Goal: Participate in discussion: Engage in conversation with other users on a specific topic

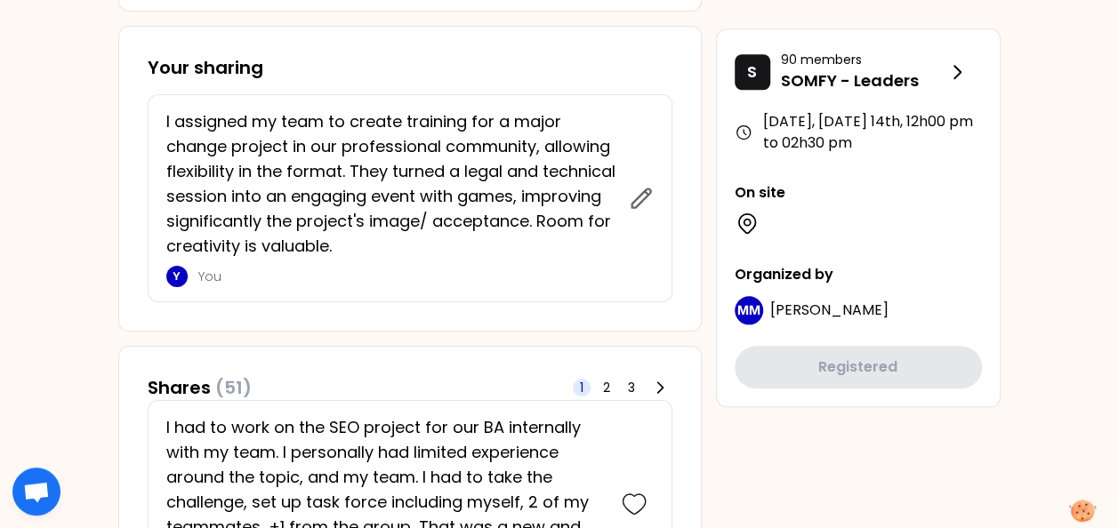
scroll to position [800, 0]
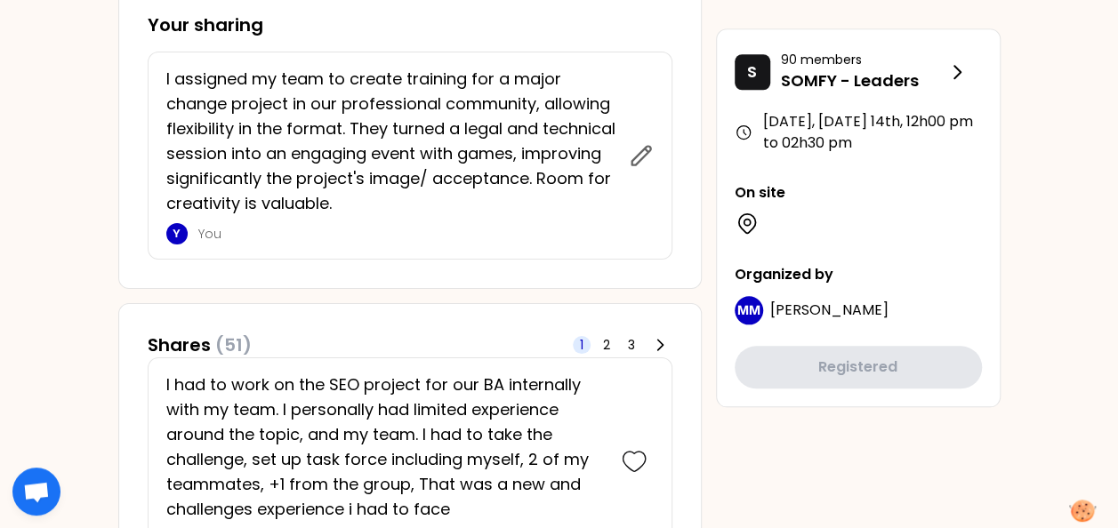
click at [358, 161] on p "I assigned my team to create training for a major change project in our profess…" at bounding box center [392, 141] width 452 height 149
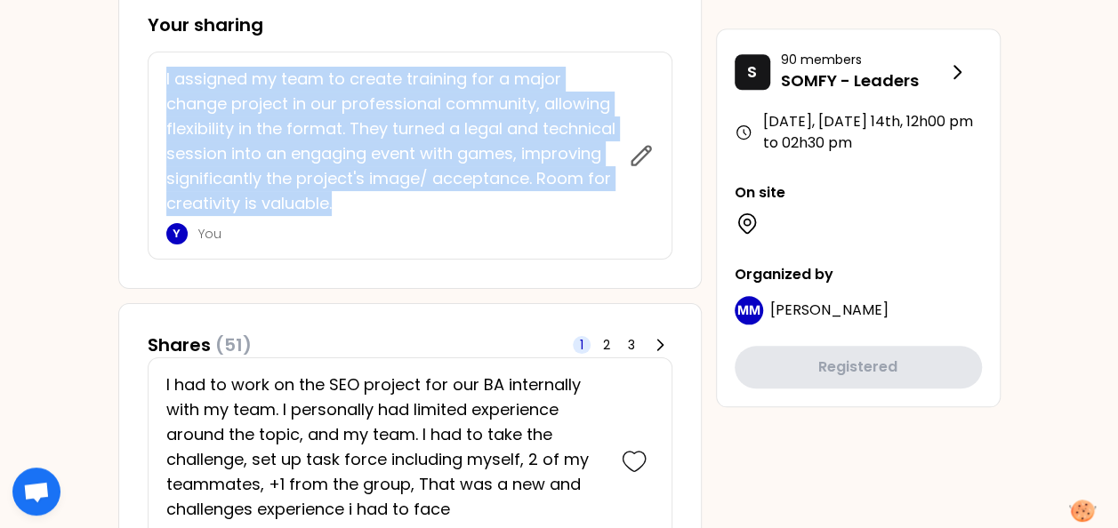
drag, startPoint x: 331, startPoint y: 205, endPoint x: 149, endPoint y: 80, distance: 220.0
click at [149, 80] on div "I assigned my team to create training for a major change project in our profess…" at bounding box center [410, 156] width 525 height 208
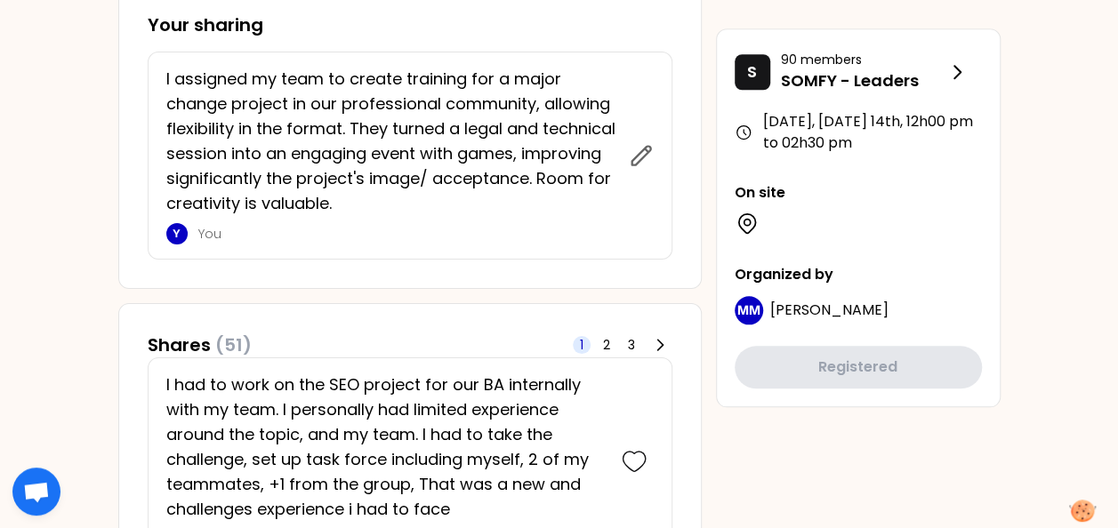
drag, startPoint x: 149, startPoint y: 80, endPoint x: 71, endPoint y: 221, distance: 161.6
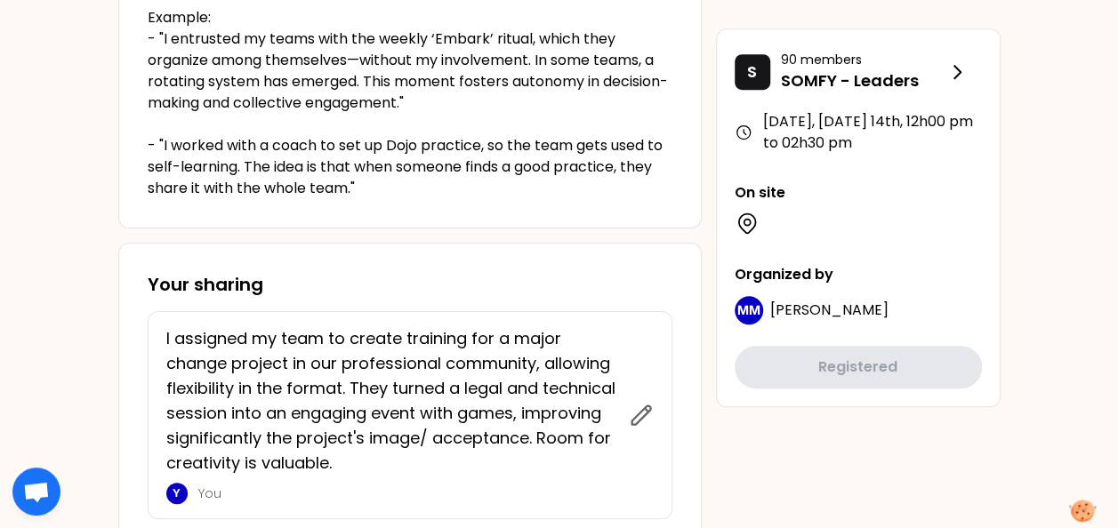
scroll to position [622, 0]
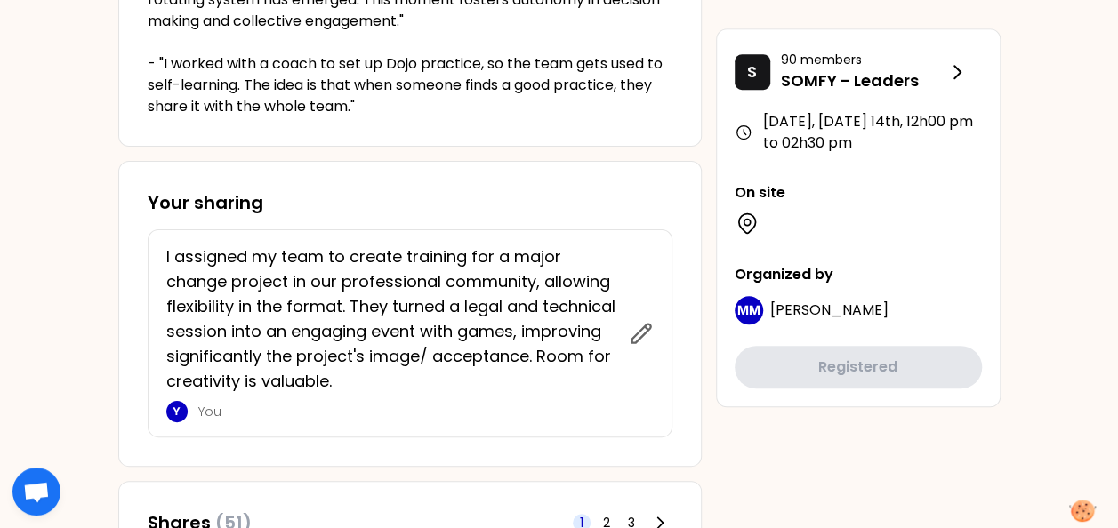
click at [237, 304] on p "I assigned my team to create training for a major change project in our profess…" at bounding box center [392, 319] width 452 height 149
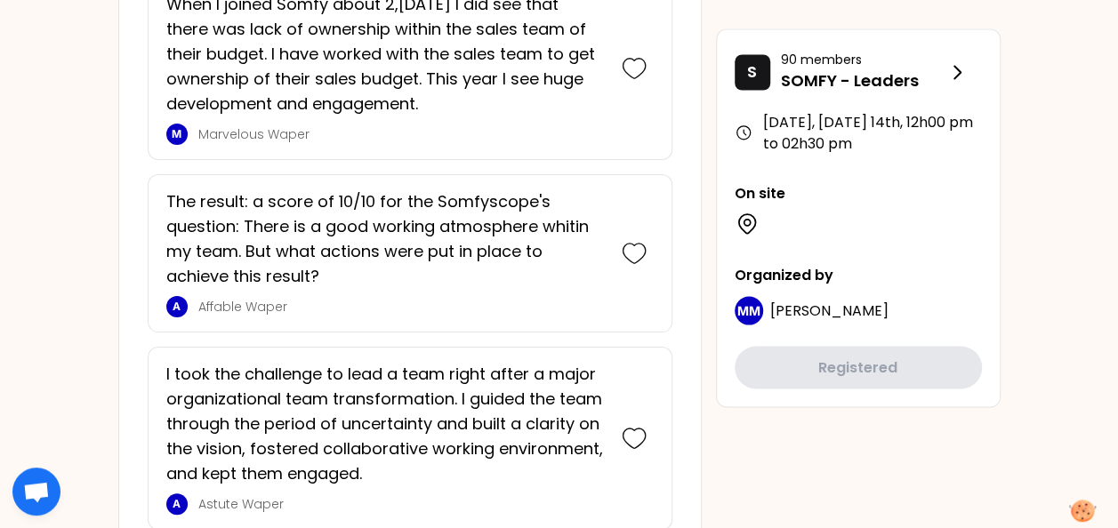
scroll to position [1512, 0]
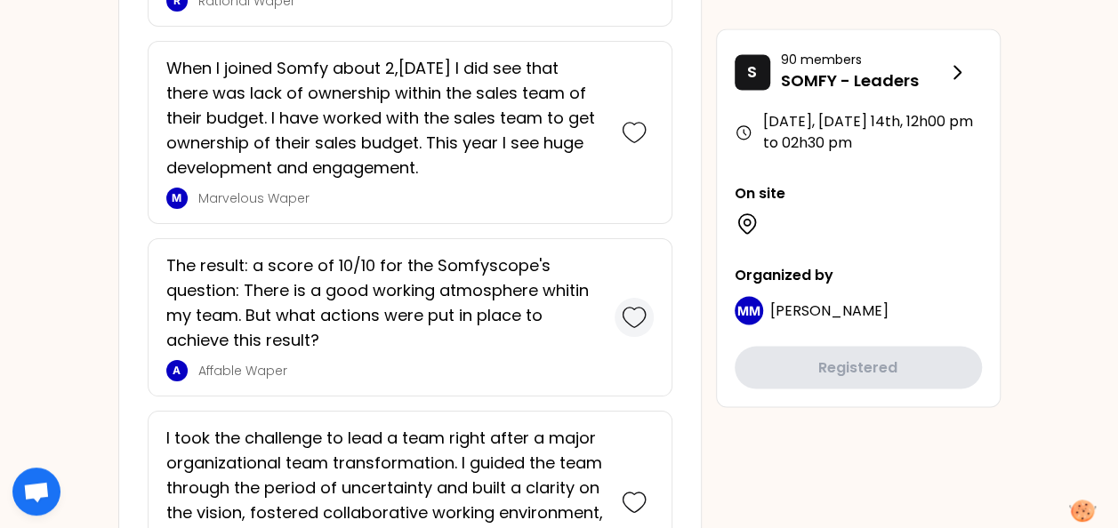
click at [645, 311] on icon at bounding box center [633, 318] width 22 height 20
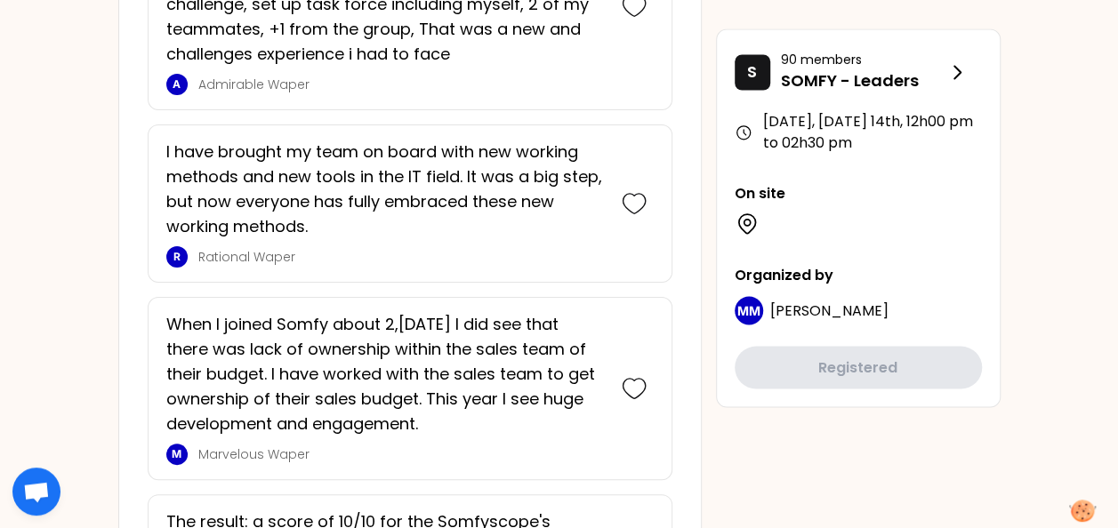
scroll to position [1766, 0]
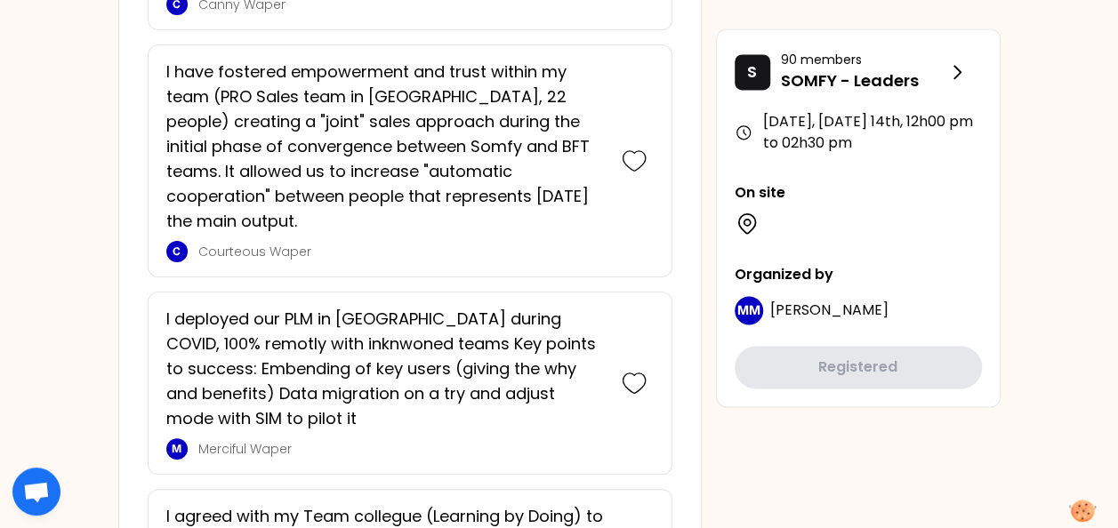
scroll to position [4715, 0]
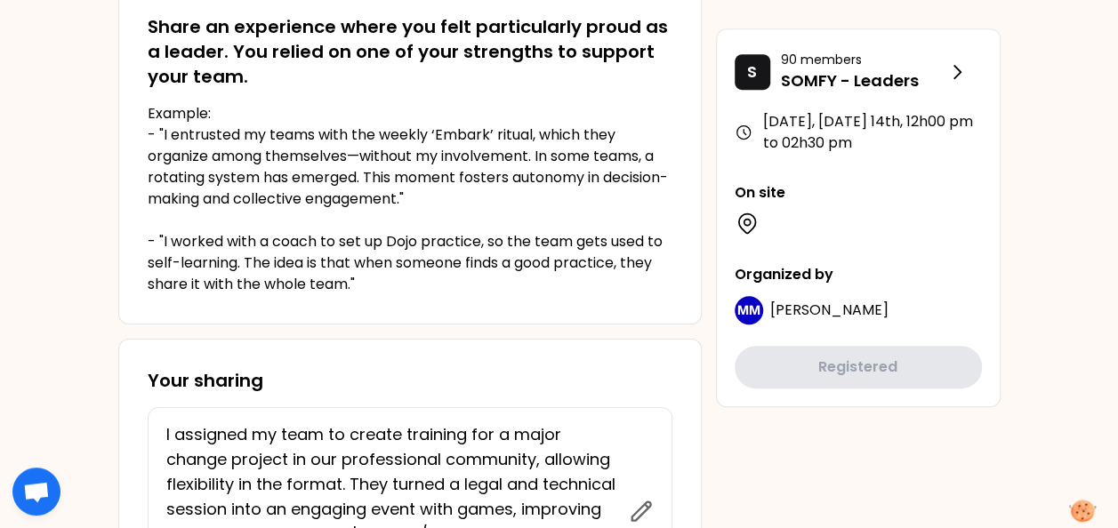
scroll to position [0, 0]
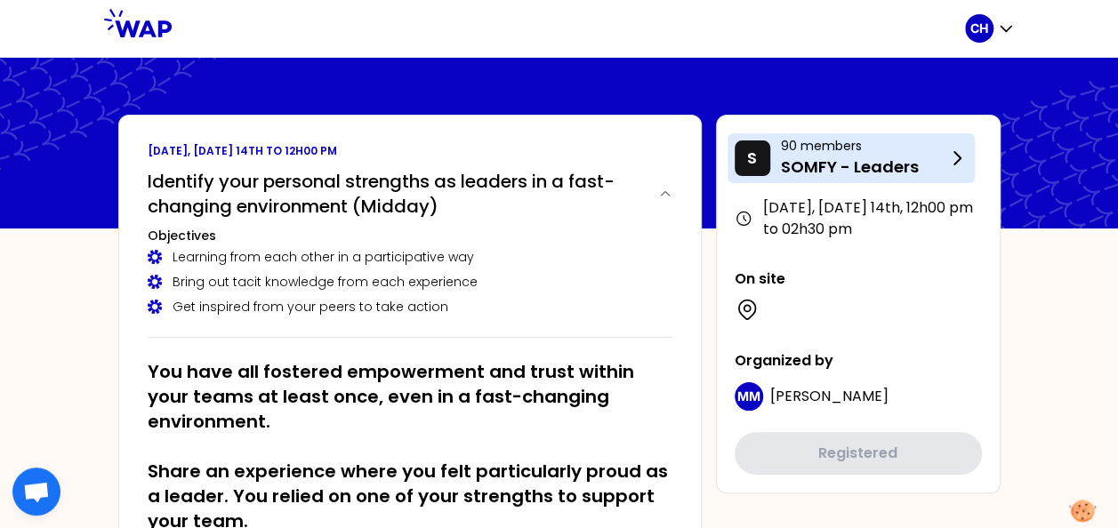
click at [870, 157] on p "SOMFY - Leaders" at bounding box center [863, 167] width 165 height 25
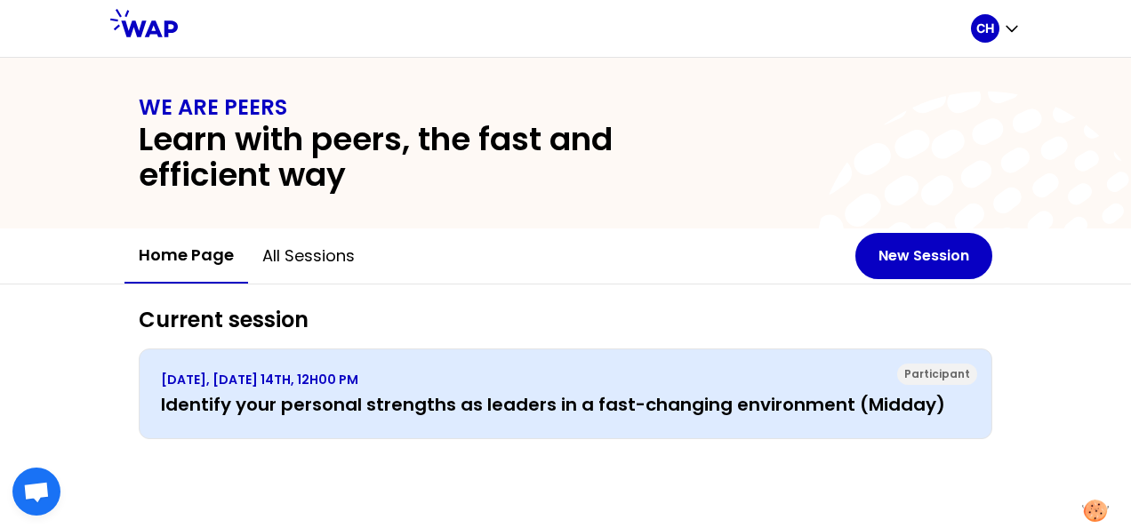
click at [480, 398] on h3 "Identify your personal strengths as leaders in a fast-changing environment (Mid…" at bounding box center [565, 404] width 809 height 25
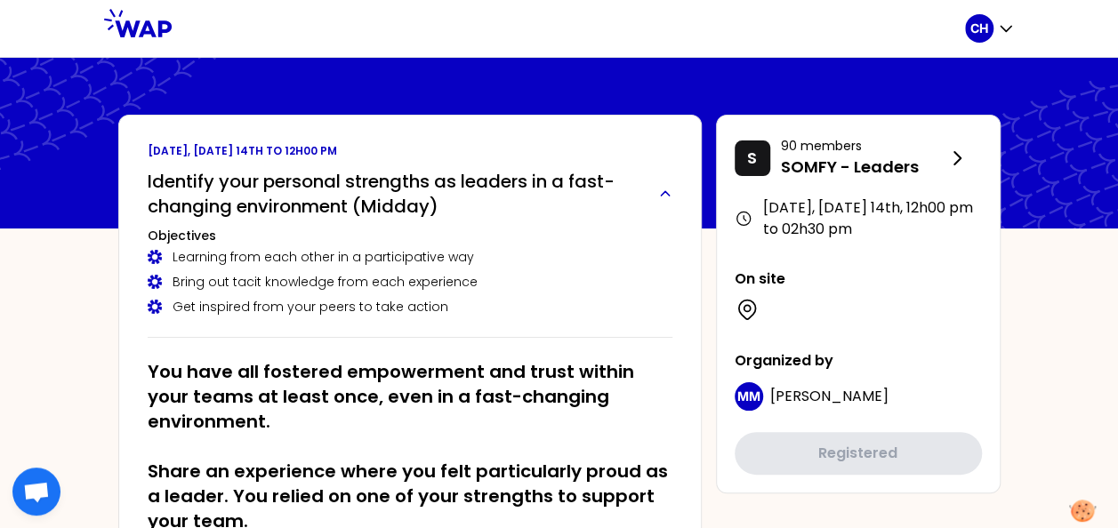
click at [229, 194] on h2 "Identify your personal strengths as leaders in a fast-changing environment (Mid…" at bounding box center [396, 194] width 496 height 50
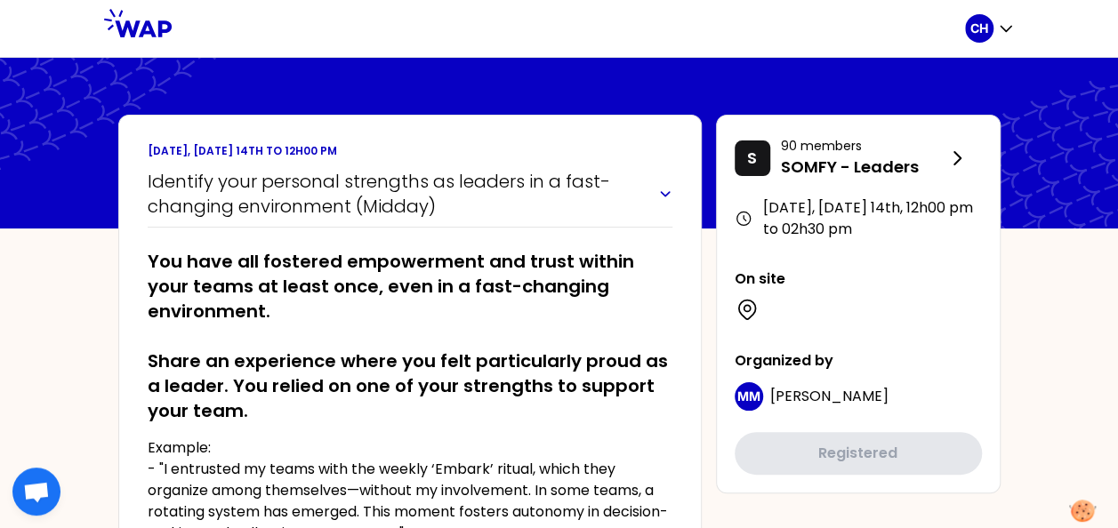
click at [229, 194] on h2 "Identify your personal strengths as leaders in a fast-changing environment (Mid…" at bounding box center [396, 194] width 496 height 50
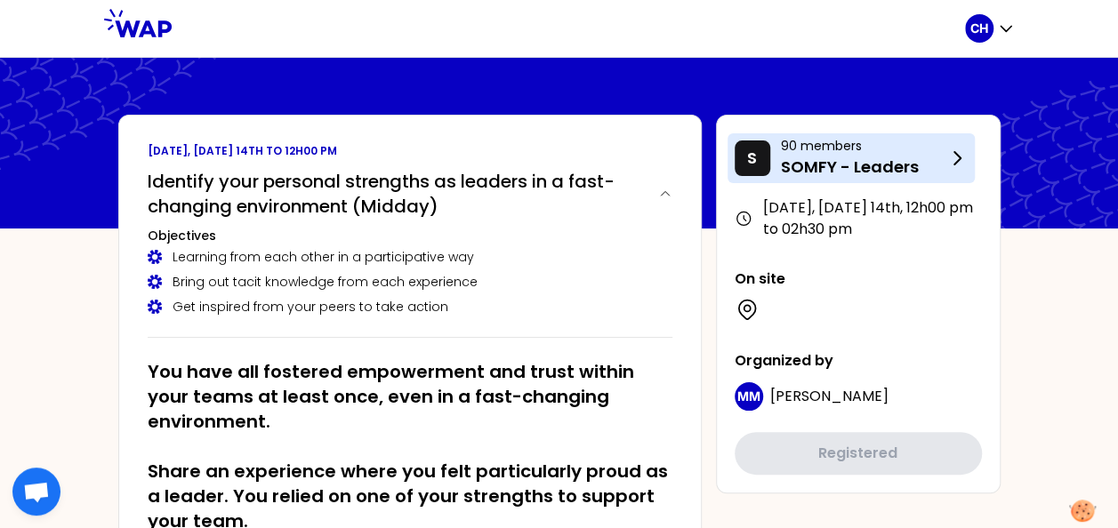
click at [795, 181] on div "S 90 members SOMFY - Leaders" at bounding box center [850, 158] width 247 height 50
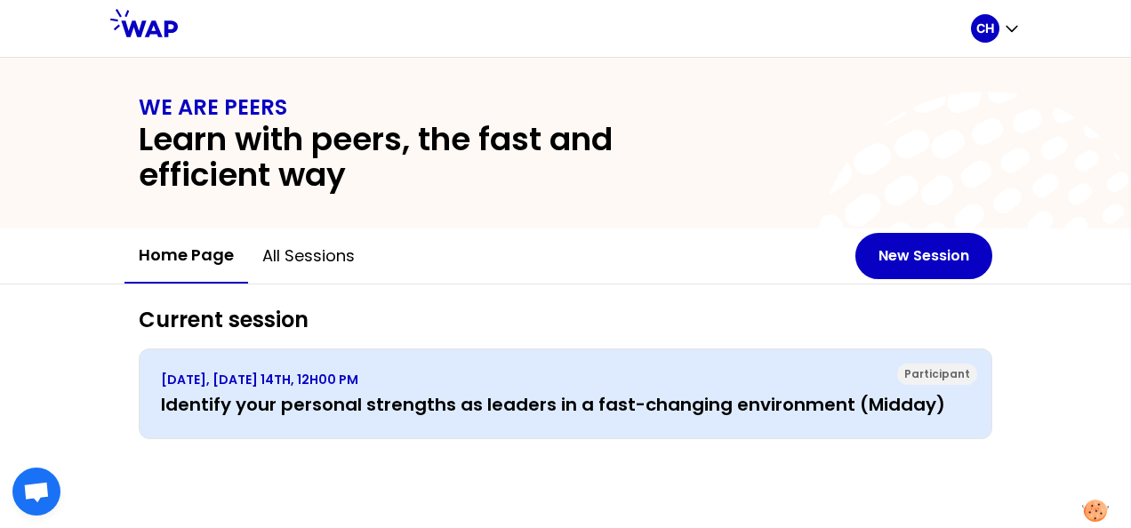
click at [541, 406] on h3 "Identify your personal strengths as leaders in a fast-changing environment (Mid…" at bounding box center [565, 404] width 809 height 25
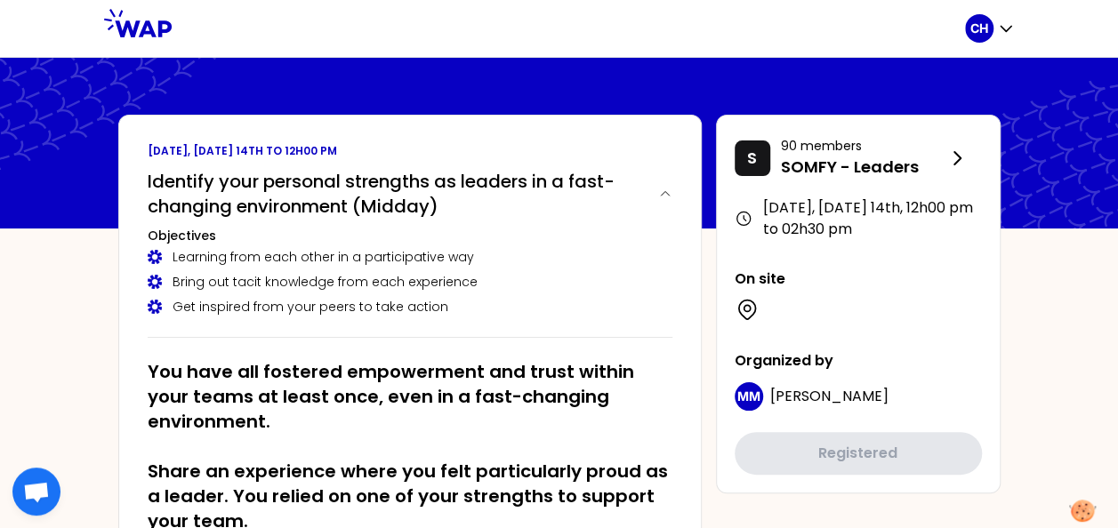
click at [545, 377] on h2 "You have all fostered empowerment and trust within your teams at least once, ev…" at bounding box center [410, 446] width 525 height 174
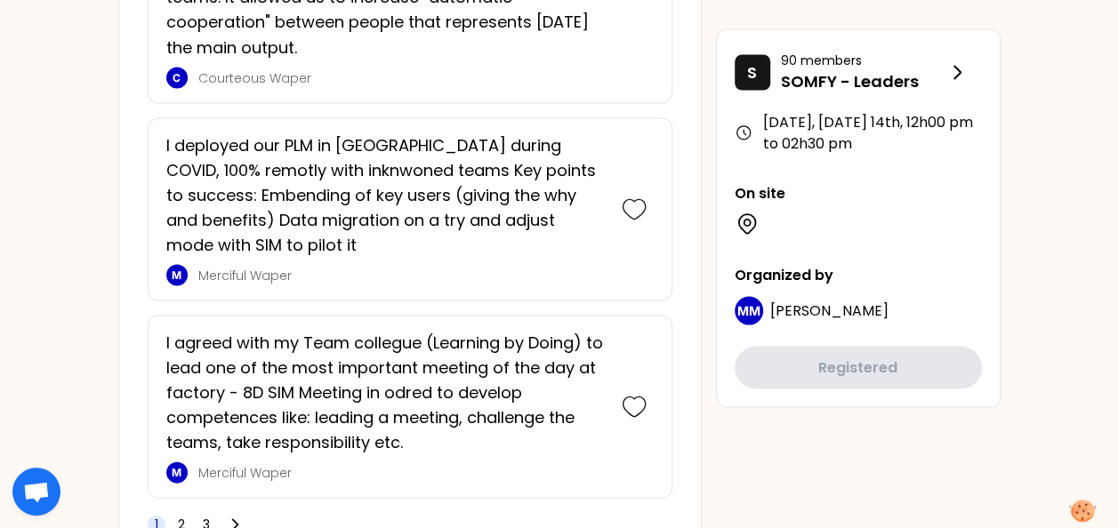
scroll to position [5053, 0]
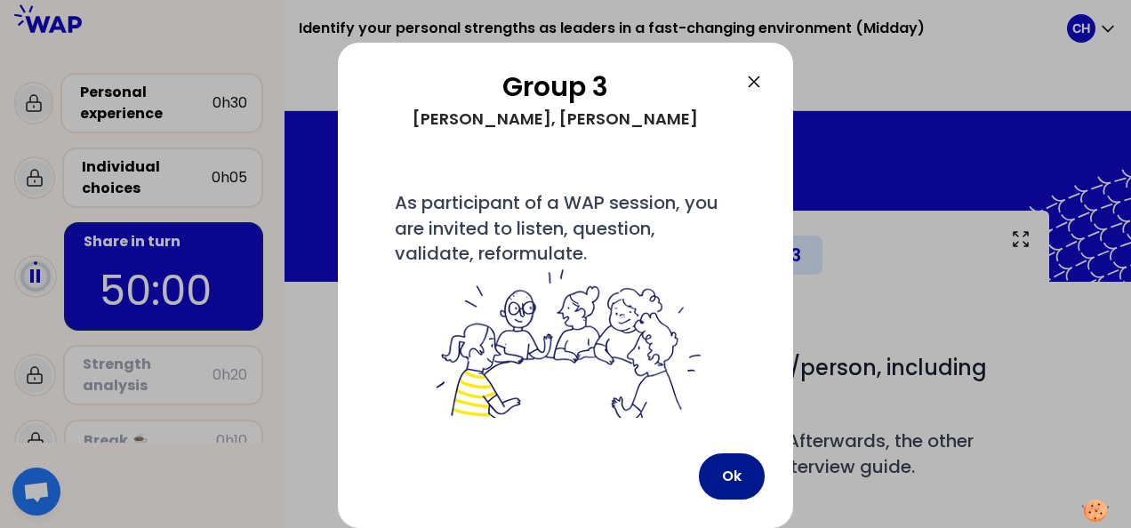
click at [717, 475] on button "Ok" at bounding box center [732, 477] width 66 height 46
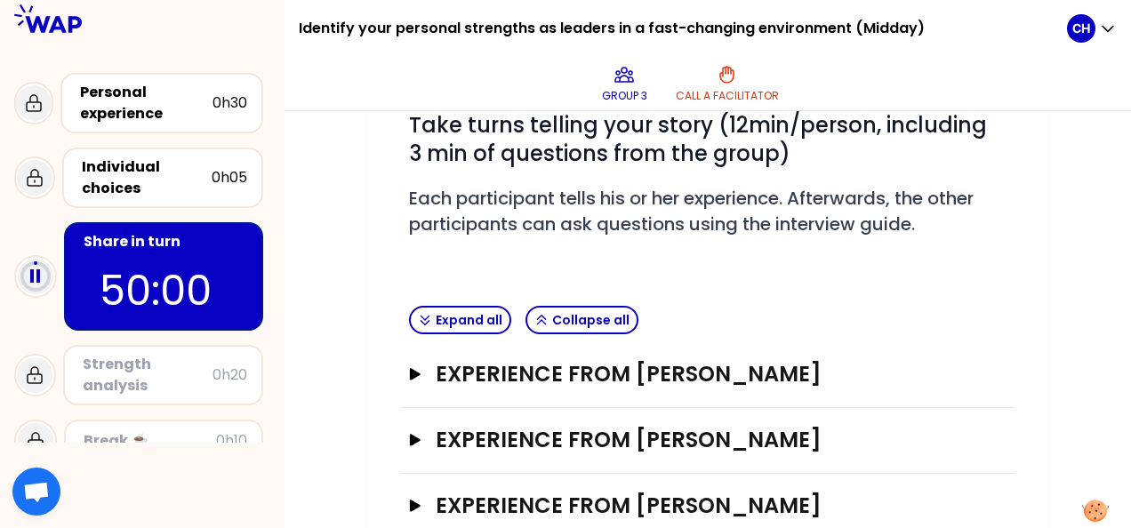
scroll to position [267, 0]
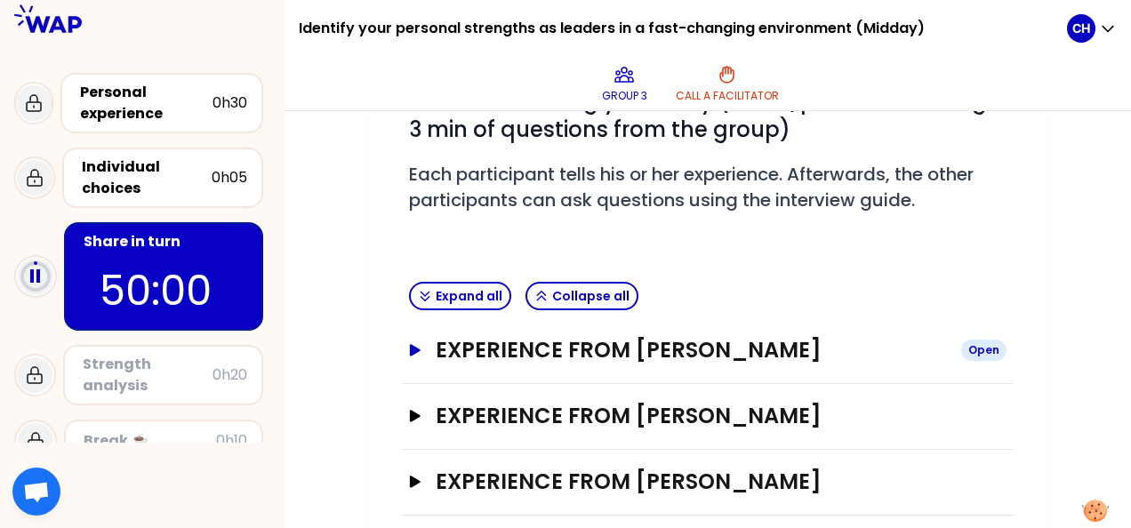
click at [418, 344] on icon "button" at bounding box center [415, 350] width 14 height 12
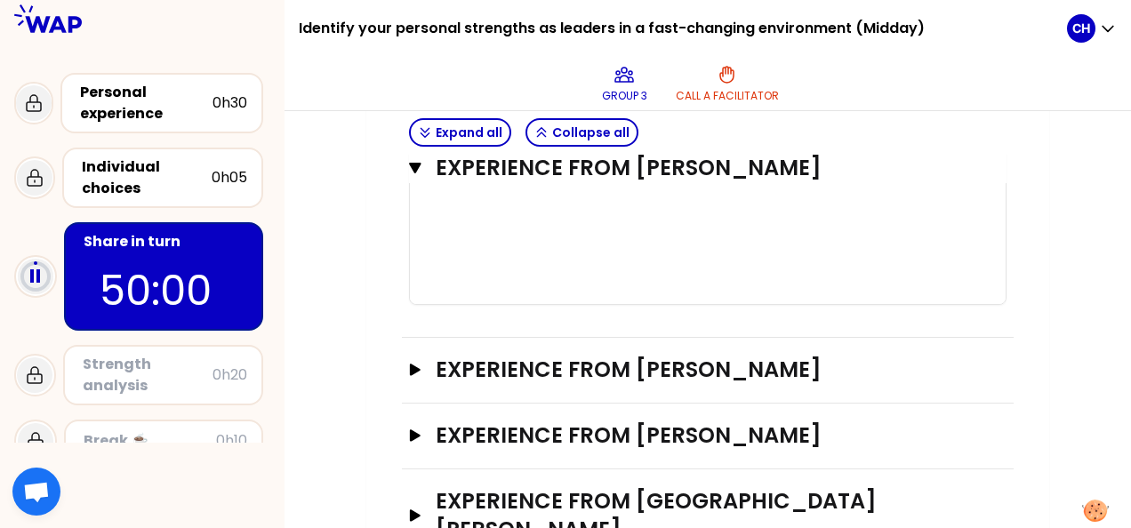
scroll to position [1423, 0]
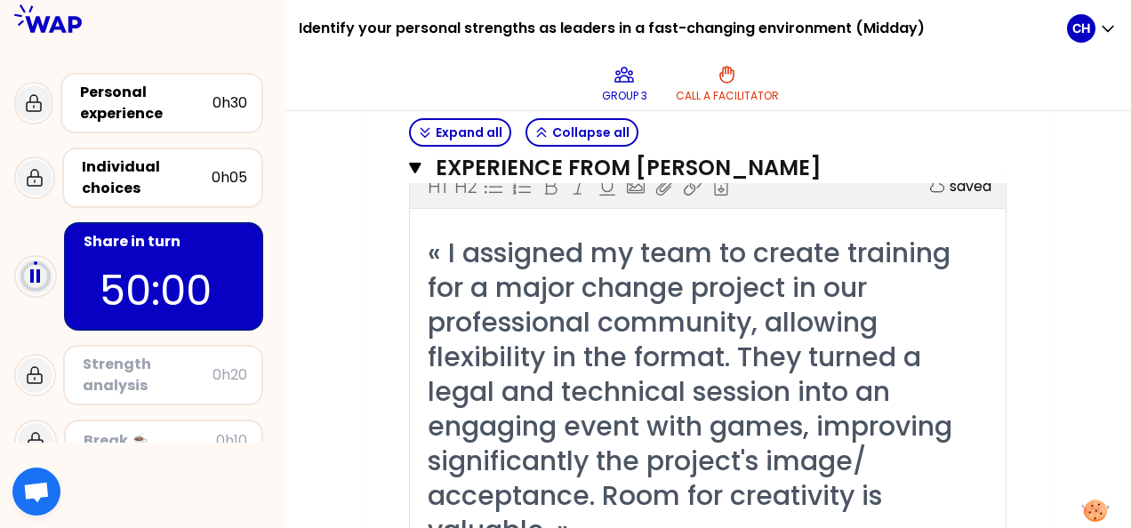
scroll to position [445, 0]
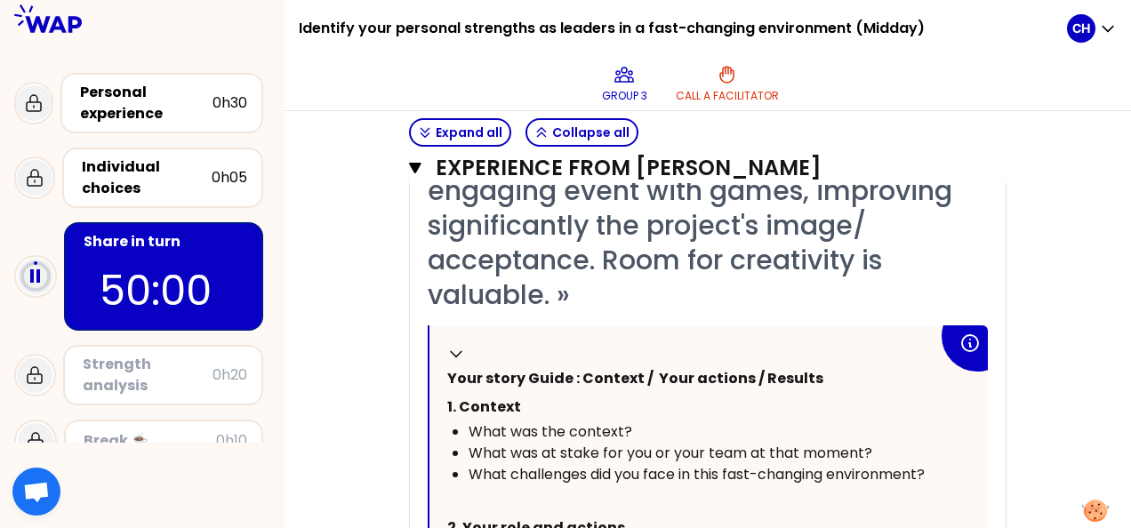
scroll to position [800, 0]
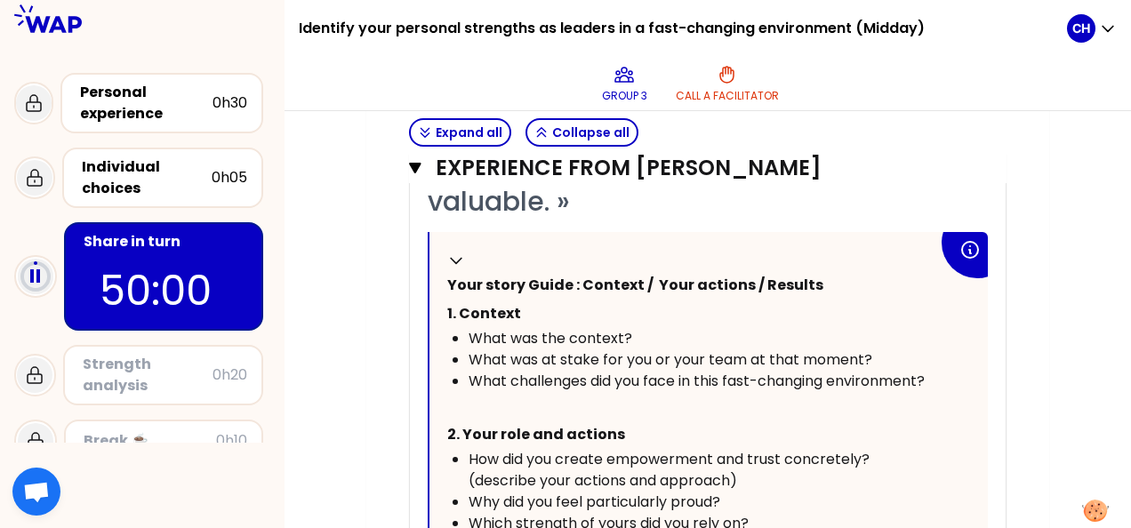
click at [376, 318] on div "My group number: 3 Objectives # Take turns telling your story (12min/person, in…" at bounding box center [707, 315] width 683 height 1811
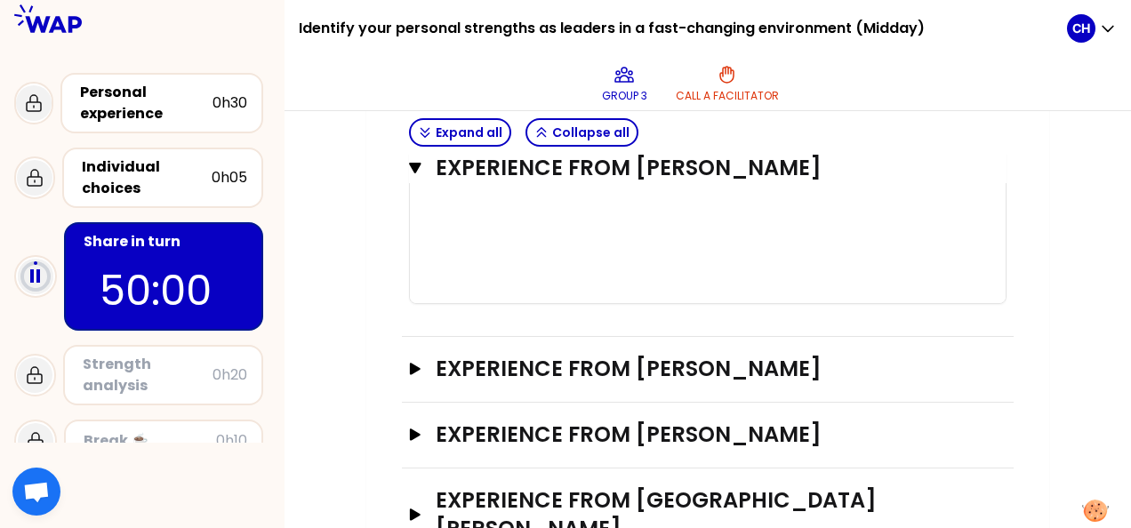
scroll to position [1334, 0]
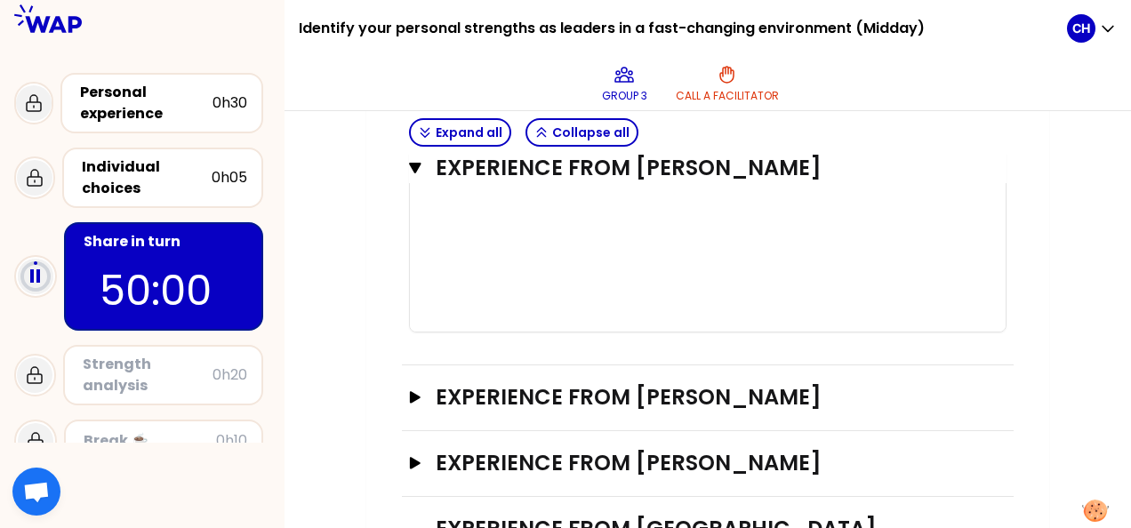
scroll to position [1423, 0]
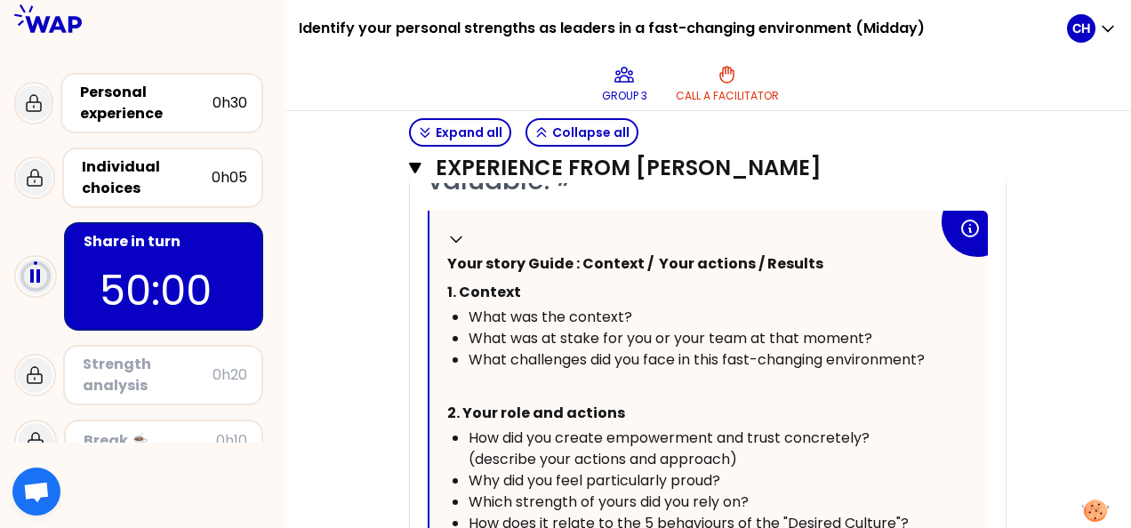
scroll to position [889, 0]
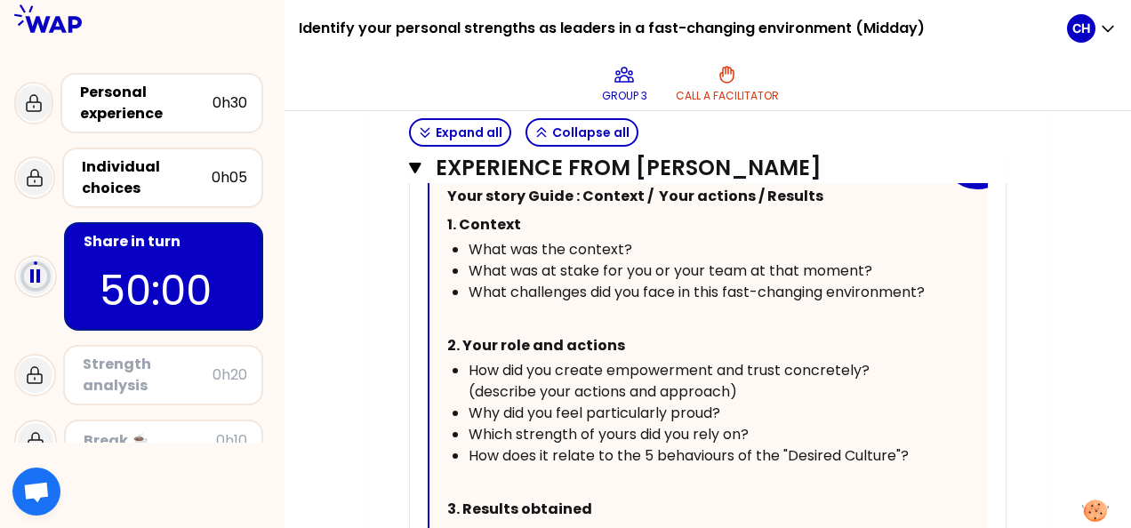
click at [346, 309] on div "My group number: 3 Objectives # Take turns telling your story (12min/person, in…" at bounding box center [708, 237] width 847 height 1832
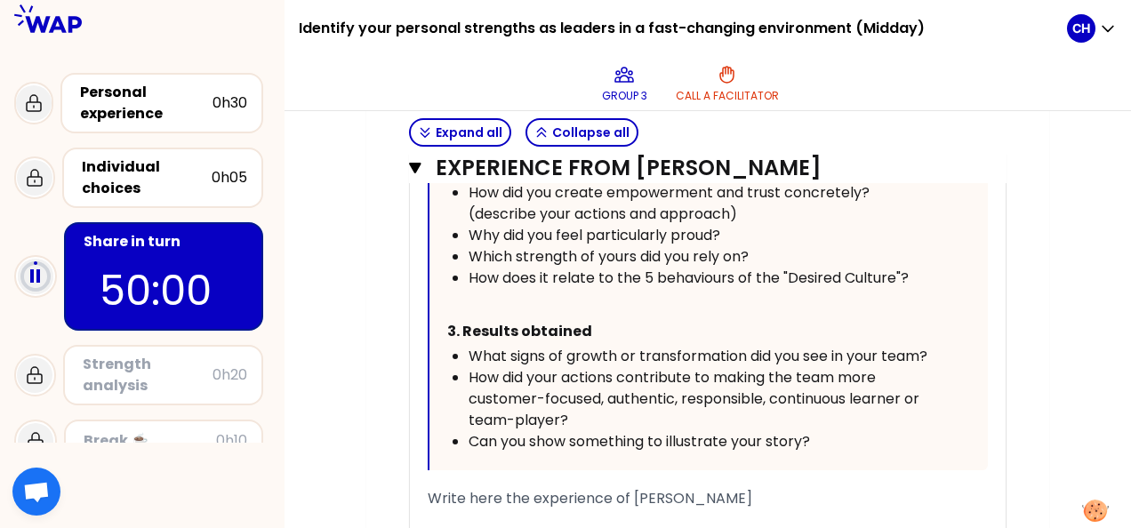
scroll to position [1156, 0]
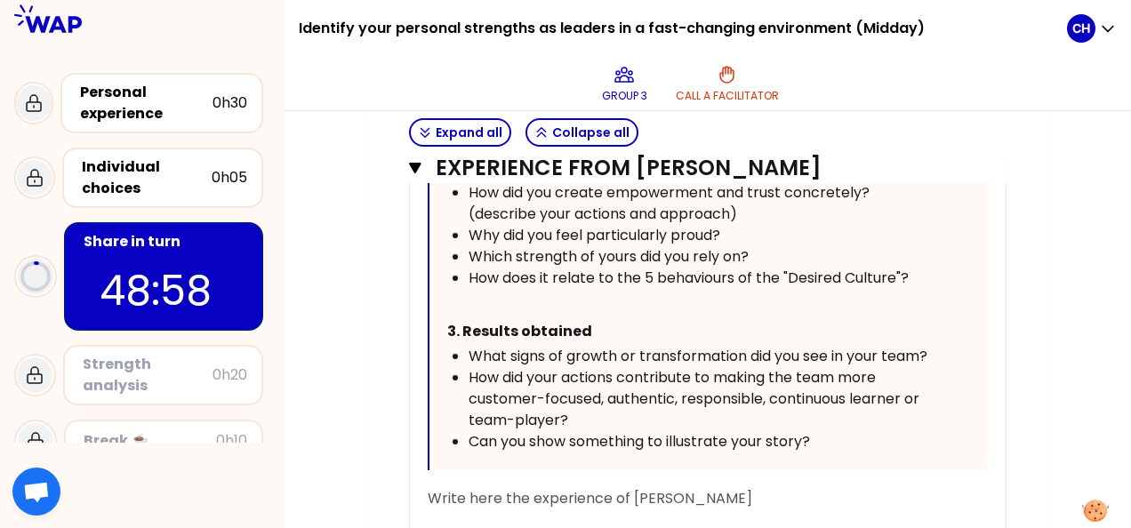
click at [373, 345] on div "My group number: 3 Objectives # Take turns telling your story (12min/person, in…" at bounding box center [707, 60] width 683 height 1832
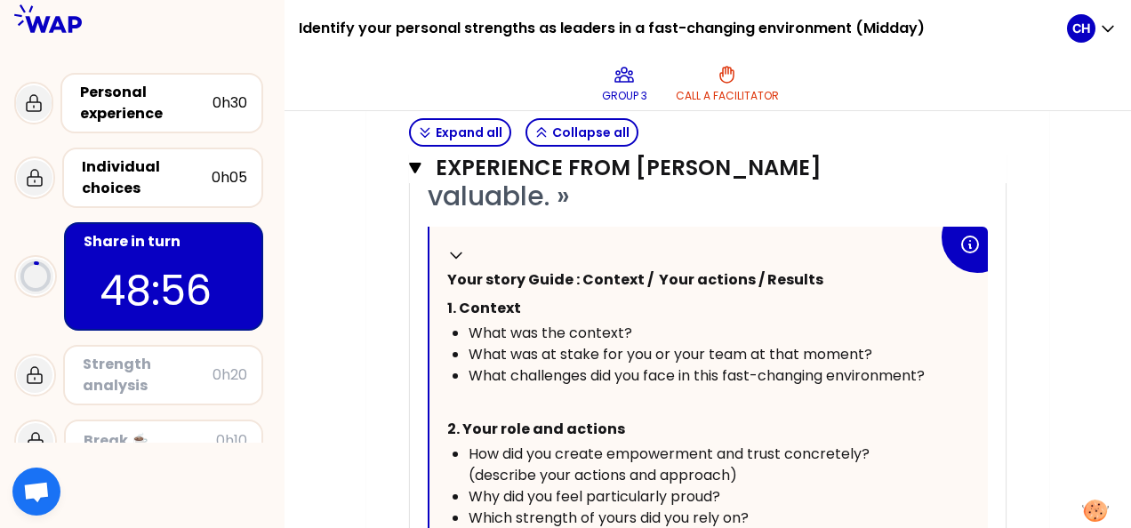
scroll to position [800, 0]
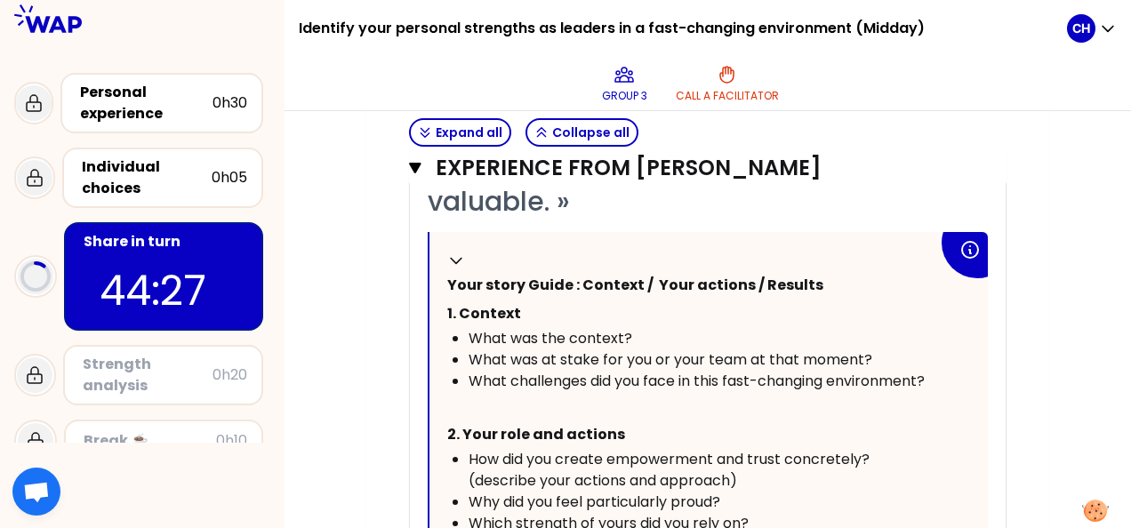
click at [390, 347] on div "My group number: 3 Objectives # Take turns telling your story (12min/person, in…" at bounding box center [707, 400] width 683 height 1981
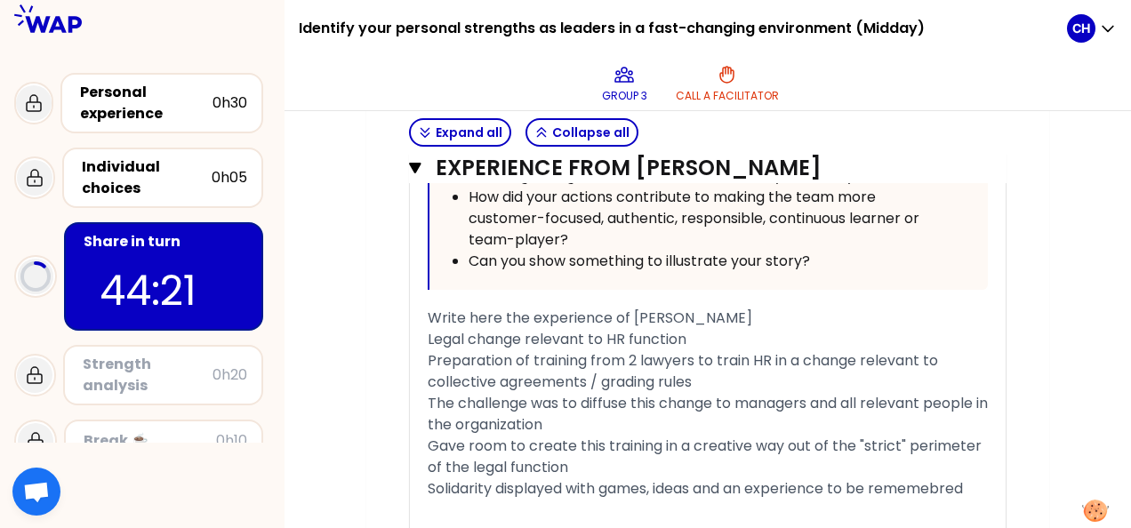
scroll to position [1334, 0]
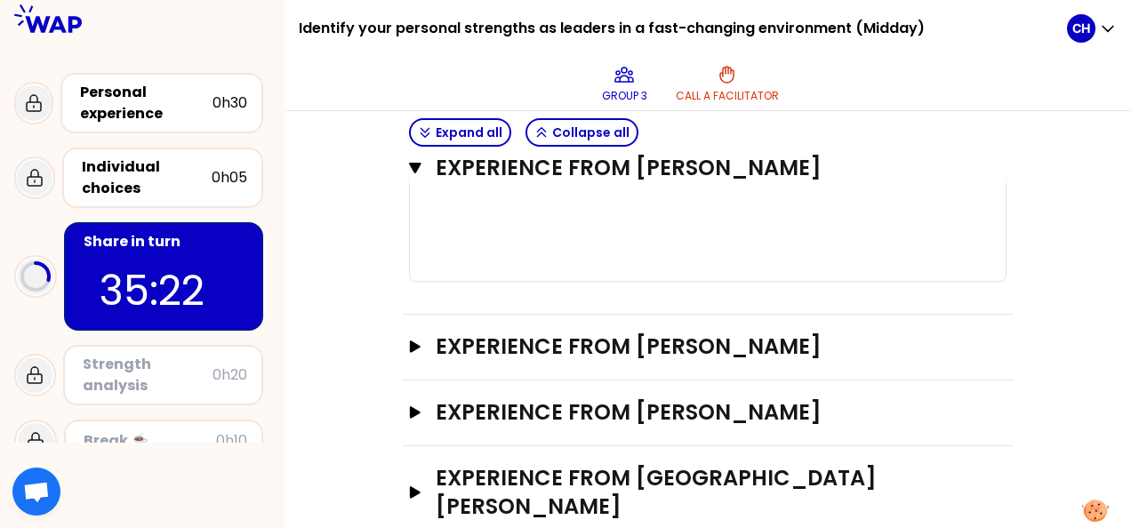
scroll to position [1630, 0]
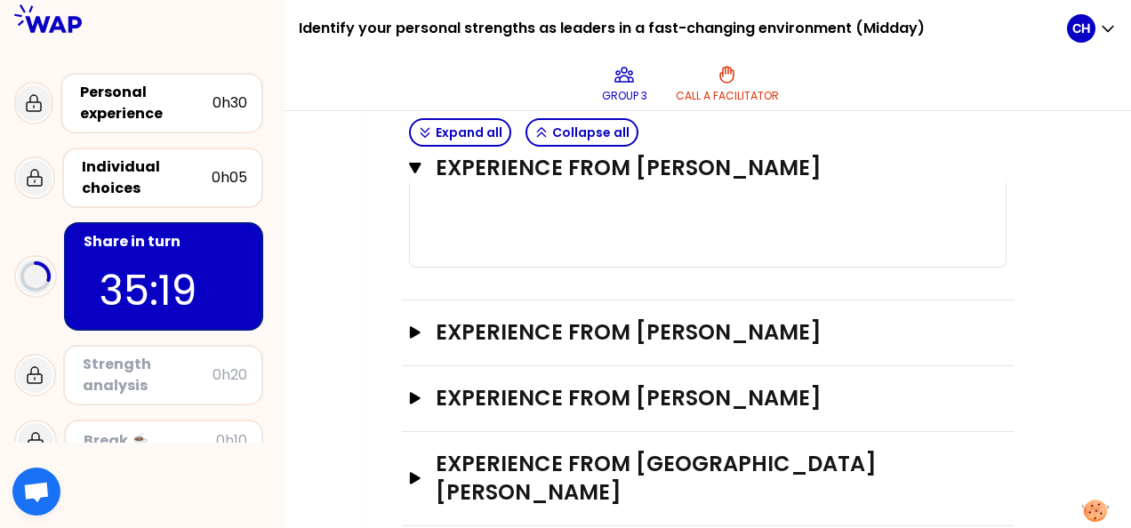
click at [408, 333] on icon "button" at bounding box center [415, 332] width 14 height 12
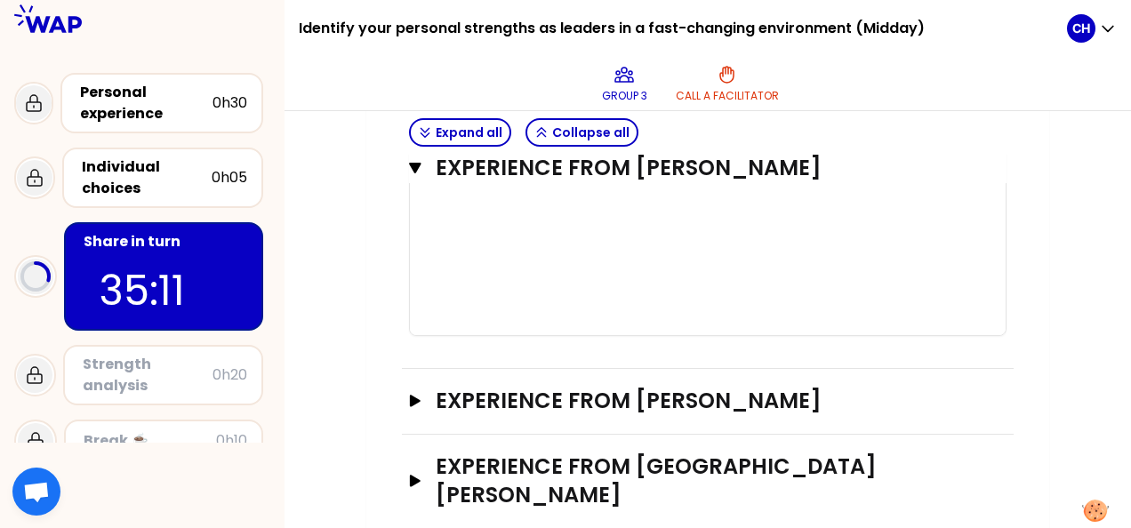
scroll to position [2703, 0]
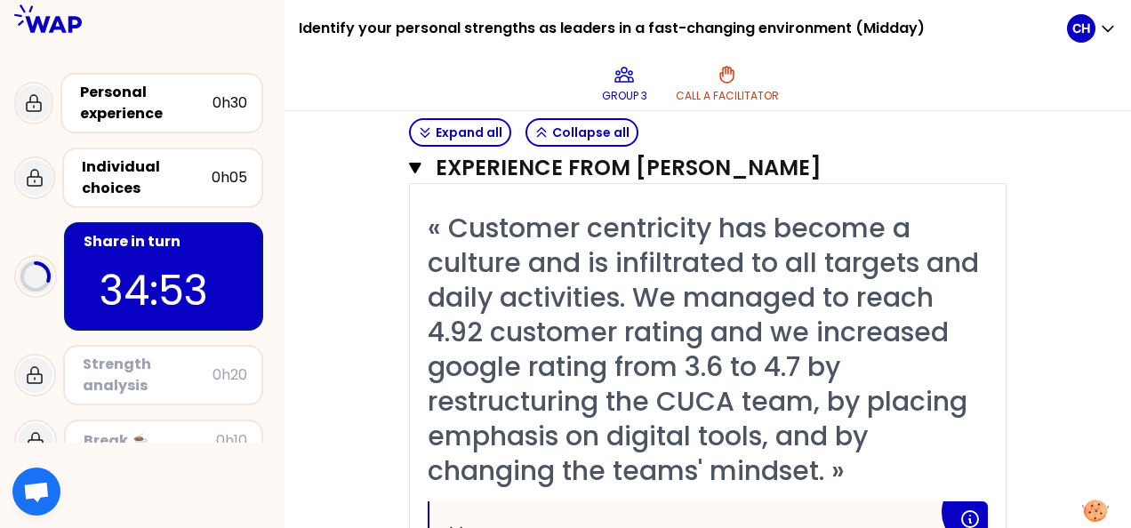
scroll to position [1814, 0]
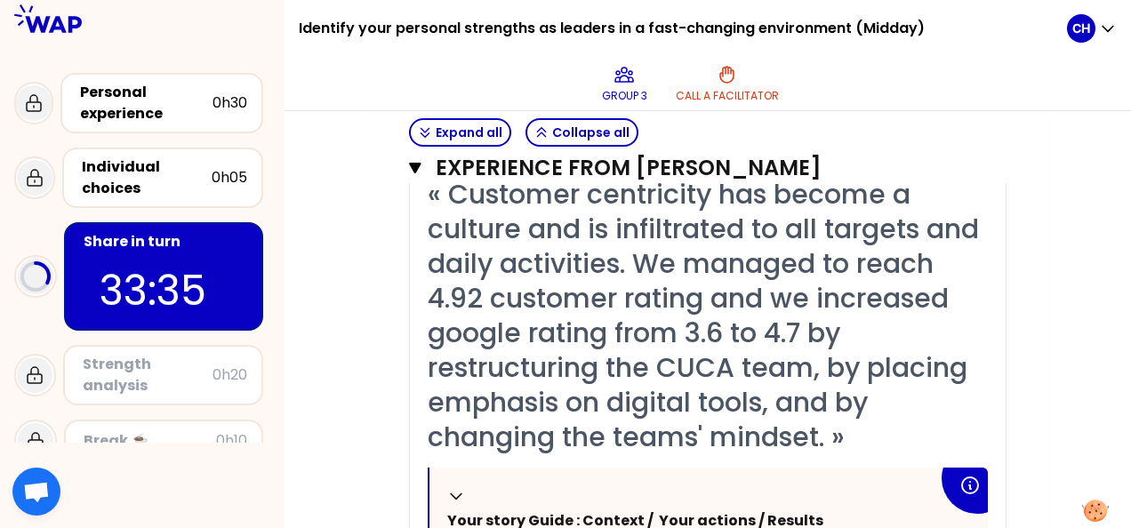
scroll to position [1903, 0]
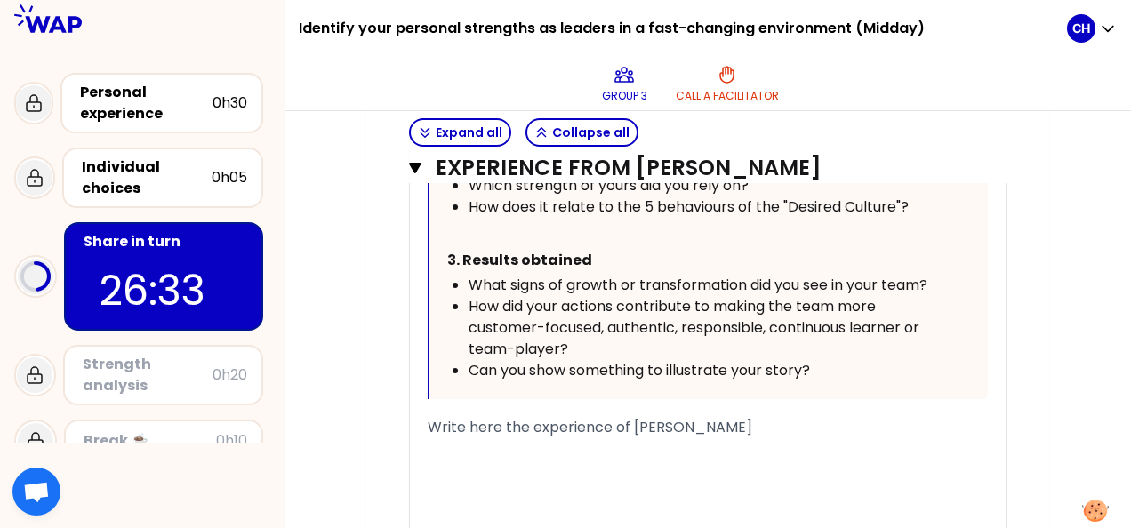
scroll to position [2437, 0]
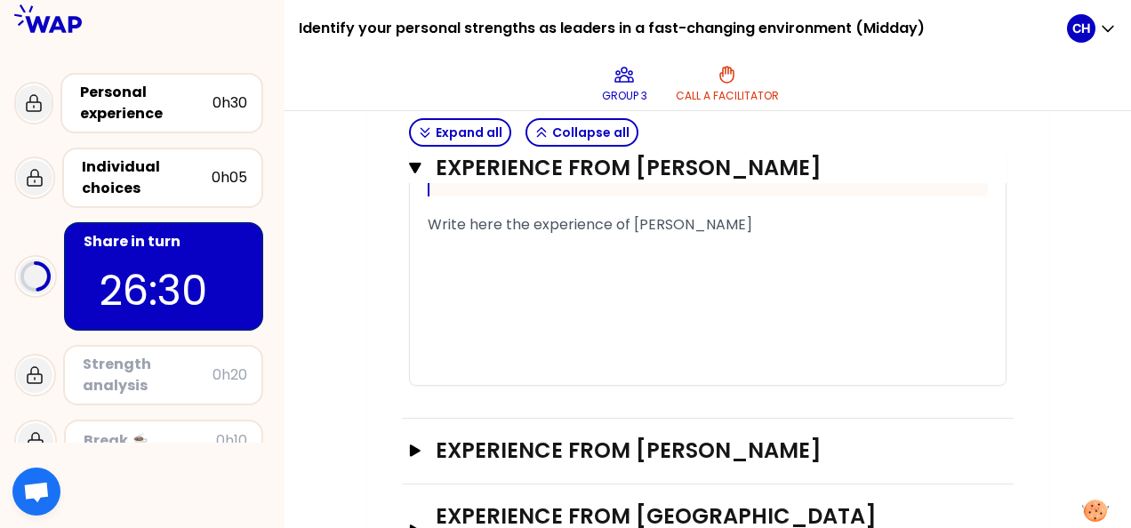
scroll to position [2703, 0]
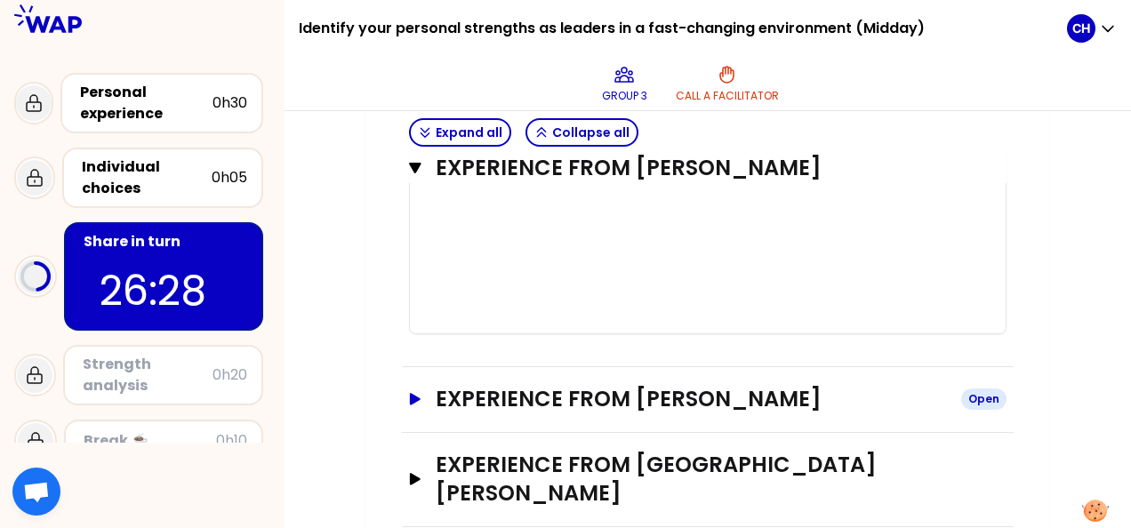
click at [409, 394] on icon "button" at bounding box center [415, 399] width 14 height 12
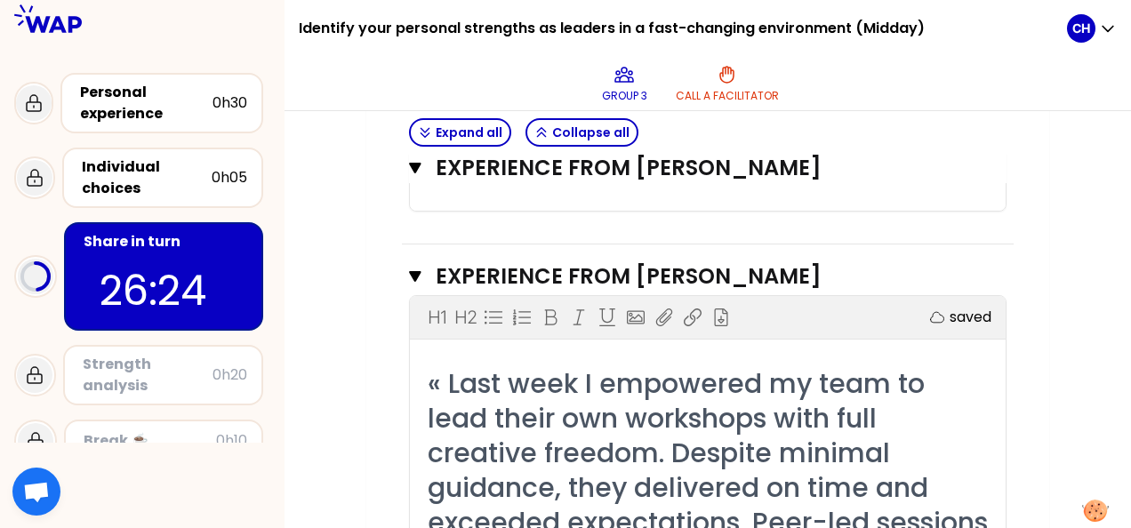
scroll to position [2792, 0]
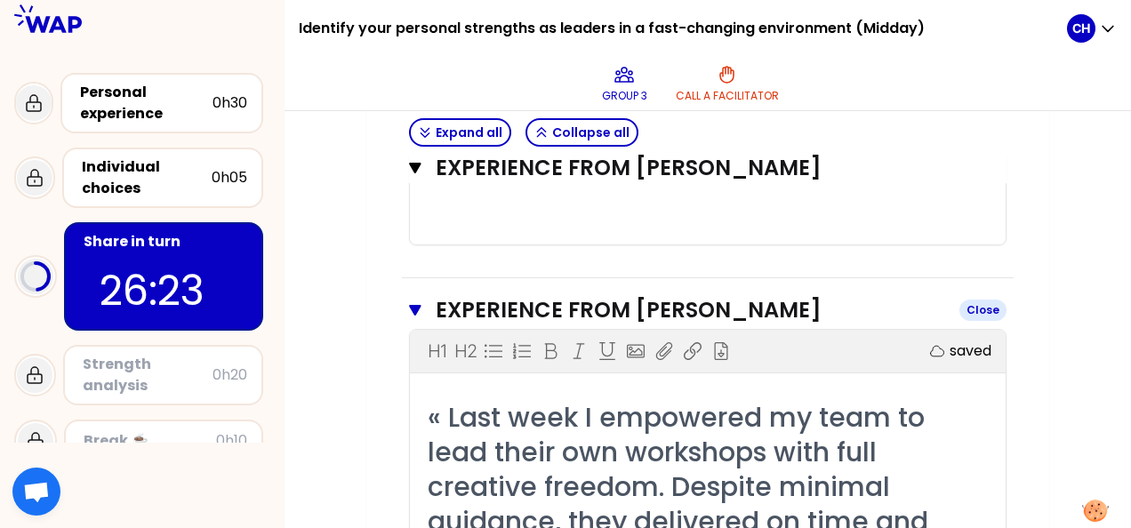
click at [412, 305] on icon "button" at bounding box center [415, 310] width 12 height 11
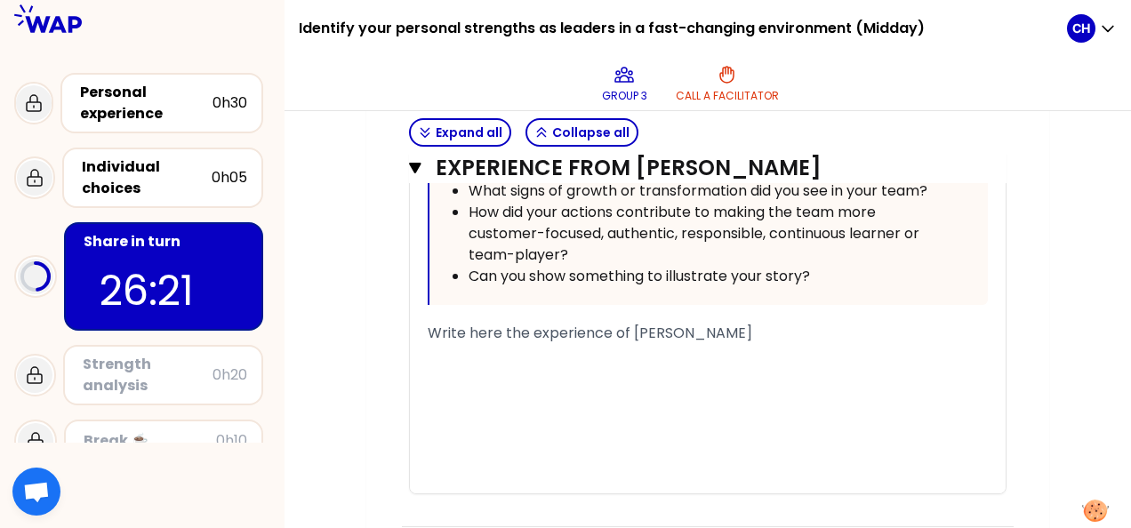
scroll to position [2526, 0]
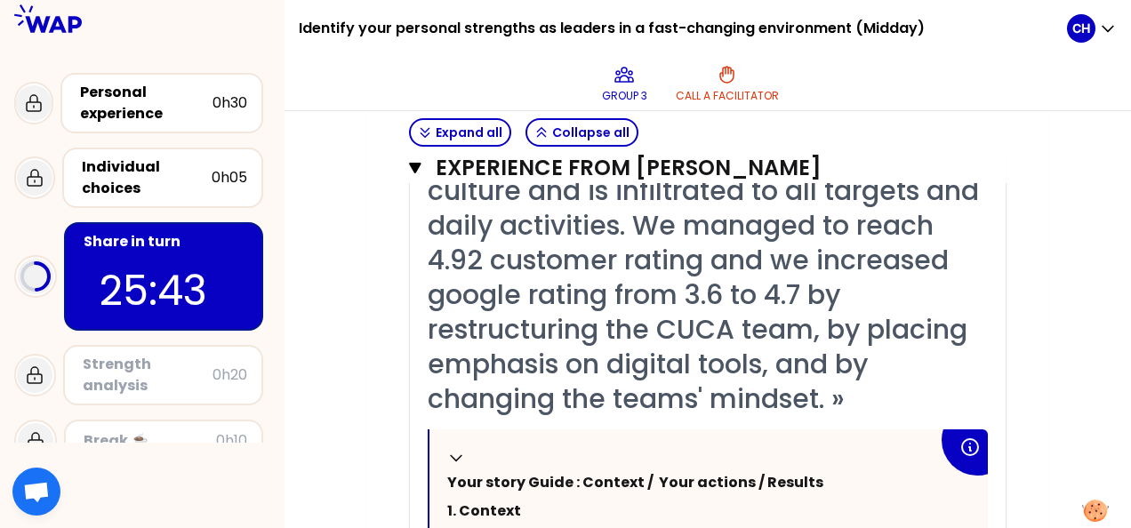
scroll to position [1903, 0]
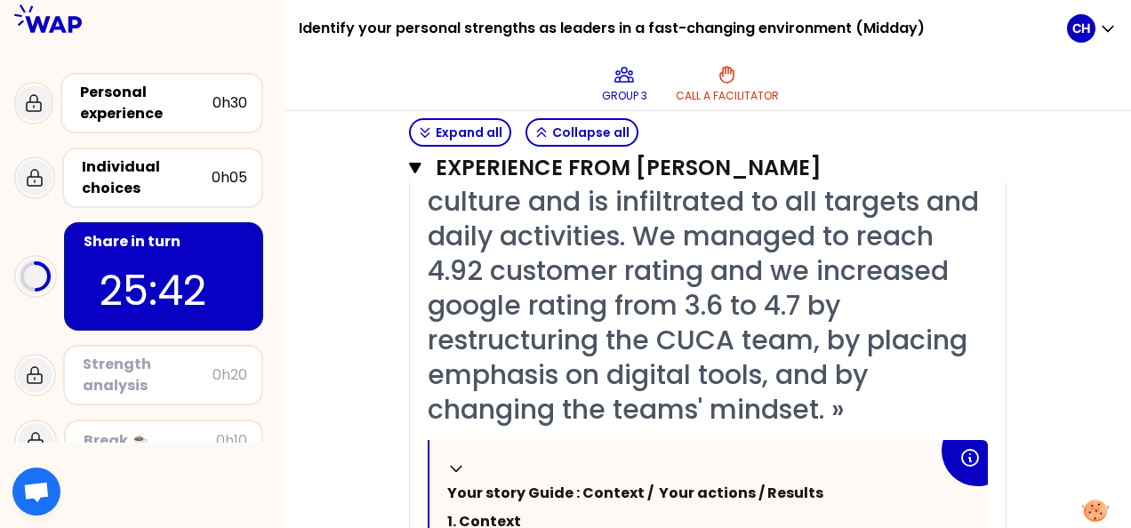
click at [1064, 267] on div "My group number: 3 Objectives # Take turns telling your story (12min/person, in…" at bounding box center [708, 60] width 847 height 3504
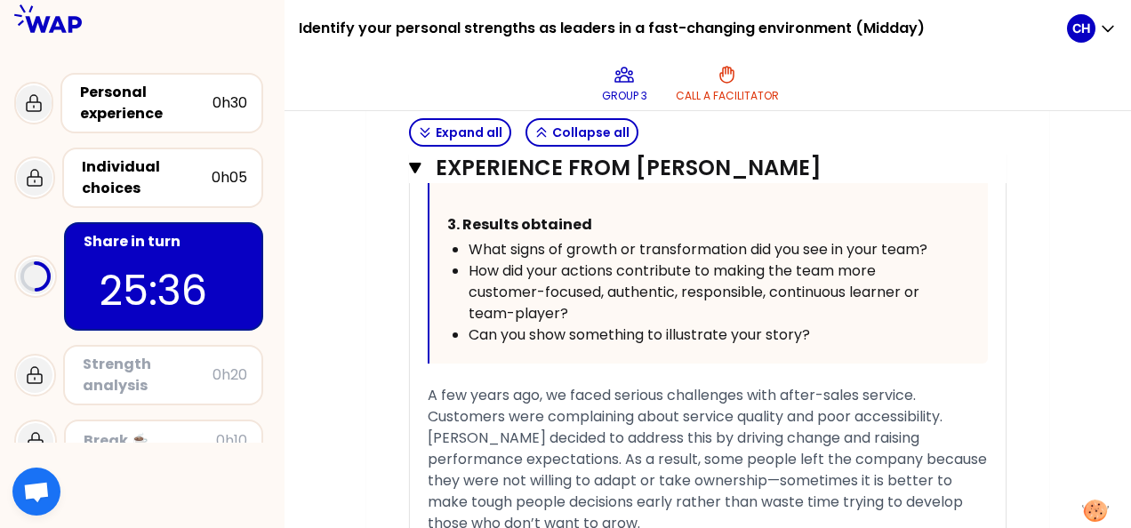
scroll to position [2614, 0]
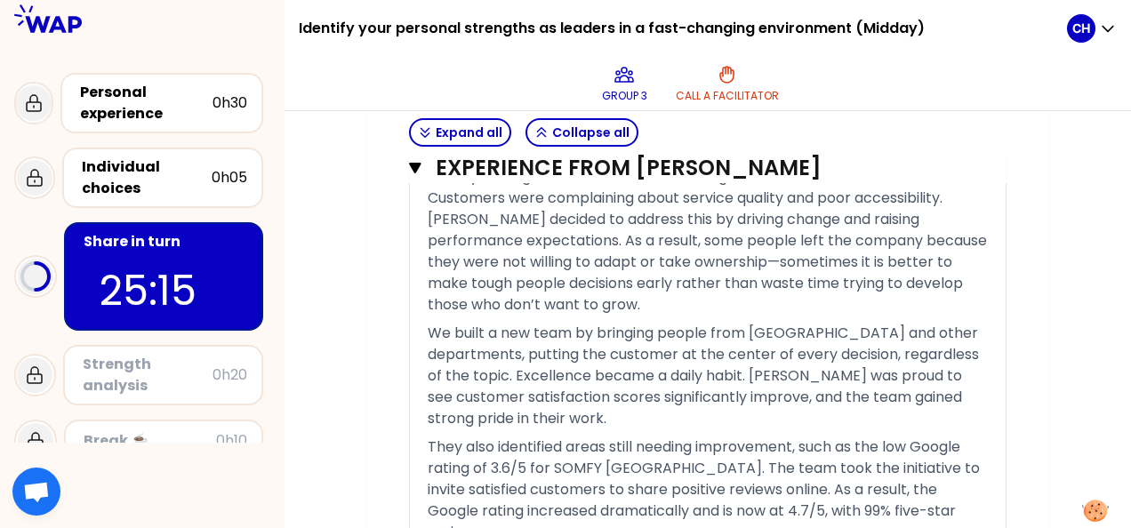
scroll to position [2792, 0]
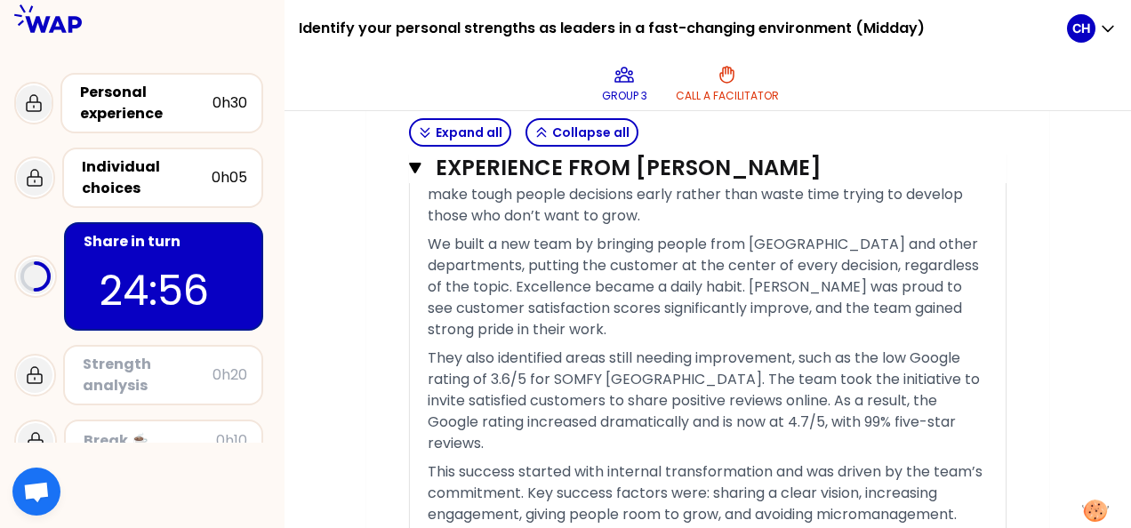
scroll to position [2881, 0]
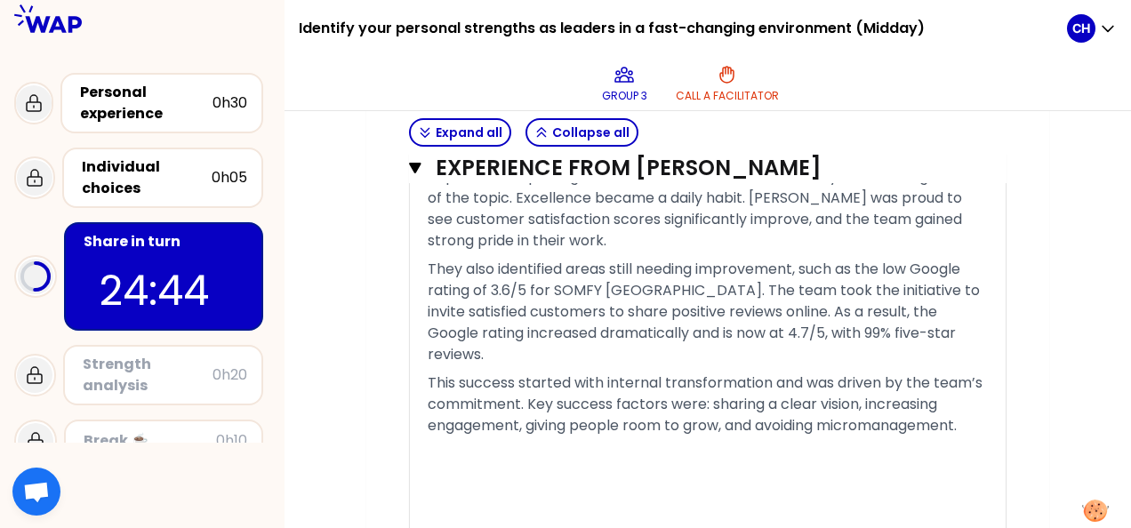
drag, startPoint x: 1072, startPoint y: 217, endPoint x: 1062, endPoint y: 217, distance: 10.7
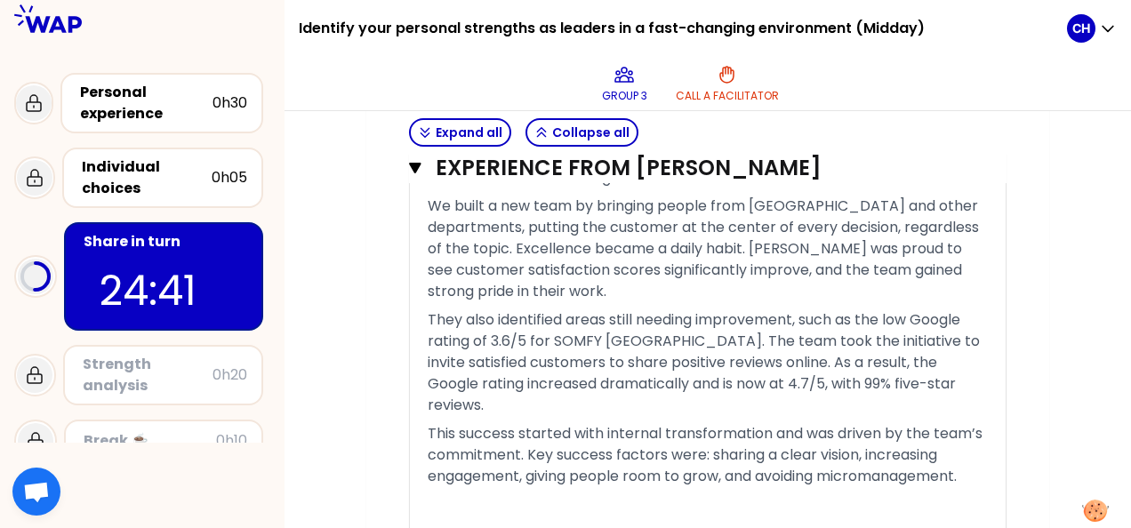
scroll to position [2792, 0]
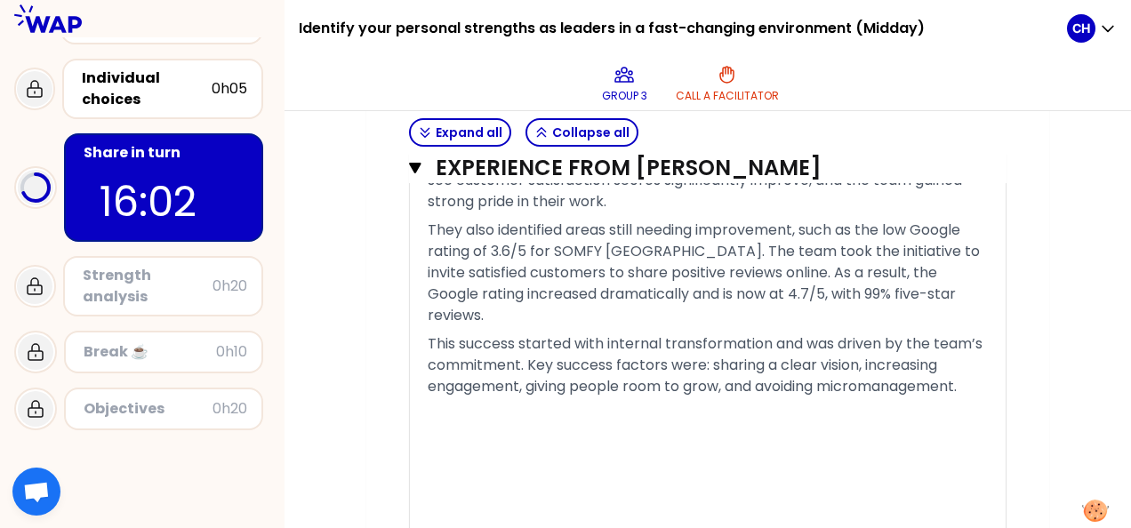
scroll to position [0, 0]
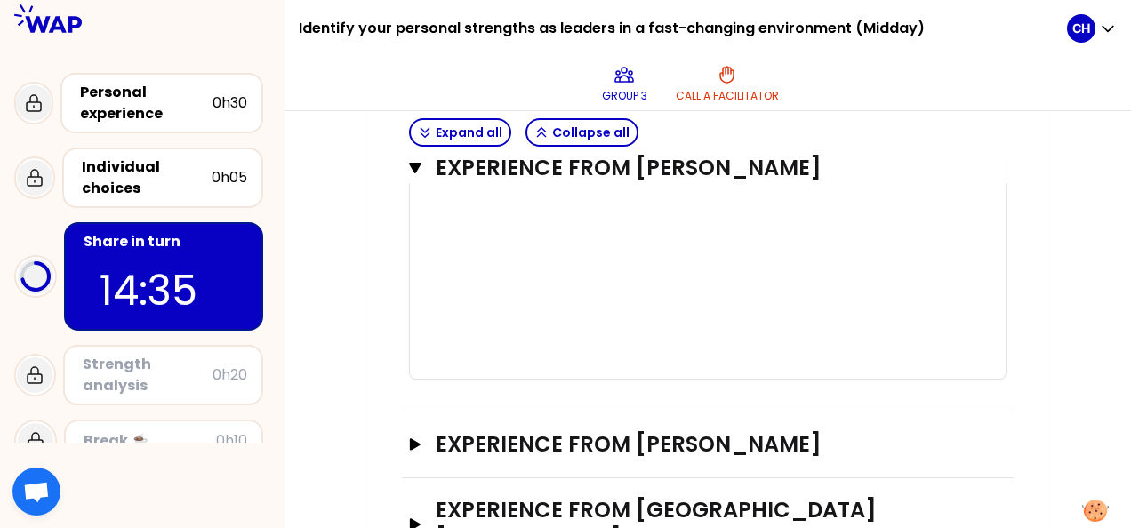
scroll to position [3187, 0]
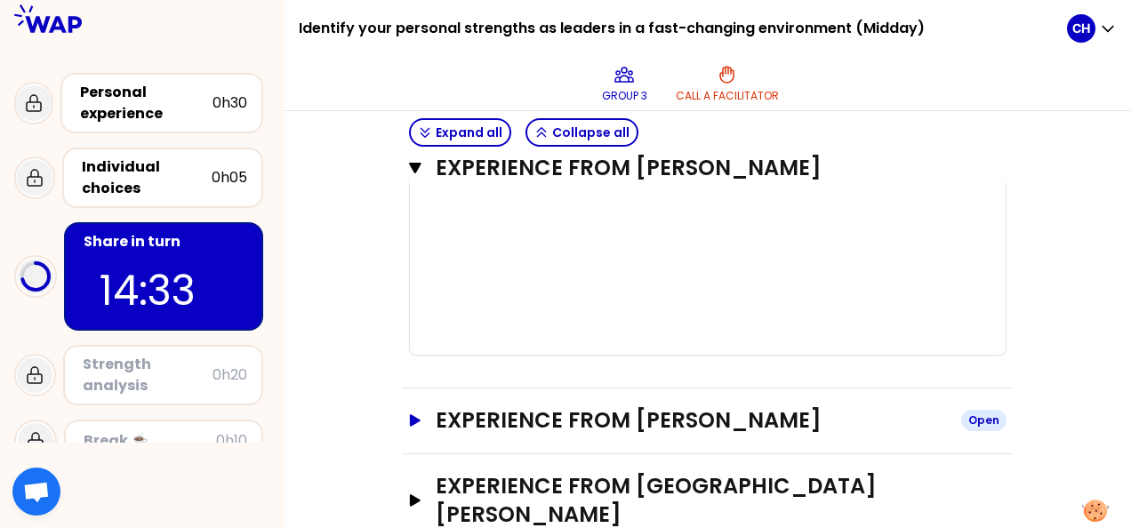
click at [412, 414] on icon "button" at bounding box center [415, 420] width 11 height 12
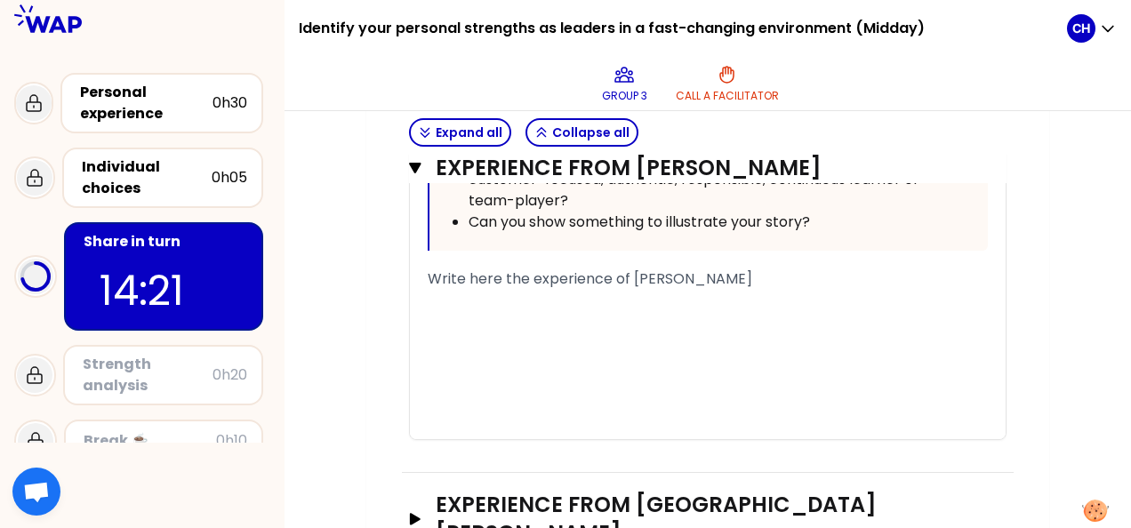
scroll to position [4295, 0]
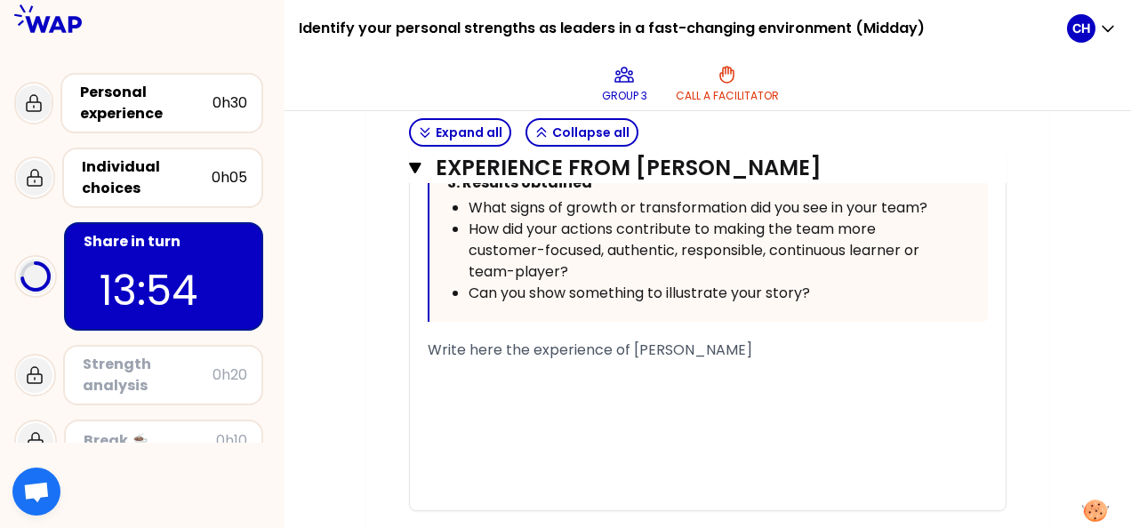
click at [826, 340] on div "Write here the experience of [PERSON_NAME]" at bounding box center [708, 350] width 560 height 21
click at [647, 340] on span "Write here the experience of [PERSON_NAME]" at bounding box center [590, 350] width 325 height 20
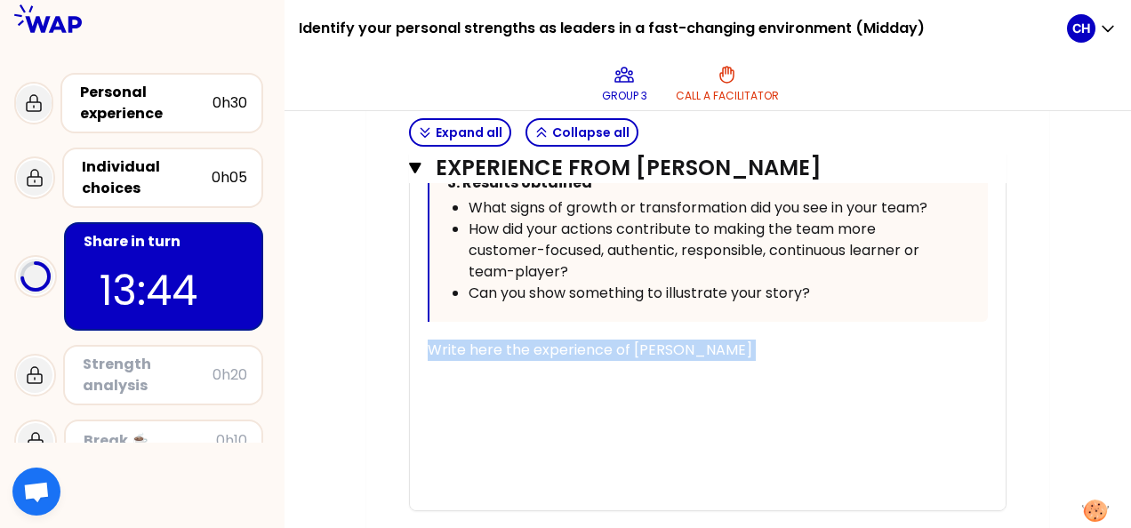
click at [647, 340] on span "Write here the experience of [PERSON_NAME]" at bounding box center [590, 350] width 325 height 20
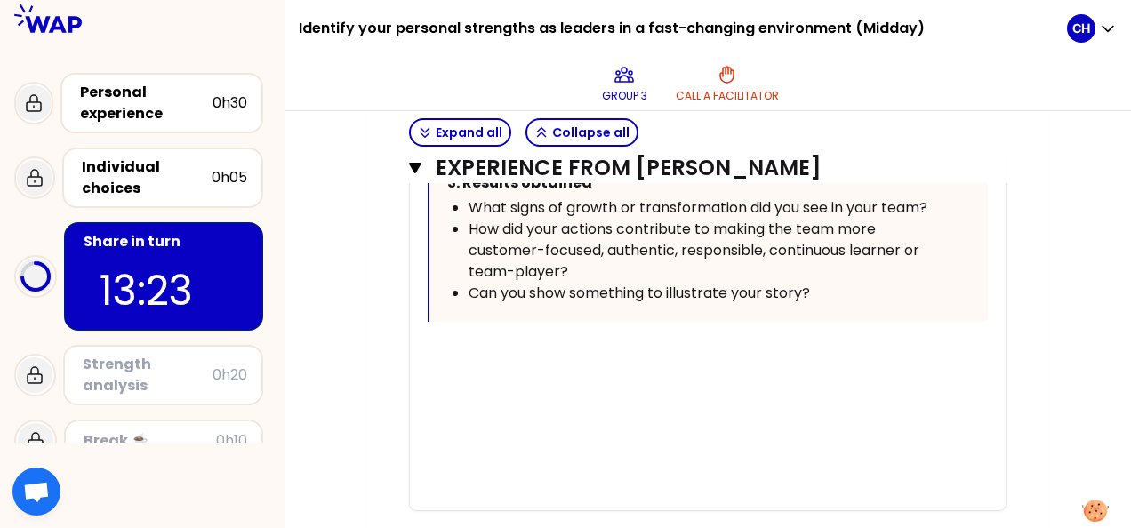
click at [477, 340] on div "﻿" at bounding box center [708, 350] width 560 height 21
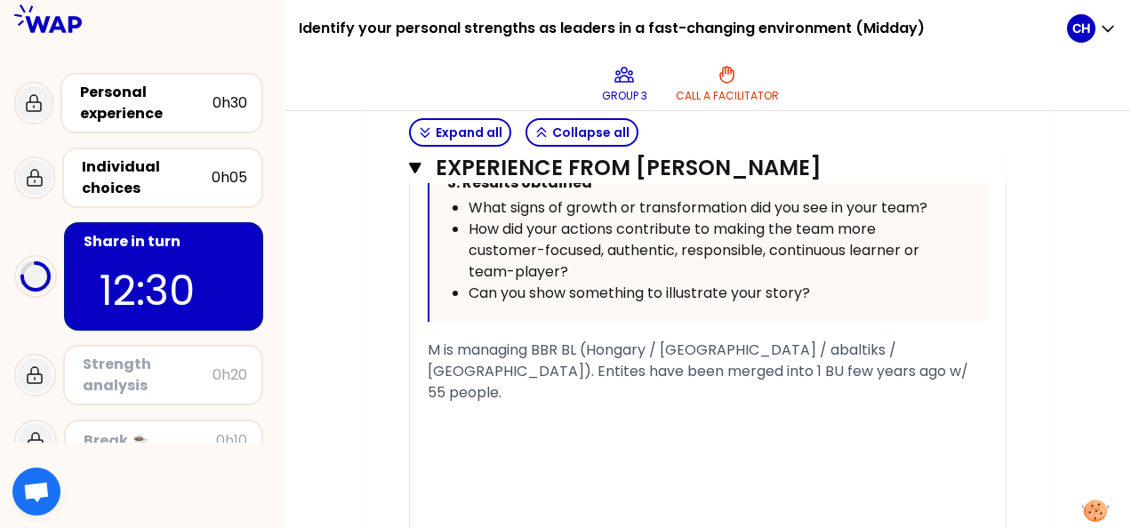
click at [731, 342] on span "M is managing BBR BL (Hongary / [GEOGRAPHIC_DATA] / abaltiks / [GEOGRAPHIC_DATA…" at bounding box center [700, 371] width 544 height 63
click at [828, 345] on div "M is managing BBR BL (Hongary / [GEOGRAPHIC_DATA] / abaltiks / [GEOGRAPHIC_DATA…" at bounding box center [708, 372] width 560 height 64
click at [608, 340] on span "M is managing BBR BL (Hongary / [GEOGRAPHIC_DATA] / abaltiks / [GEOGRAPHIC_DATA…" at bounding box center [700, 371] width 544 height 63
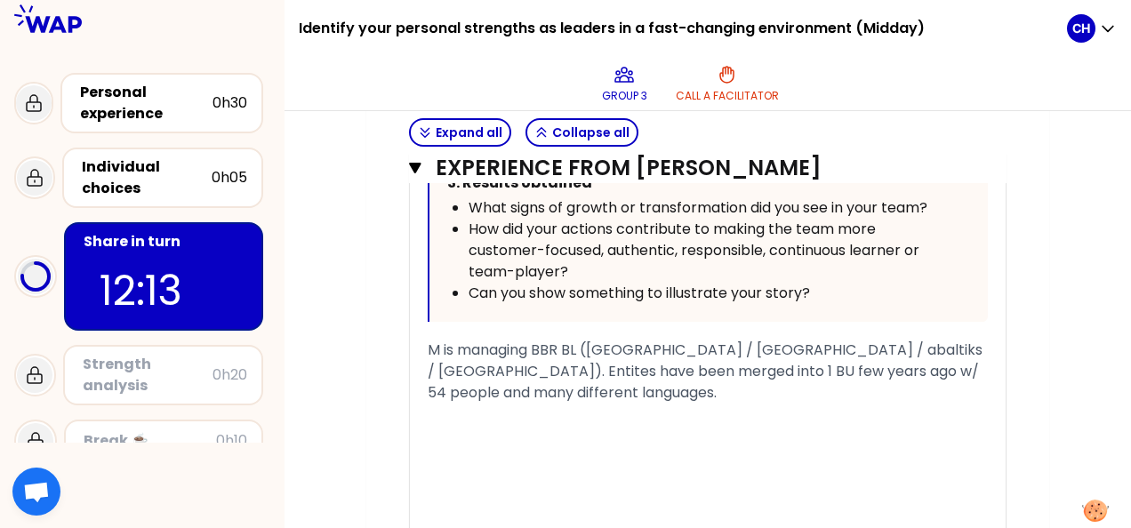
click at [614, 365] on div "M is managing BBR BL ([GEOGRAPHIC_DATA] / [GEOGRAPHIC_DATA] / abaltiks / [GEOGR…" at bounding box center [708, 372] width 560 height 64
click at [544, 363] on span "M is managing BBR BL ([GEOGRAPHIC_DATA] / [GEOGRAPHIC_DATA] / abaltiks / [GEOGR…" at bounding box center [708, 382] width 560 height 84
click at [900, 357] on span "M is managing BBR BL ([GEOGRAPHIC_DATA] / [GEOGRAPHIC_DATA] / abaltiks / [GEOGR…" at bounding box center [707, 382] width 558 height 84
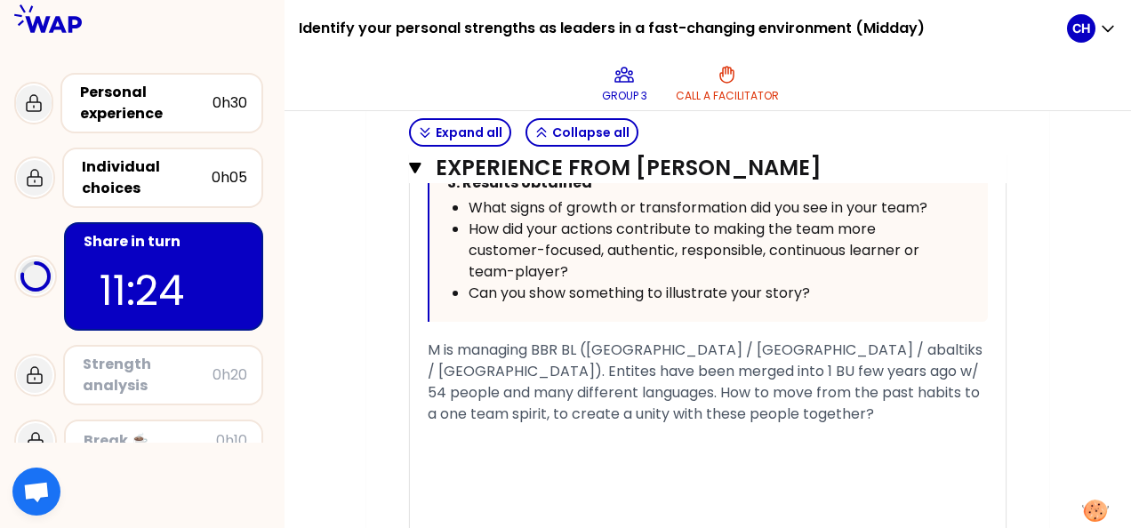
click at [462, 385] on span "M is managing BBR BL ([GEOGRAPHIC_DATA] / [GEOGRAPHIC_DATA] / abaltiks / [GEOGR…" at bounding box center [707, 382] width 558 height 84
click at [791, 393] on div "M is managing BBR BL ([GEOGRAPHIC_DATA] / [GEOGRAPHIC_DATA] / abaltiks / [GEOGR…" at bounding box center [708, 382] width 560 height 85
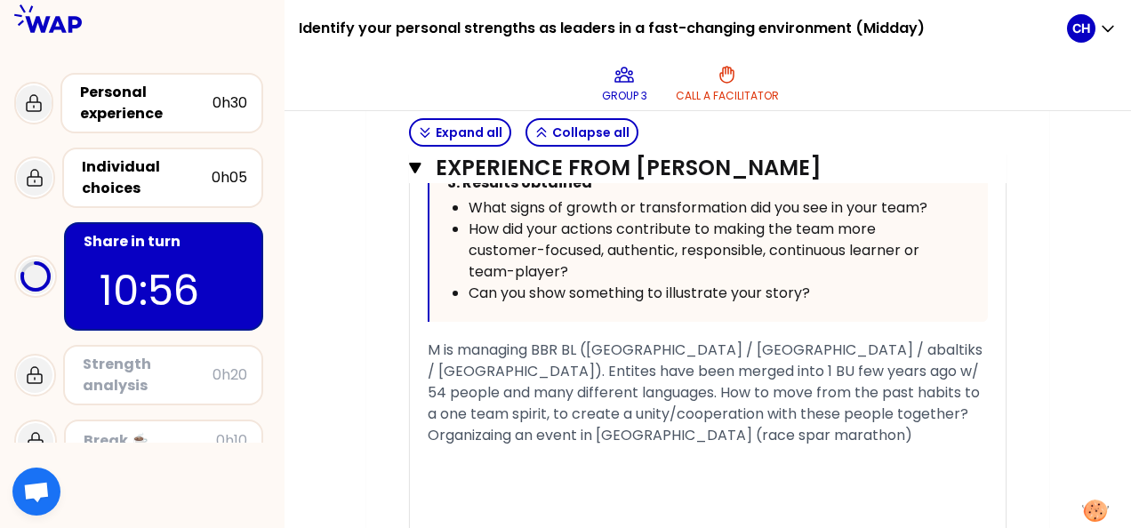
click at [618, 425] on span "Organizaing an event in [GEOGRAPHIC_DATA] (race spar marathon)" at bounding box center [670, 435] width 485 height 20
click at [857, 425] on div "Organizaing an event in [GEOGRAPHIC_DATA] (race spar marathon)" at bounding box center [708, 435] width 560 height 21
click at [487, 425] on span "Organizaing an event in [GEOGRAPHIC_DATA] (race spar marathon)" at bounding box center [670, 435] width 485 height 20
click at [471, 425] on span "Organnizing an event in [GEOGRAPHIC_DATA] (race spar marathon)" at bounding box center [670, 435] width 485 height 20
click at [868, 425] on div "Organizing an event in [GEOGRAPHIC_DATA] (race spar marathon)" at bounding box center [708, 435] width 560 height 21
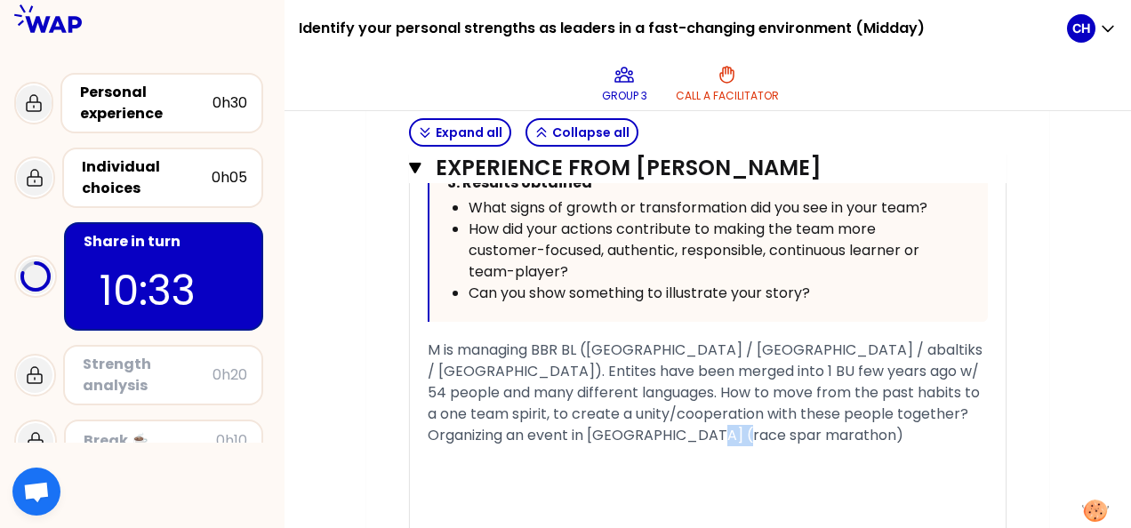
drag, startPoint x: 704, startPoint y: 406, endPoint x: 737, endPoint y: 399, distance: 33.7
click at [737, 425] on span "Organizing an event in [GEOGRAPHIC_DATA] (race spar marathon)" at bounding box center [666, 435] width 476 height 20
click at [803, 425] on div "Organizing an event in [GEOGRAPHIC_DATA] (race/marathon)" at bounding box center [708, 435] width 560 height 21
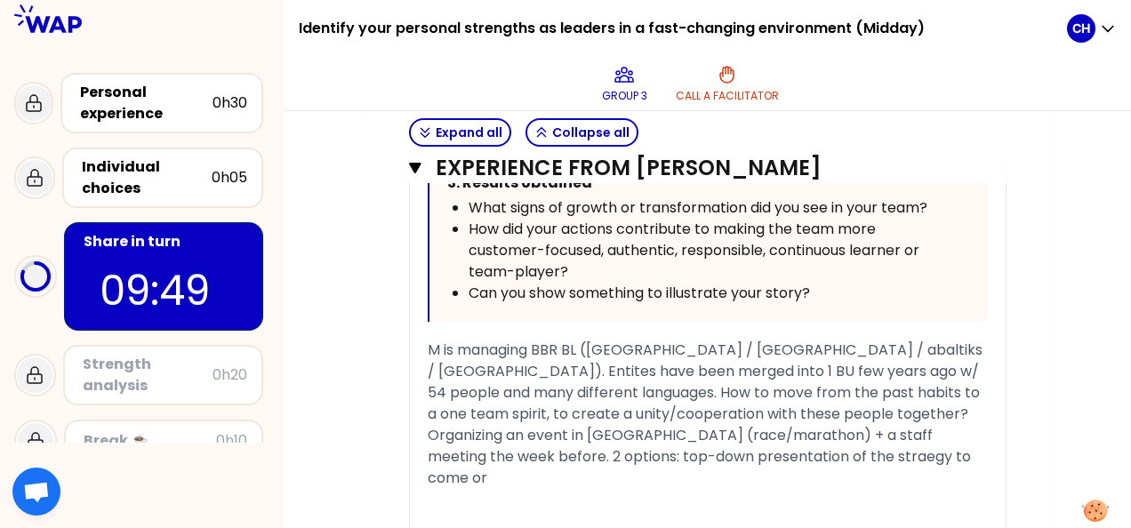
click at [797, 429] on span "Organizing an event in [GEOGRAPHIC_DATA] (race/marathon) + a staff meeting the …" at bounding box center [701, 456] width 547 height 63
click at [920, 439] on div "Organizing an event in [GEOGRAPHIC_DATA] (race/marathon) + a staff meeting the …" at bounding box center [708, 457] width 560 height 64
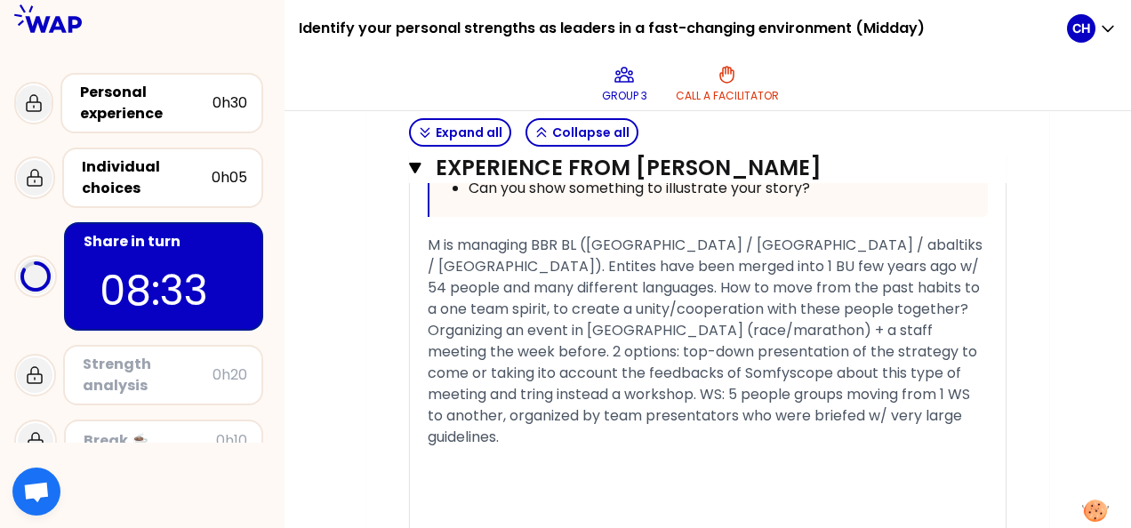
scroll to position [4288, 0]
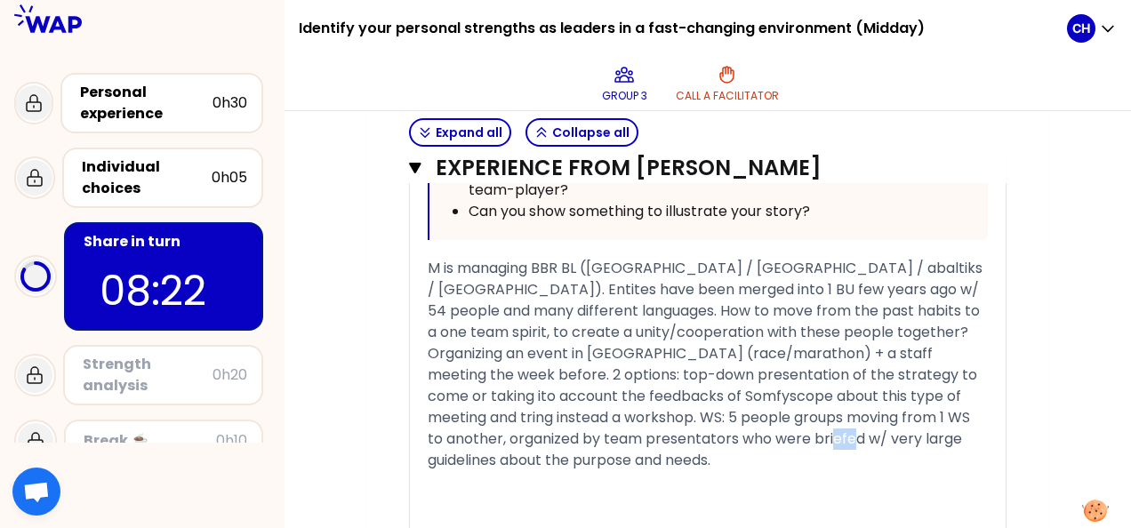
drag, startPoint x: 838, startPoint y: 412, endPoint x: 819, endPoint y: 413, distance: 18.7
click at [819, 413] on span "Organizing an event in [GEOGRAPHIC_DATA] (race/marathon) + a staff meeting the …" at bounding box center [704, 406] width 553 height 127
click at [639, 438] on div "Organizing an event in [GEOGRAPHIC_DATA] (race/marathon) + a staff meeting the …" at bounding box center [708, 407] width 560 height 128
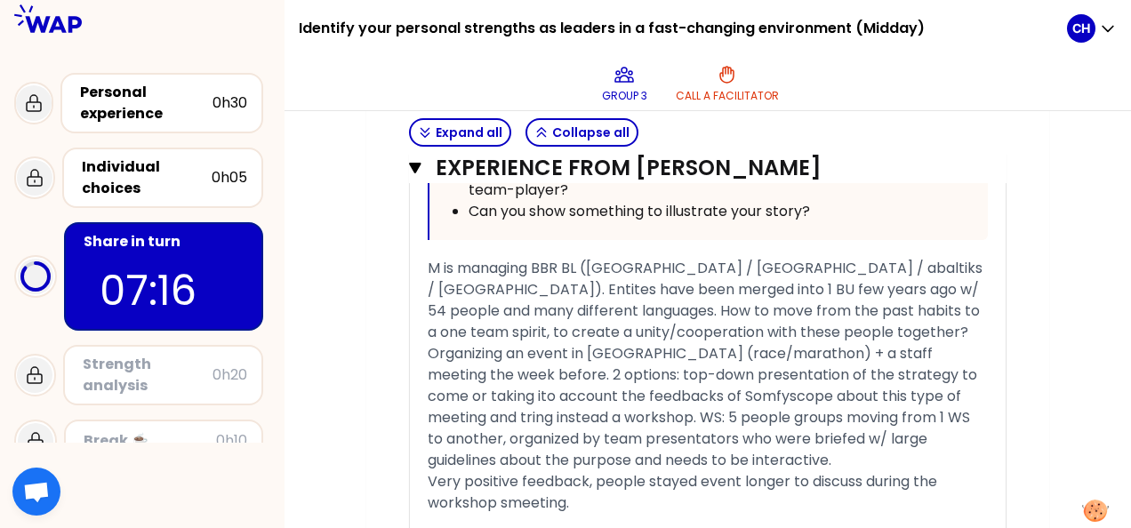
click at [509, 475] on span "Very positive feedback, people stayed event longer to discuss during the worksh…" at bounding box center [684, 492] width 513 height 42
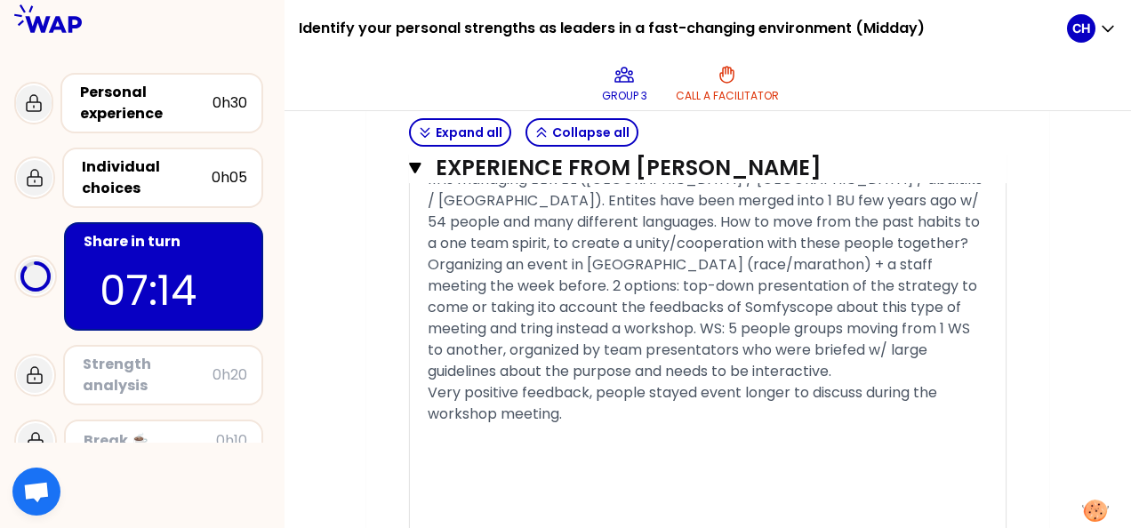
click at [658, 391] on div "Very positive feedback, people stayed event longer to discuss during the worksh…" at bounding box center [708, 403] width 560 height 43
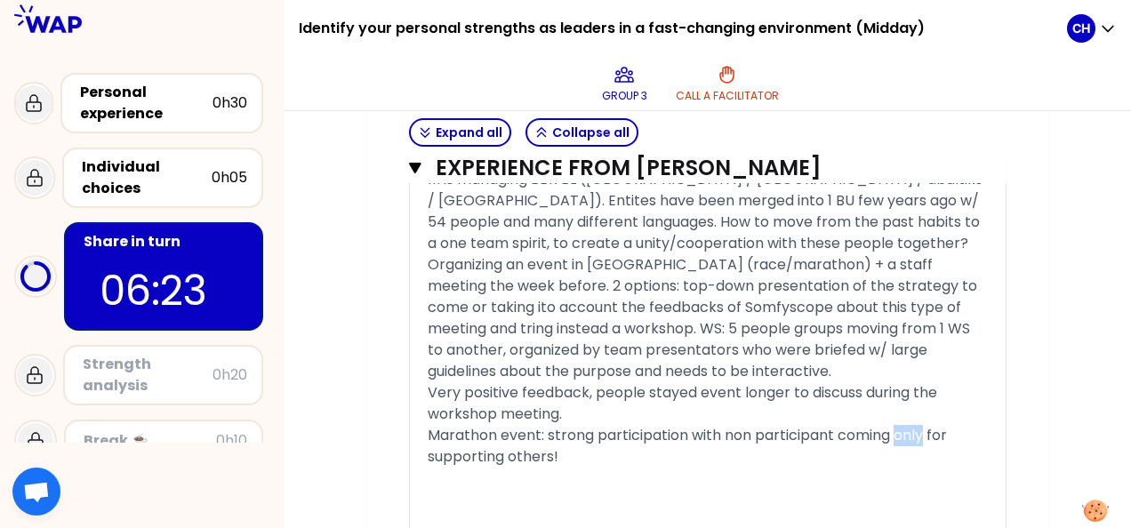
drag, startPoint x: 900, startPoint y: 408, endPoint x: 928, endPoint y: 401, distance: 29.3
click at [928, 425] on span "Marathon event: strong participation with non participant coming only for suppo…" at bounding box center [689, 446] width 523 height 42
click at [651, 435] on div "Marathon event: strong participation with non participant coming also for suppo…" at bounding box center [708, 446] width 560 height 43
drag, startPoint x: 829, startPoint y: 409, endPoint x: 758, endPoint y: 404, distance: 71.3
click at [758, 425] on span "Marathon event: strong participation with non participant coming also for suppo…" at bounding box center [689, 446] width 522 height 42
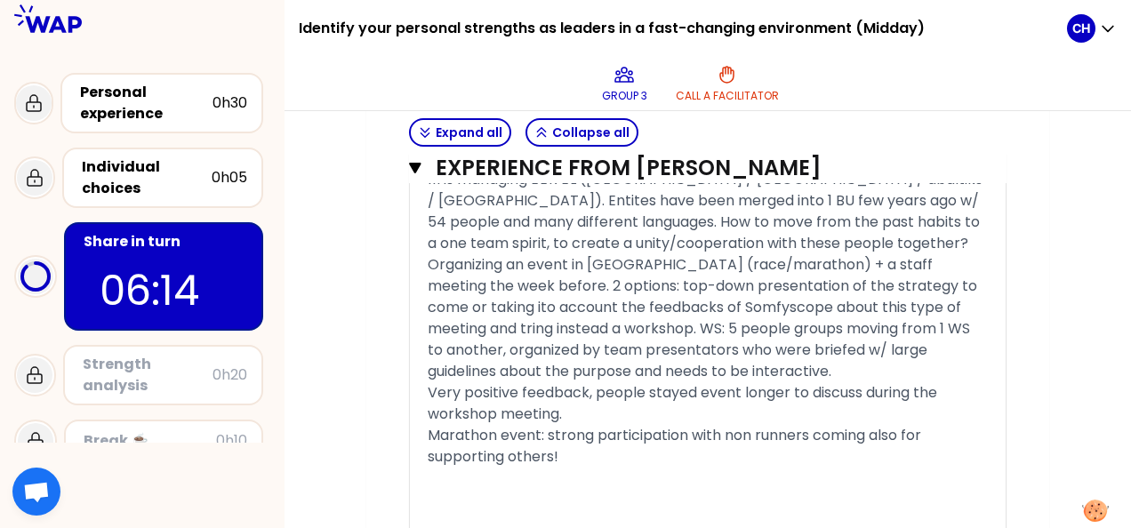
click at [758, 425] on span "Marathon event: strong participation with non runners coming also for supportin…" at bounding box center [676, 446] width 497 height 42
click at [911, 425] on div "Marathon event: strong participation with non-runners coming also for supportin…" at bounding box center [708, 446] width 560 height 43
click at [504, 428] on span "Marathon event: strong participation with non-runners coming also to supporting…" at bounding box center [676, 446] width 496 height 42
click at [689, 425] on span "Marathon event: strong participation with non-runners coming also to support ot…" at bounding box center [706, 446] width 556 height 42
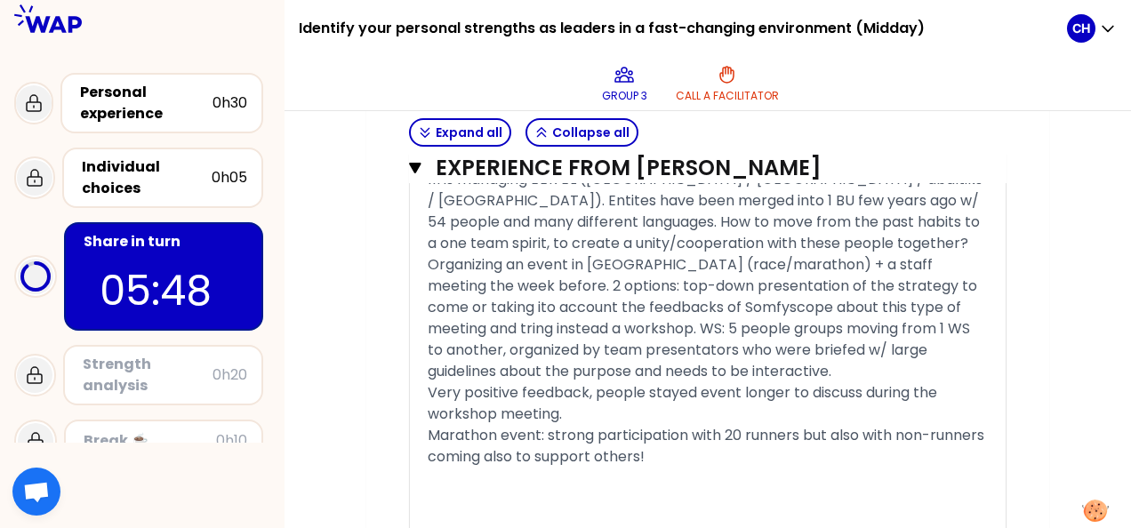
click at [897, 425] on span "Marathon event: strong participation with 20 runners but also with non-runners …" at bounding box center [708, 446] width 560 height 42
drag, startPoint x: 544, startPoint y: 429, endPoint x: 574, endPoint y: 422, distance: 31.1
click at [574, 425] on span "Marathon event: strong participation with 20 runners but also with 20 non-runne…" at bounding box center [689, 446] width 523 height 42
click at [702, 429] on div "Marathon event: strong participation with 20 runners but also with 20 non-runne…" at bounding box center [708, 446] width 560 height 43
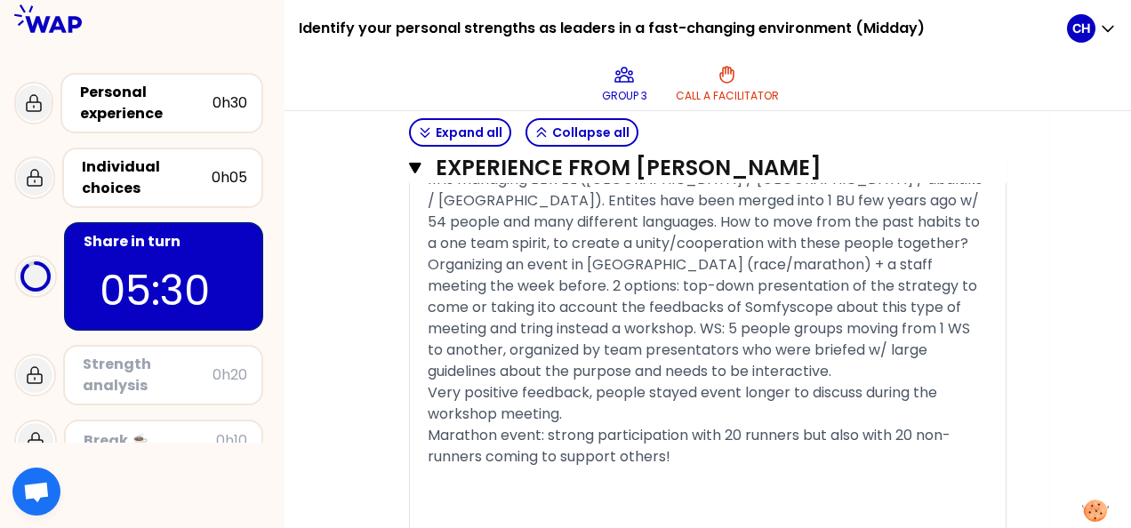
click at [591, 299] on span "Organizing an event in [GEOGRAPHIC_DATA] (race/marathon) + a staff meeting the …" at bounding box center [704, 317] width 553 height 127
click at [591, 299] on span "Organizing an event in [GEOGRAPHIC_DATA] (race/marathon) + a staff meeting the …" at bounding box center [709, 317] width 562 height 127
click at [605, 304] on span "Organizing an event in [GEOGRAPHIC_DATA] (race/marathon) + a staff meeting the …" at bounding box center [704, 317] width 553 height 127
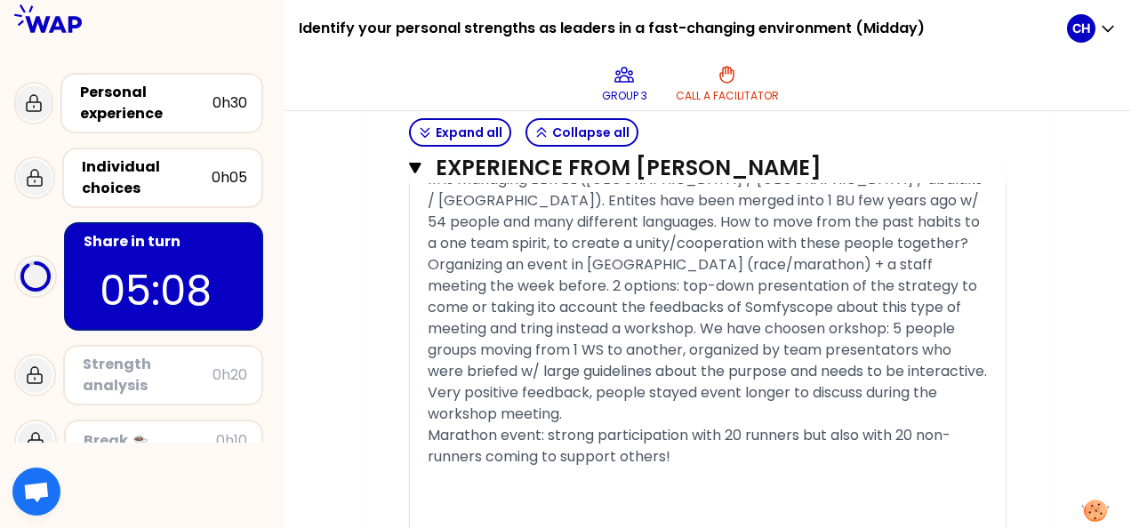
click at [704, 299] on span "Organizing an event in [GEOGRAPHIC_DATA] (race/marathon) + a staff meeting the …" at bounding box center [707, 317] width 559 height 127
click at [494, 325] on span "Organizing an event in [GEOGRAPHIC_DATA] (race/marathon) + a staff meeting the …" at bounding box center [707, 317] width 559 height 127
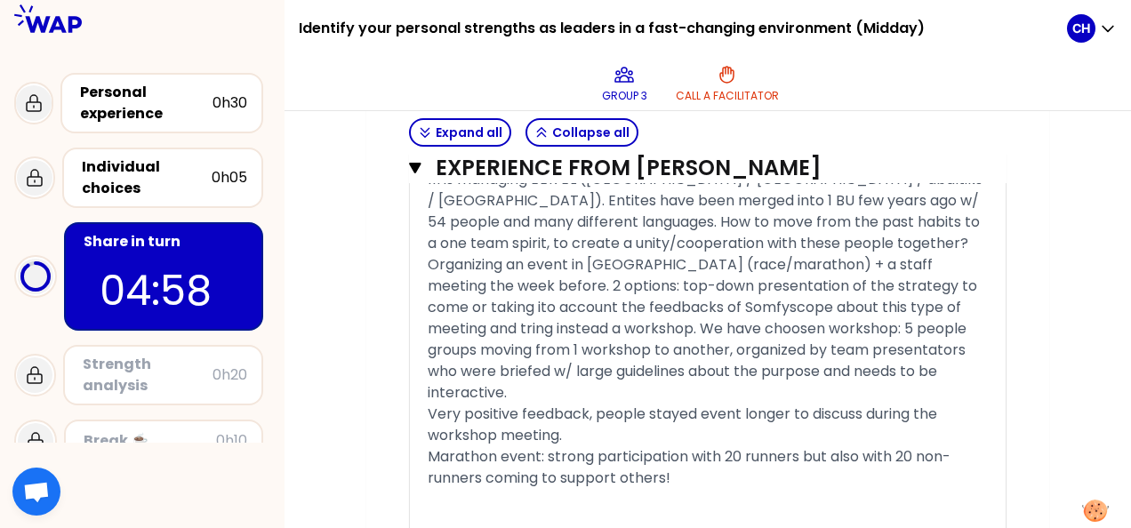
click at [774, 301] on span "Organizing an event in [GEOGRAPHIC_DATA] (race/marathon) + a staff meeting the …" at bounding box center [704, 328] width 553 height 149
click at [687, 446] on div "Marathon event: strong participation with 20 runners but also with 20 non-runne…" at bounding box center [708, 467] width 560 height 43
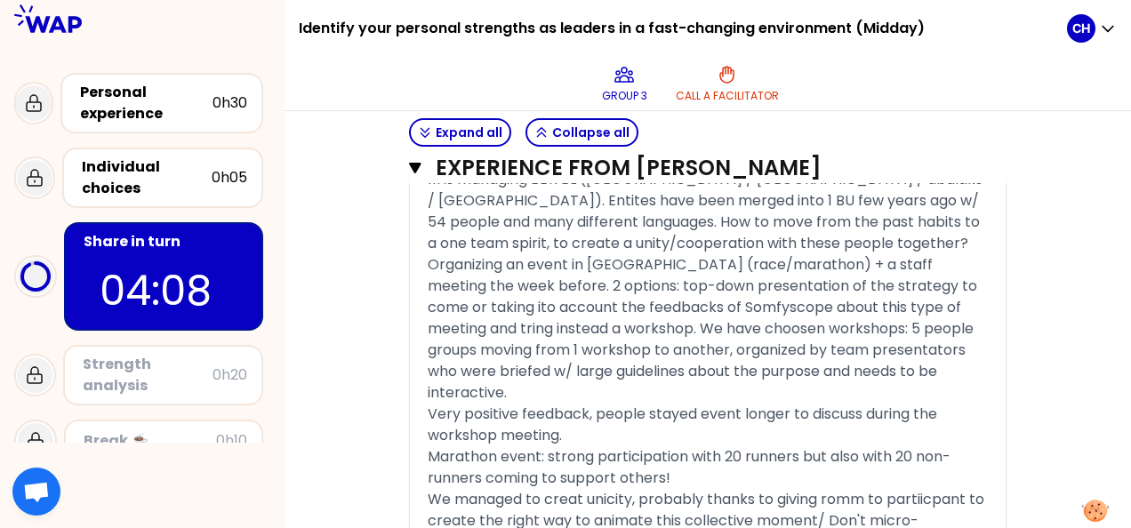
drag, startPoint x: 1065, startPoint y: 325, endPoint x: 1051, endPoint y: 327, distance: 14.3
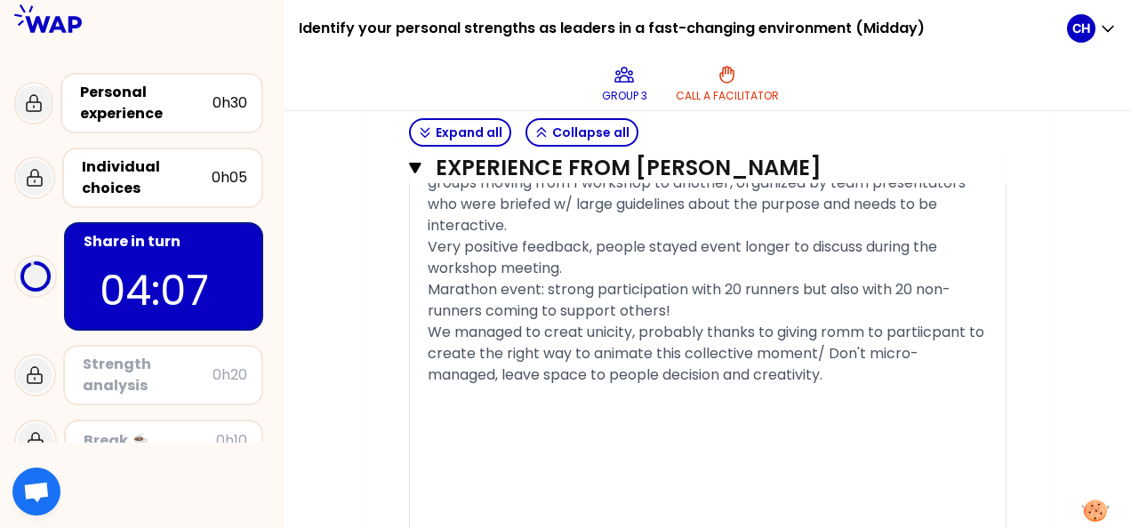
scroll to position [4555, 0]
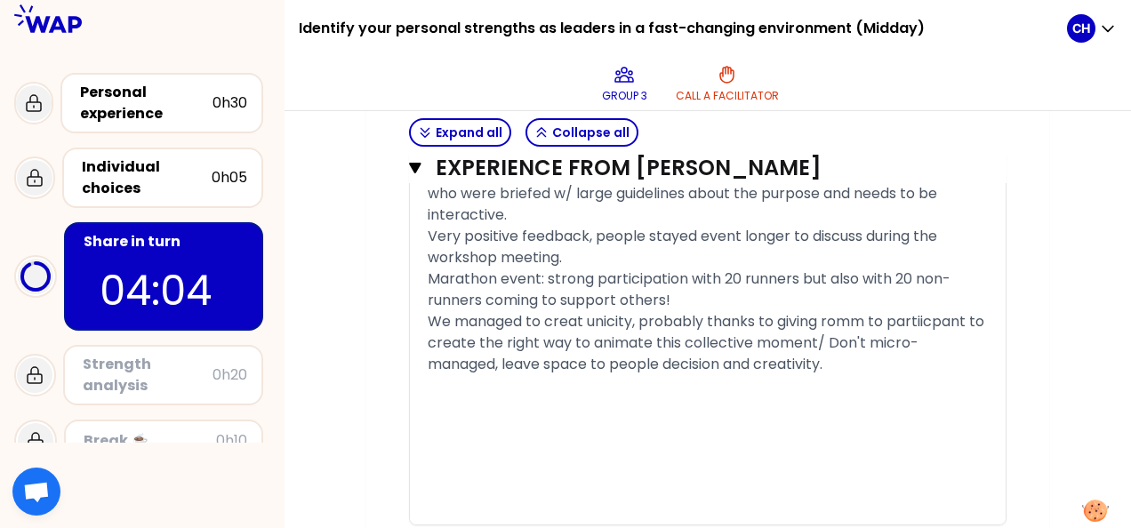
click at [495, 318] on span "We managed to creat unicity, probably thanks to giving romm to partiicpant to c…" at bounding box center [708, 342] width 560 height 63
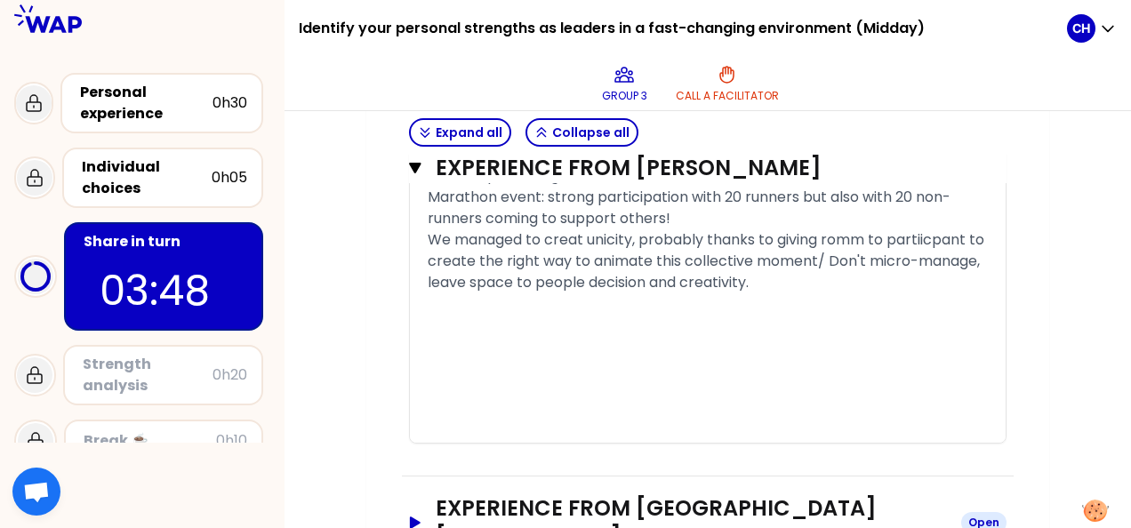
click at [416, 517] on icon "button" at bounding box center [415, 523] width 11 height 12
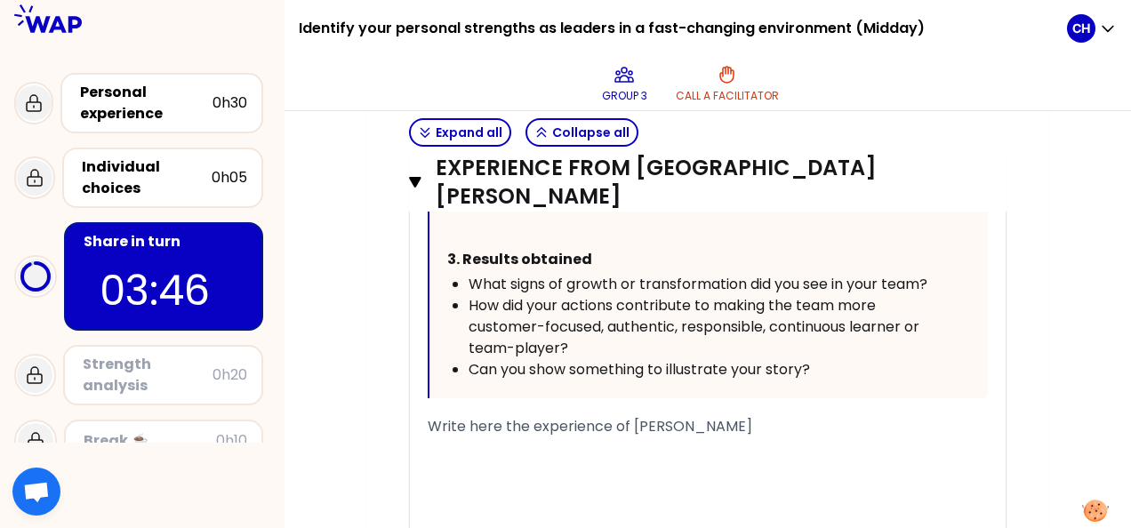
scroll to position [5526, 0]
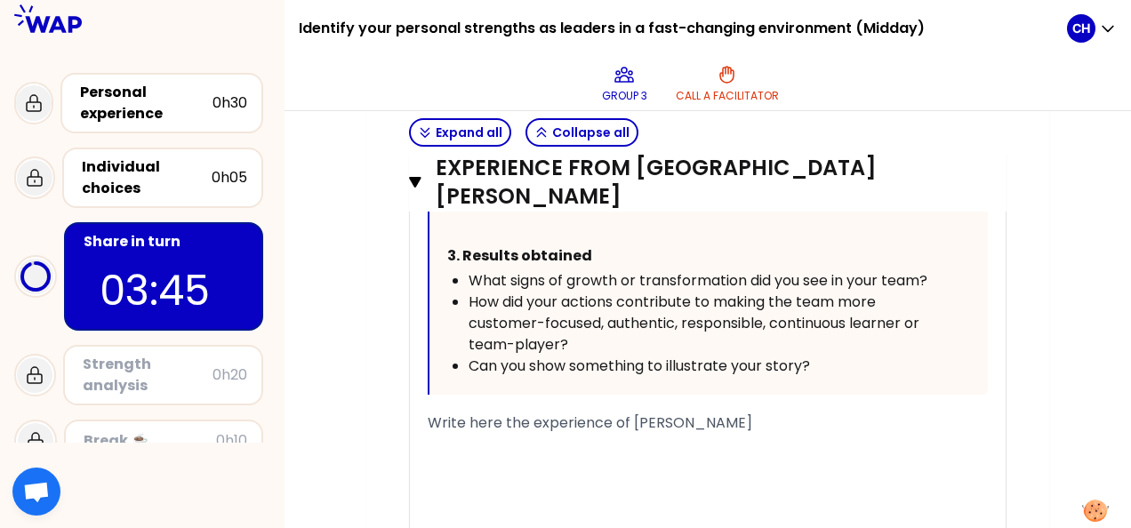
click at [461, 413] on span "Write here the experience of [PERSON_NAME]" at bounding box center [590, 423] width 325 height 20
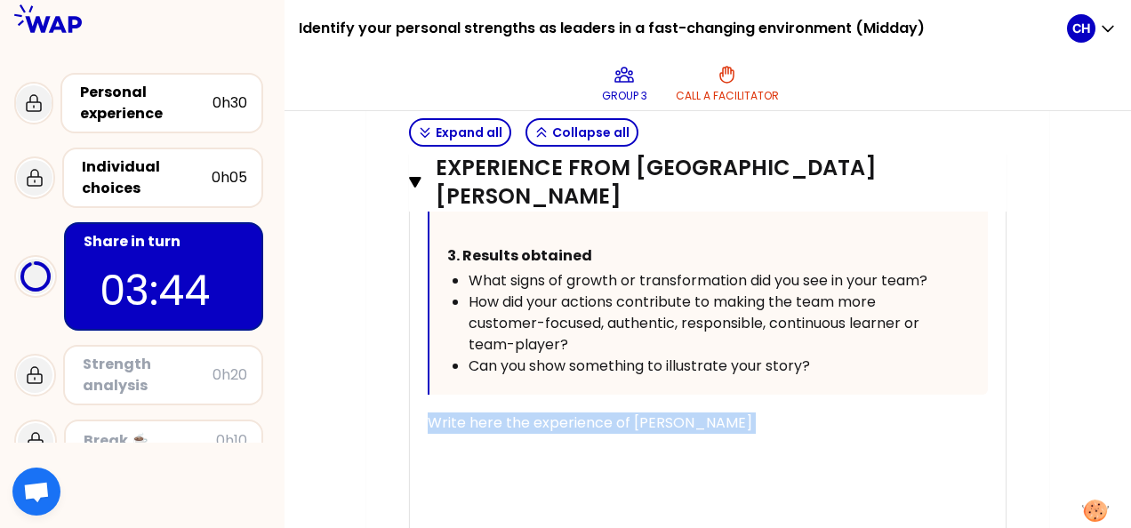
click at [461, 413] on span "Write here the experience of [PERSON_NAME]" at bounding box center [590, 423] width 325 height 20
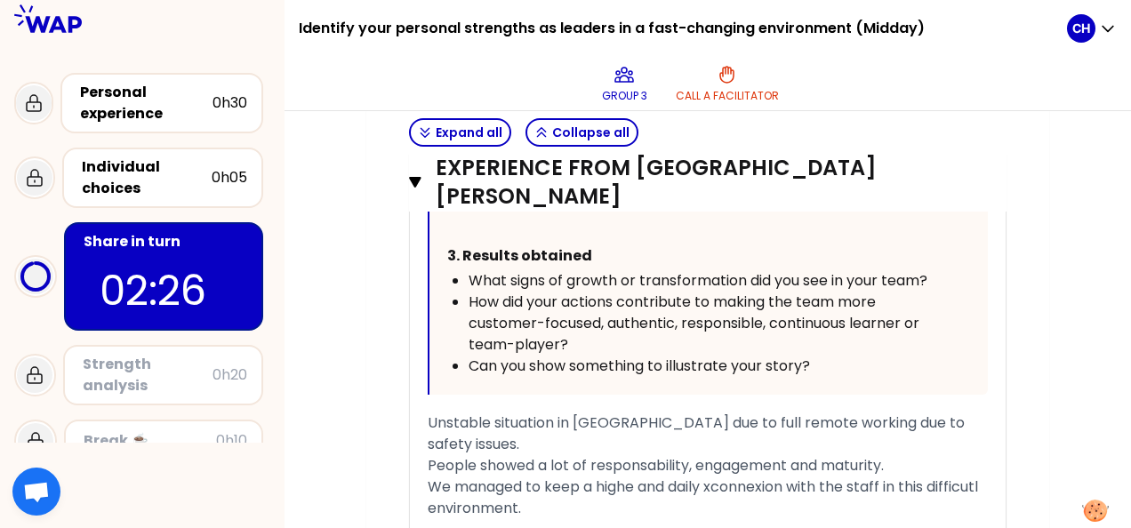
click at [717, 477] on span "We managed to keep a highe and daily xconnexion with the staff in this difficut…" at bounding box center [705, 498] width 554 height 42
click at [555, 477] on div "We managed to keep a highe and daily connexion with the staff in this difficutl…" at bounding box center [708, 498] width 560 height 43
click at [636, 477] on span "We managed to keep a highe and daily connexion with the staff in this difficutl…" at bounding box center [701, 498] width 547 height 42
click at [628, 477] on div "We managed to keep a high and daily connexion with the staff in this difficutl …" at bounding box center [708, 498] width 560 height 43
click at [966, 477] on span "We managed to keep a high and daily connexion with the staff in this difficutl …" at bounding box center [697, 498] width 538 height 42
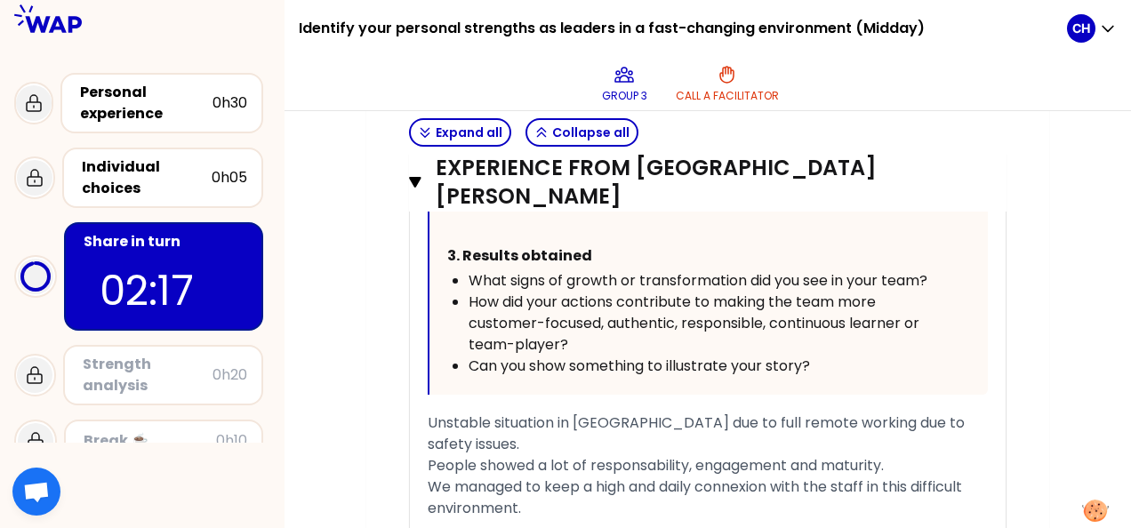
click at [529, 477] on div "We managed to keep a high and daily connexion with the staff in this difficult …" at bounding box center [708, 498] width 560 height 43
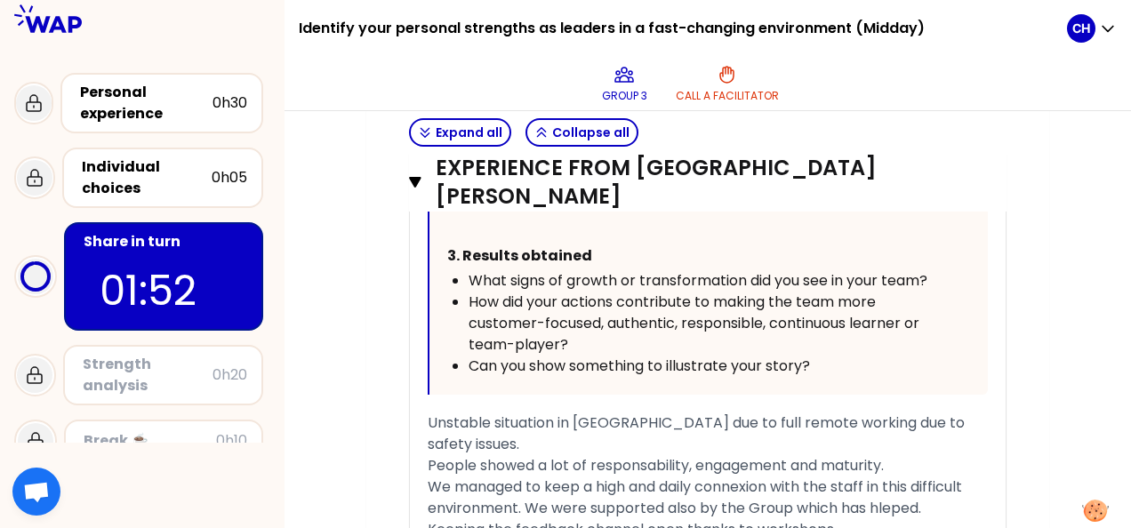
scroll to position [5615, 0]
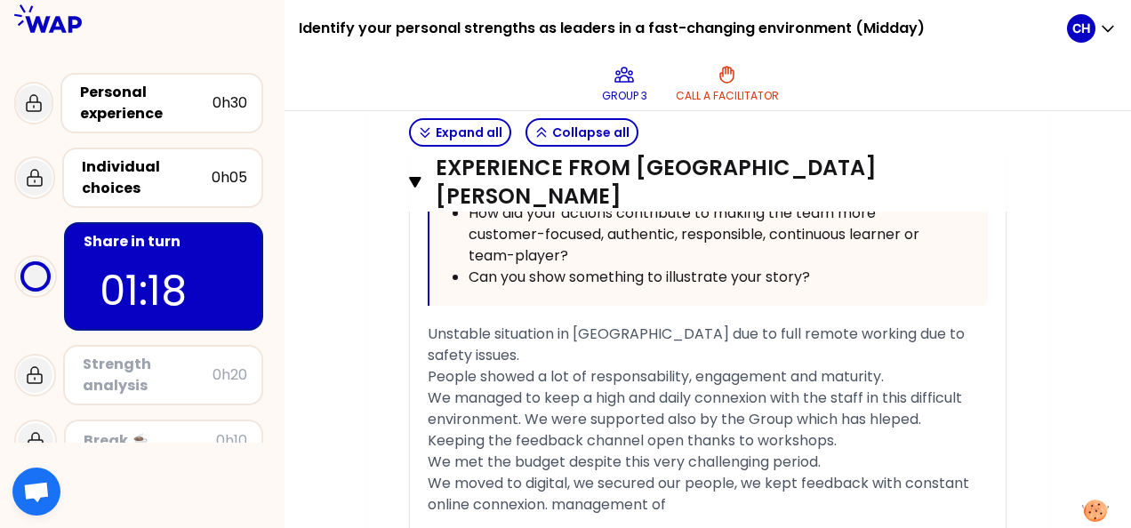
click at [553, 473] on span "We moved to digital, we secured our people, we kept feedback with constant onli…" at bounding box center [700, 494] width 545 height 42
click at [709, 473] on span "We moved to digital, we secured our people, we kept feedback with constant onli…" at bounding box center [700, 494] width 545 height 42
click at [825, 473] on span "We moved to digital, we secured our people, we kept feedback with constant onli…" at bounding box center [700, 494] width 545 height 42
click at [939, 473] on div "We moved to digital, we secured our people, we kept feedback with constant onli…" at bounding box center [708, 494] width 560 height 43
drag, startPoint x: 1010, startPoint y: 229, endPoint x: 1050, endPoint y: 237, distance: 40.8
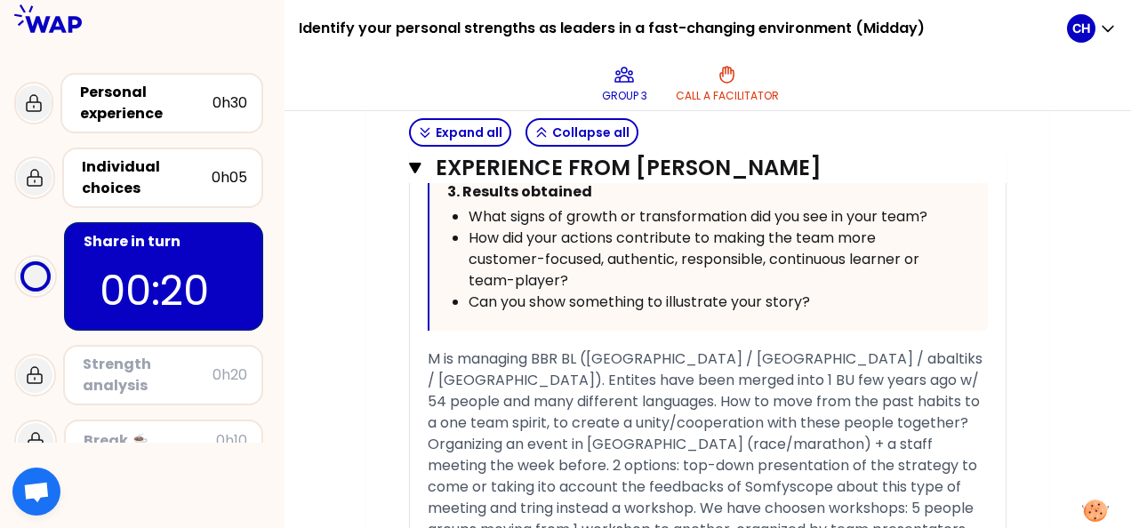
scroll to position [4192, 0]
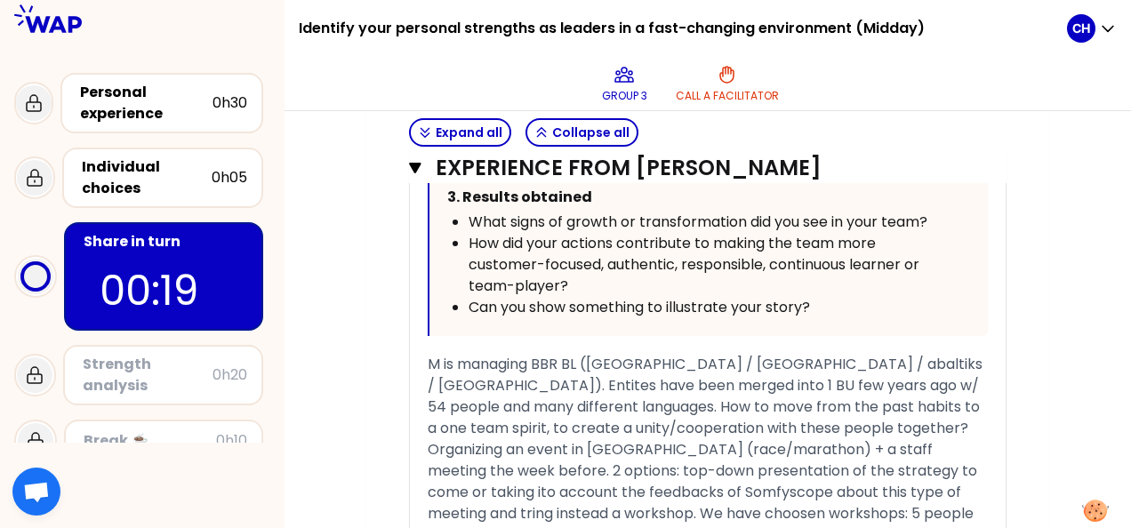
click at [537, 354] on span "M is managing BBR BL ([GEOGRAPHIC_DATA] / [GEOGRAPHIC_DATA] / abaltiks / [GEOGR…" at bounding box center [707, 396] width 558 height 84
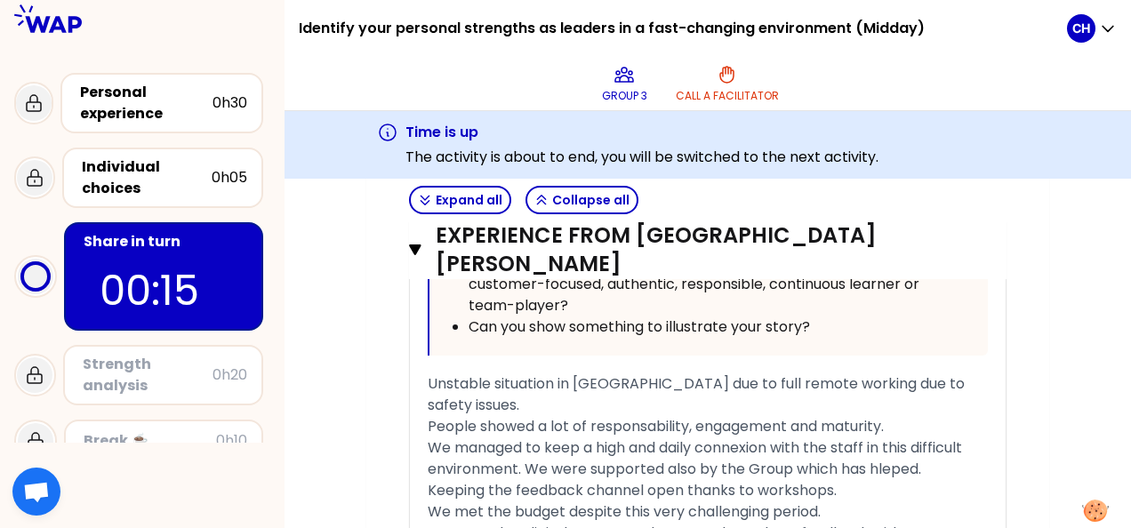
scroll to position [5653, 0]
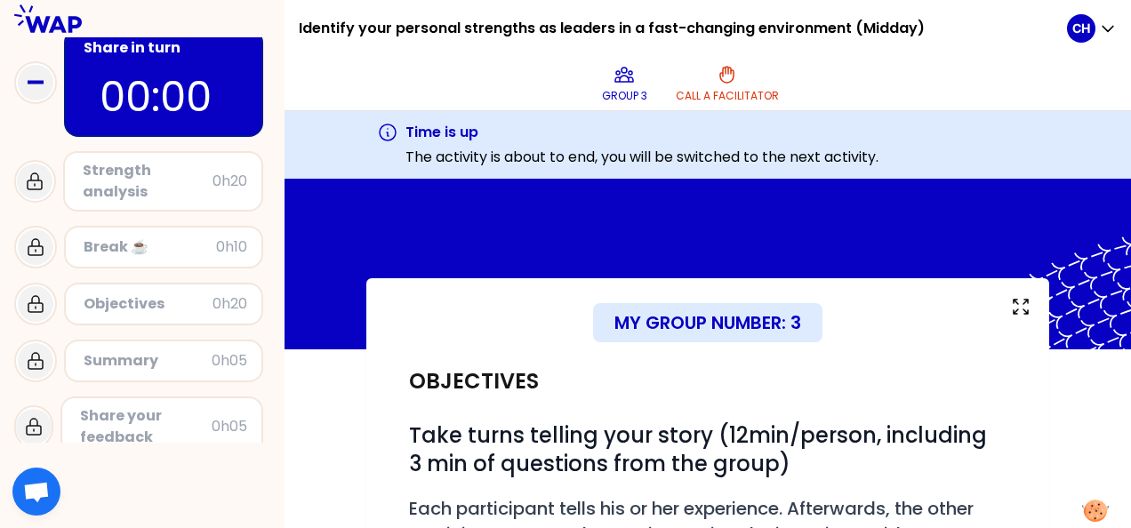
scroll to position [197, 0]
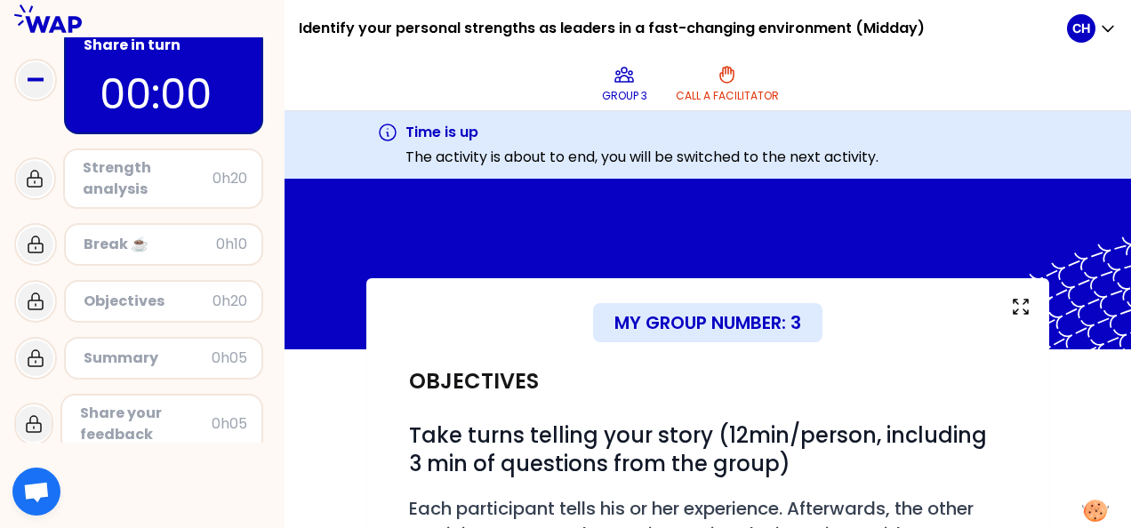
click at [180, 203] on div "Strength analysis 0h20" at bounding box center [163, 179] width 200 height 60
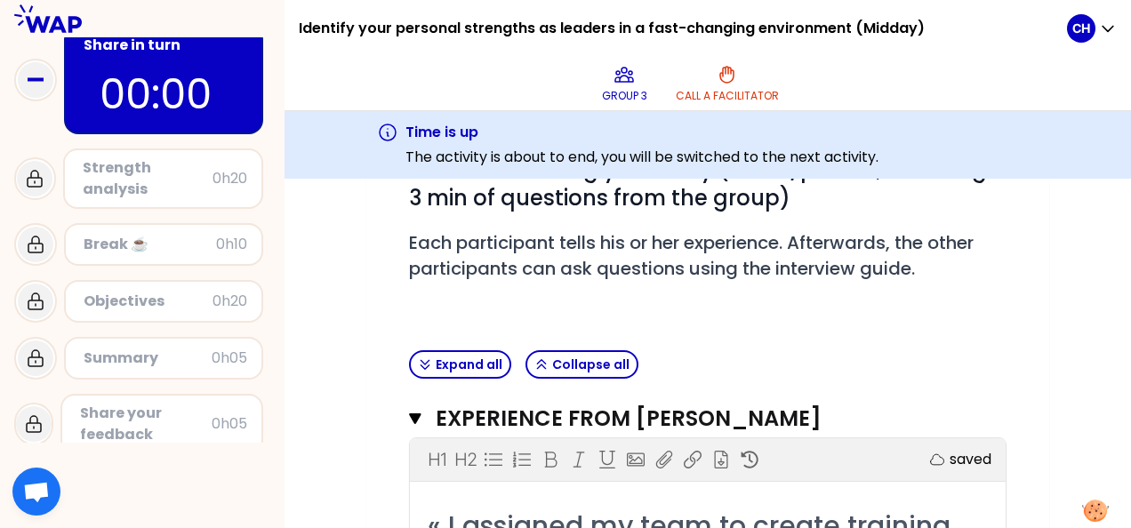
scroll to position [267, 0]
click at [36, 180] on icon at bounding box center [34, 178] width 21 height 21
click at [547, 354] on button "Collapse all" at bounding box center [582, 363] width 113 height 28
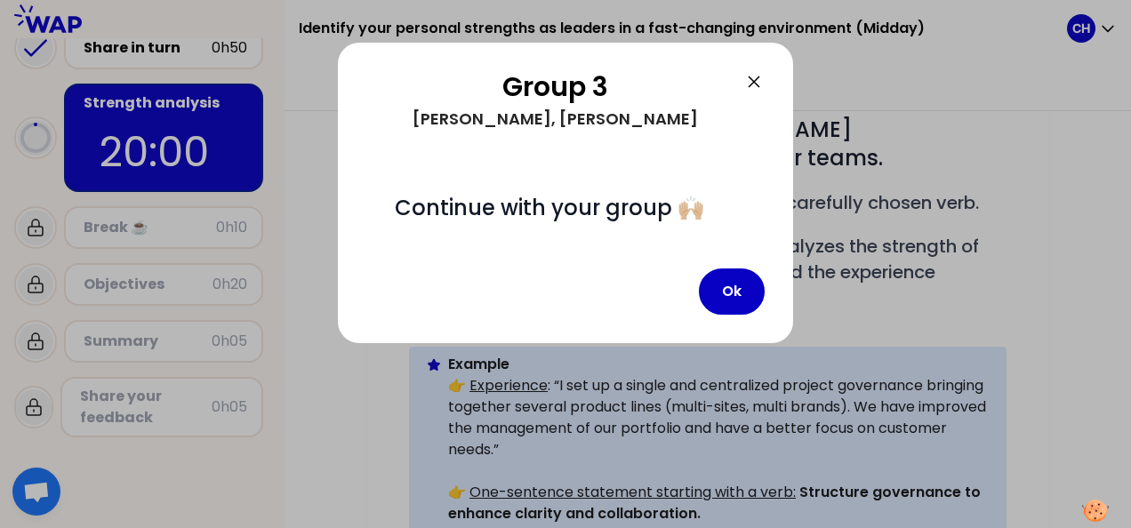
scroll to position [164, 0]
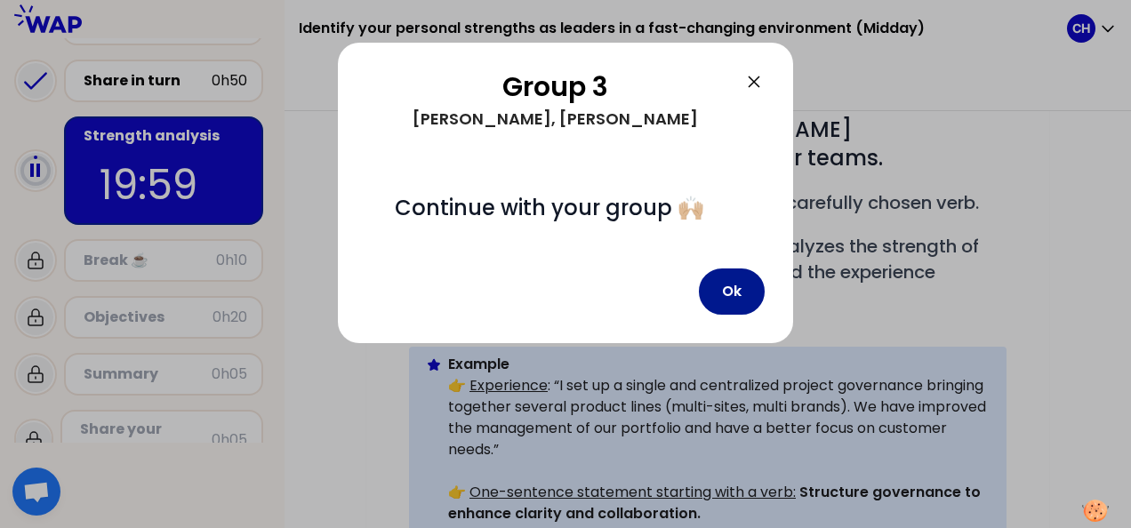
click at [728, 308] on button "Ok" at bounding box center [732, 292] width 66 height 46
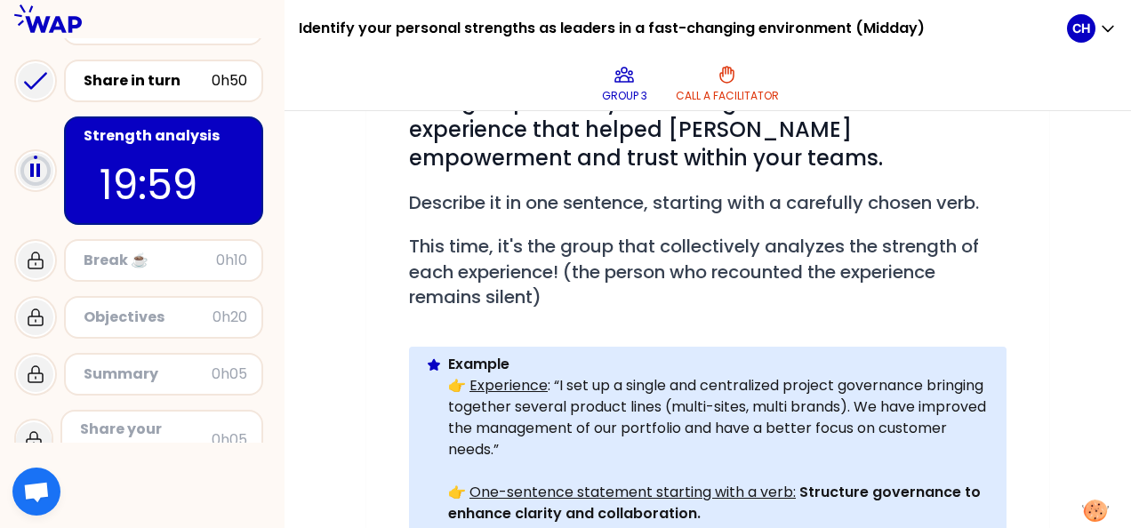
click at [1020, 229] on div "My group number: 3 Objectives # As a group, identify the strength behind each e…" at bounding box center [707, 439] width 683 height 991
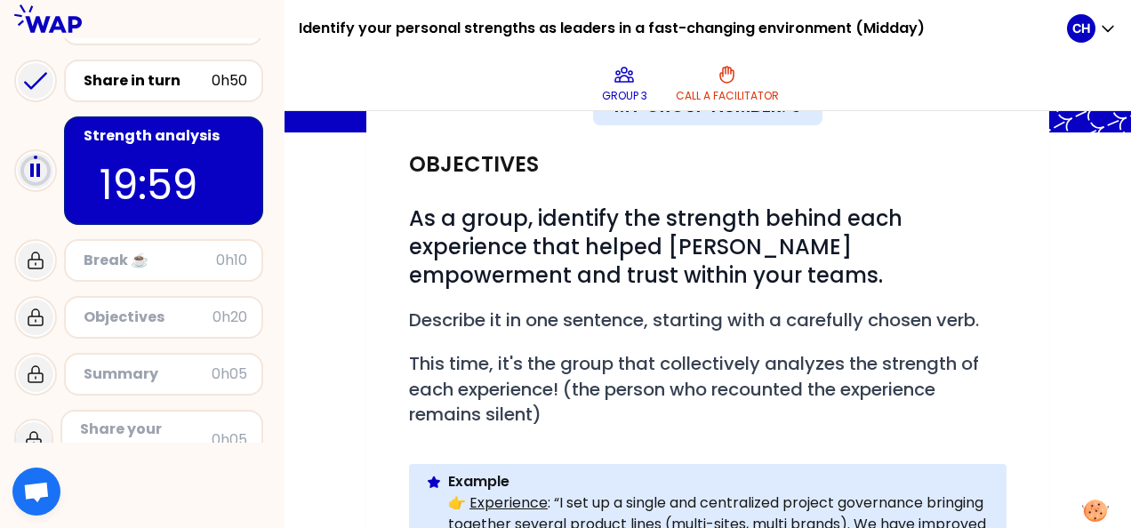
scroll to position [178, 0]
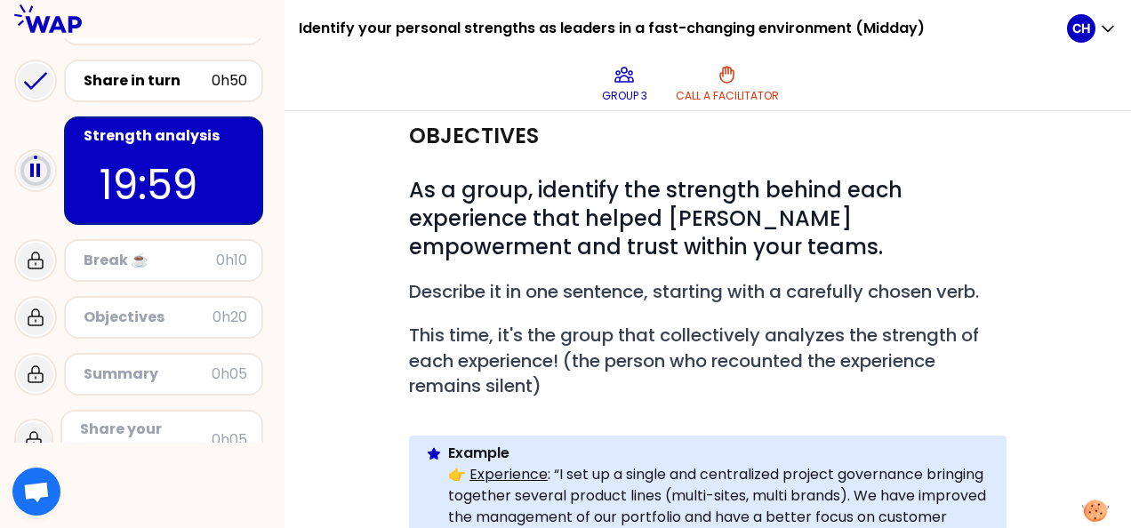
click at [1056, 266] on div "My group number: 3 Objectives # As a group, identify the strength behind each e…" at bounding box center [708, 528] width 847 height 991
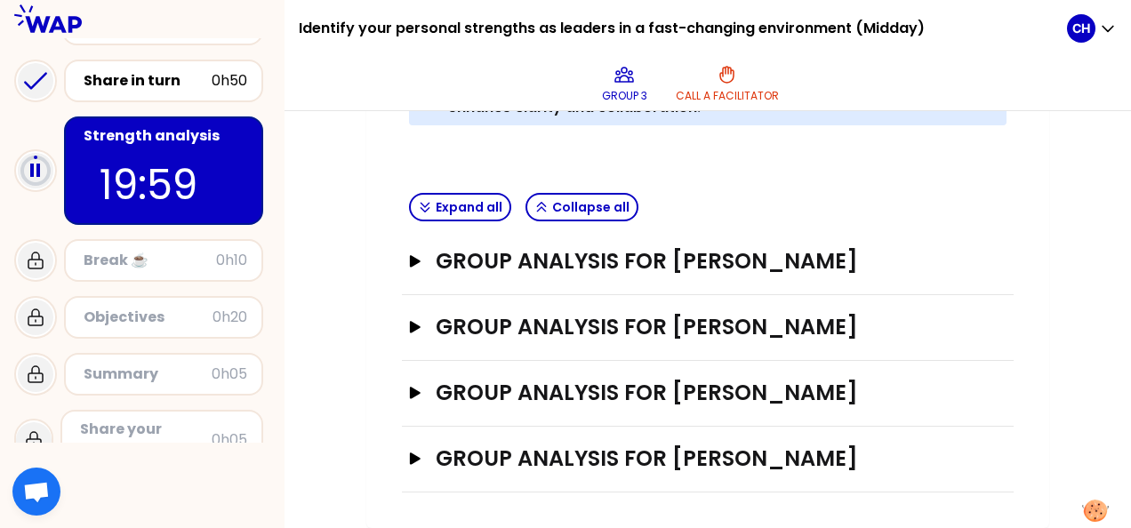
scroll to position [696, 0]
click at [414, 255] on icon "button" at bounding box center [415, 261] width 11 height 12
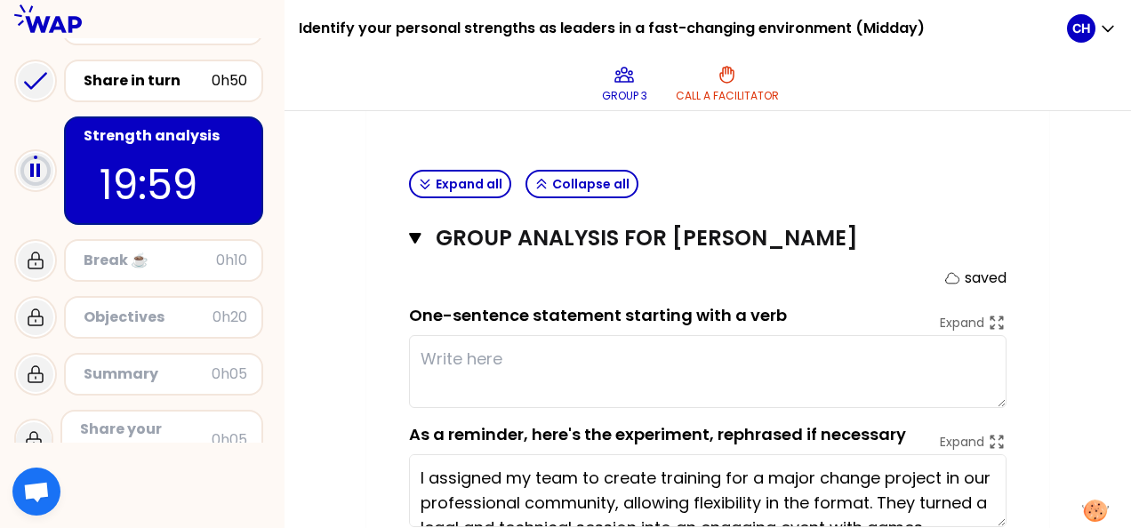
click at [1055, 232] on div "My group number: 3 Objectives # As a group, identify the strength behind each e…" at bounding box center [708, 153] width 847 height 1279
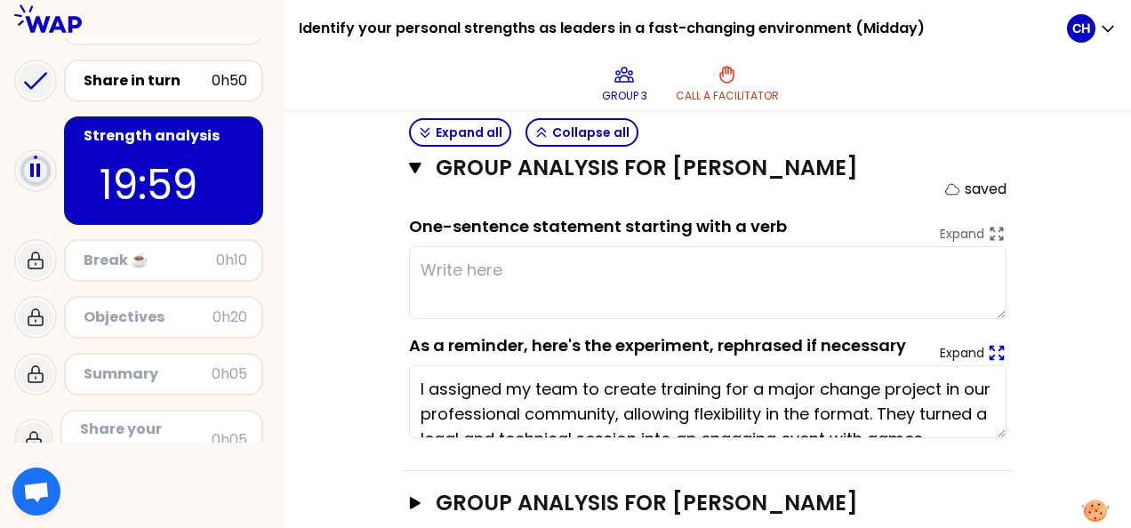
click at [985, 344] on div "Expand" at bounding box center [973, 353] width 66 height 18
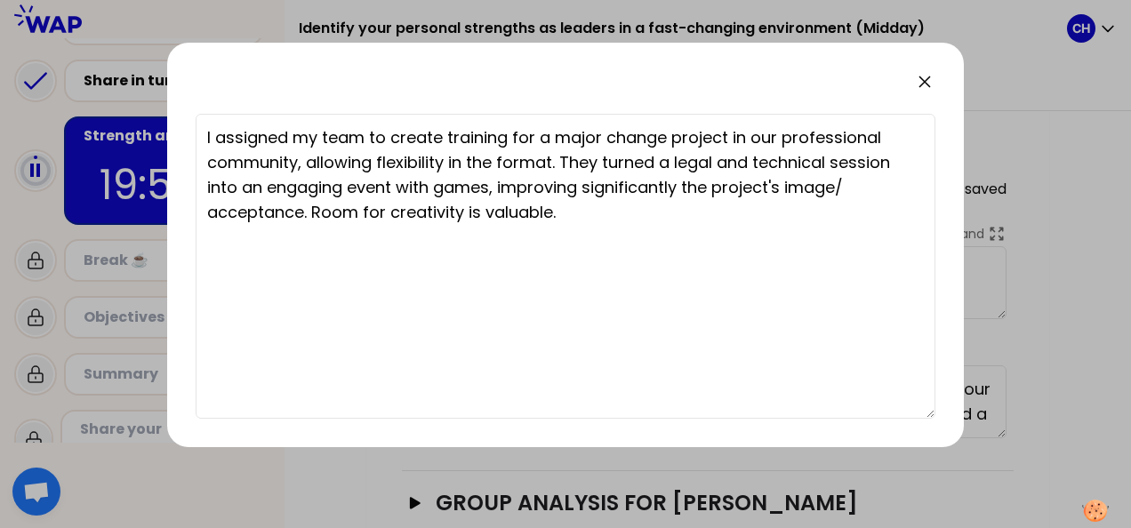
click at [928, 82] on icon at bounding box center [924, 81] width 21 height 21
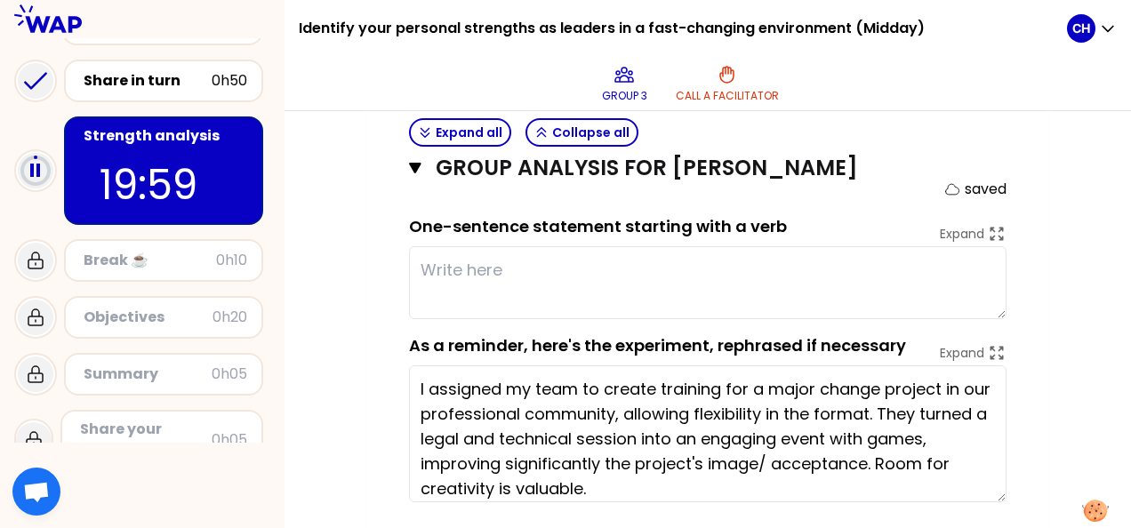
drag, startPoint x: 1003, startPoint y: 430, endPoint x: 1034, endPoint y: 494, distance: 72.0
click at [1034, 494] on div "My group number: 3 Objectives # As a group, identify the strength behind each e…" at bounding box center [707, 97] width 683 height 1343
click at [1062, 319] on div "My group number: 3 Objectives # As a group, identify the strength behind each e…" at bounding box center [708, 97] width 847 height 1343
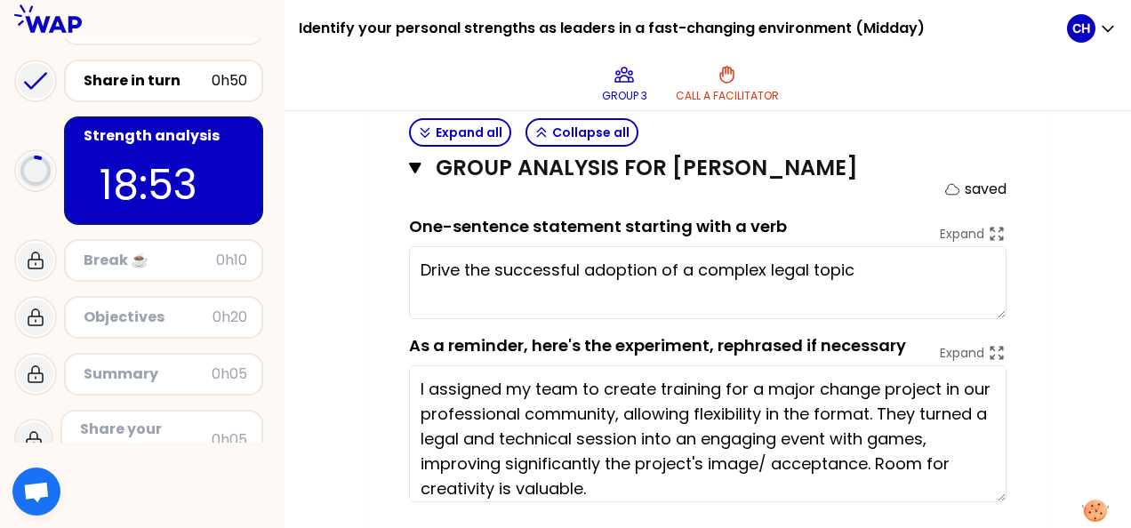
click at [1060, 258] on div "My group number: 3 Objectives # As a group, identify the strength behind each e…" at bounding box center [708, 97] width 847 height 1343
click at [1051, 250] on div "My group number: 3 Objectives # As a group, identify the strength behind each e…" at bounding box center [708, 97] width 847 height 1343
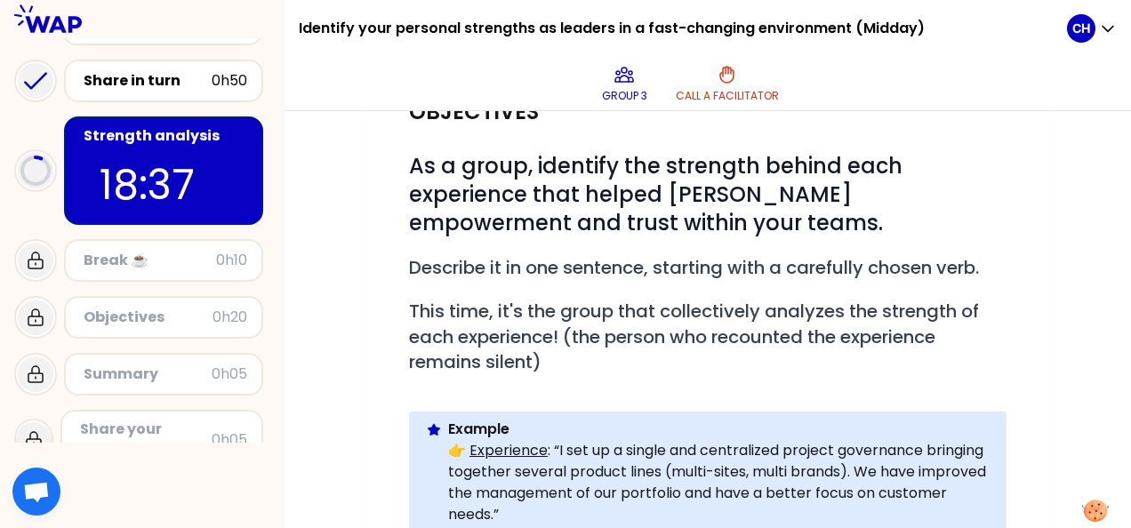
scroll to position [163, 0]
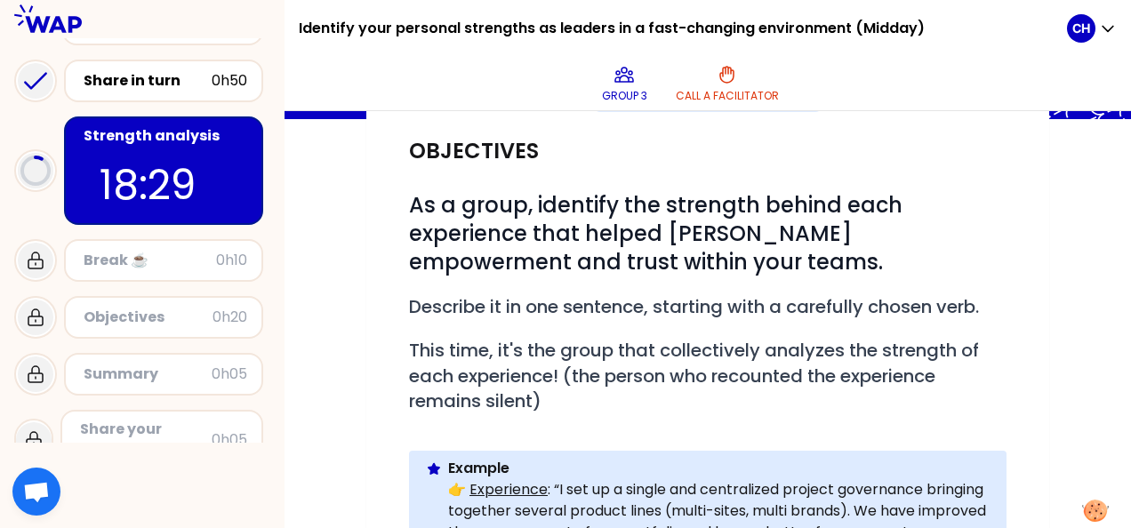
click at [1013, 322] on div "Objectives # As a group, identify the strength behind each experience that help…" at bounding box center [708, 407] width 612 height 577
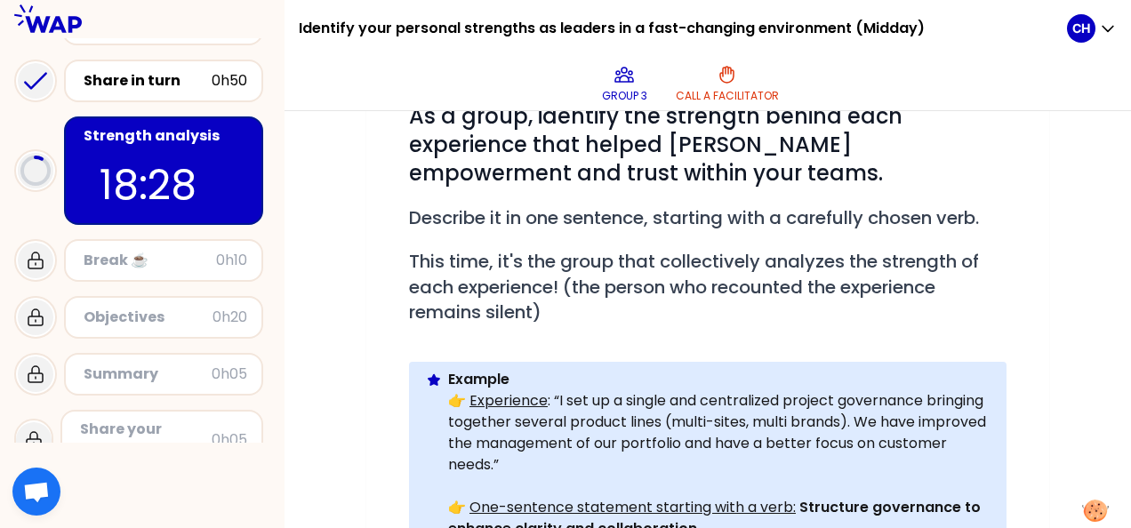
scroll to position [341, 0]
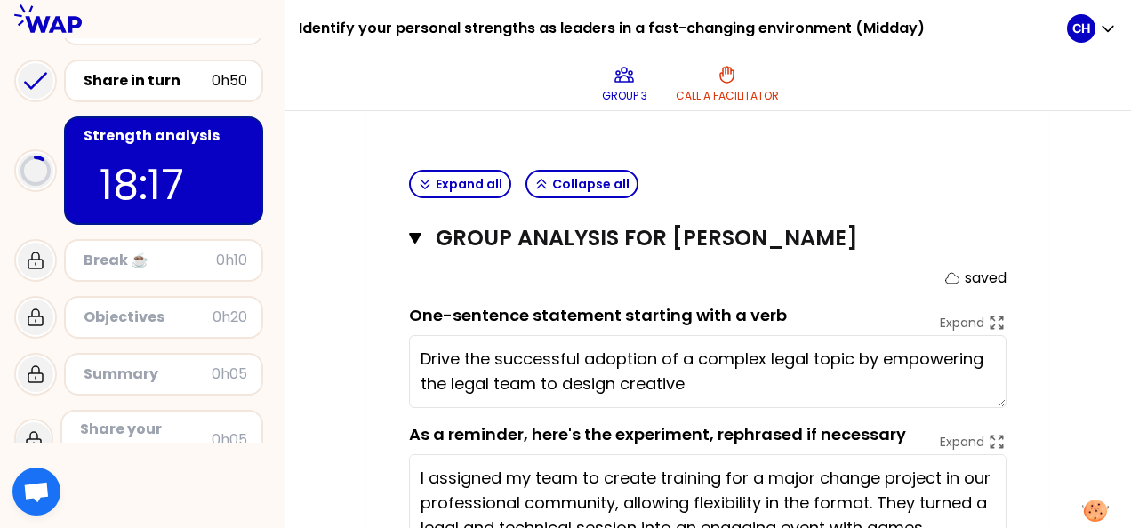
scroll to position [785, 0]
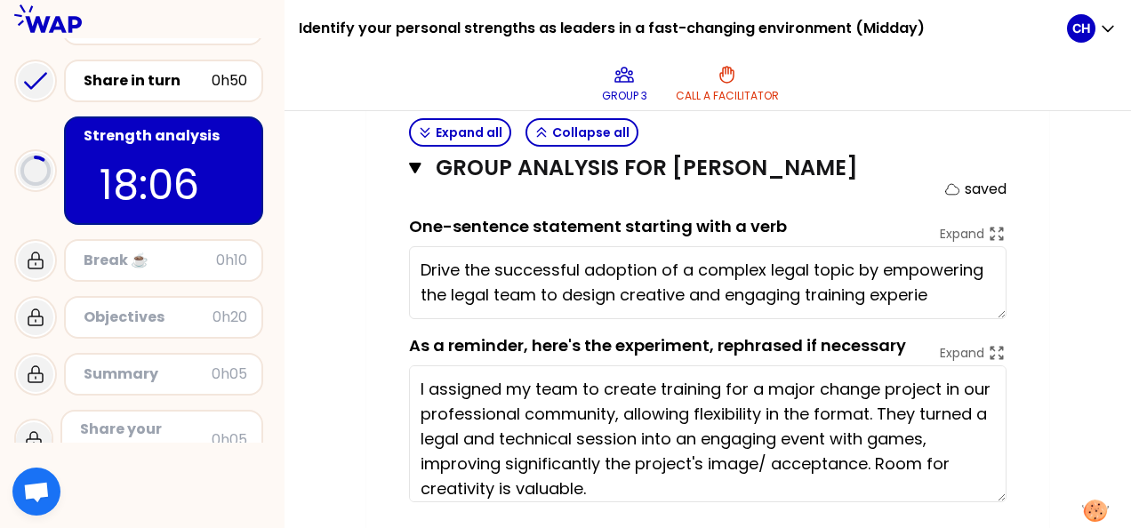
type textarea "Drive the successful adoption of a complex legal topic by empowering the legal …"
click at [1057, 325] on div "My group number: 3 Objectives # As a group, identify the strength behind each e…" at bounding box center [708, 97] width 847 height 1343
click at [1059, 325] on div "My group number: 3 Objectives # As a group, identify the strength behind each e…" at bounding box center [708, 97] width 847 height 1343
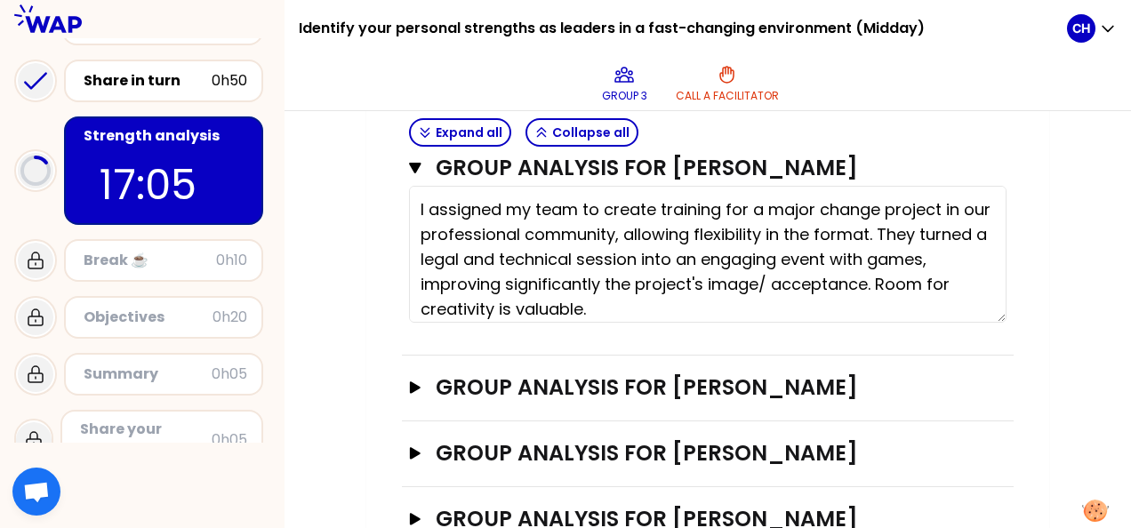
scroll to position [1048, 0]
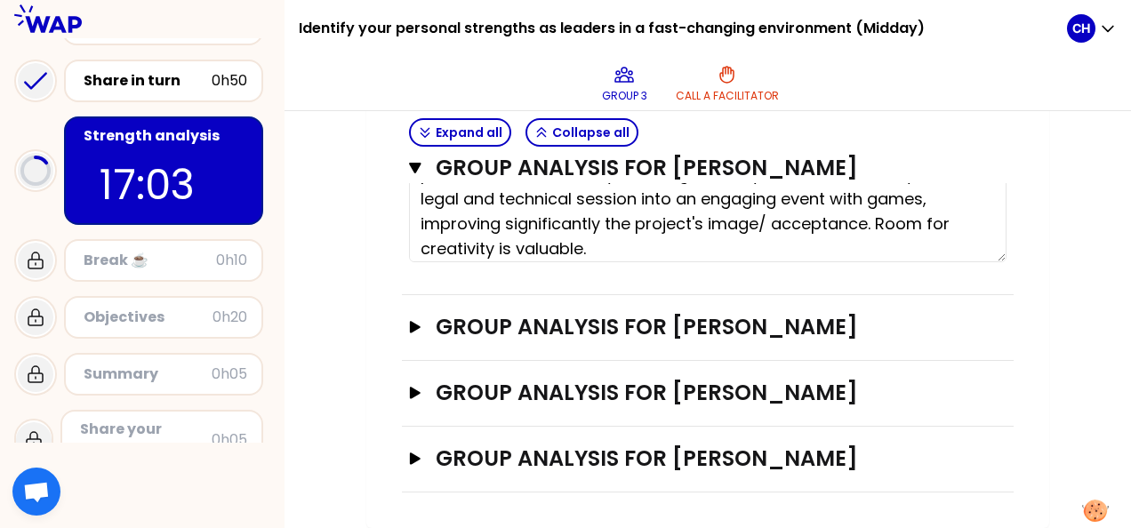
click at [406, 315] on div "Group analysis for [PERSON_NAME] Open" at bounding box center [708, 328] width 612 height 66
click at [408, 321] on icon "button" at bounding box center [415, 327] width 14 height 12
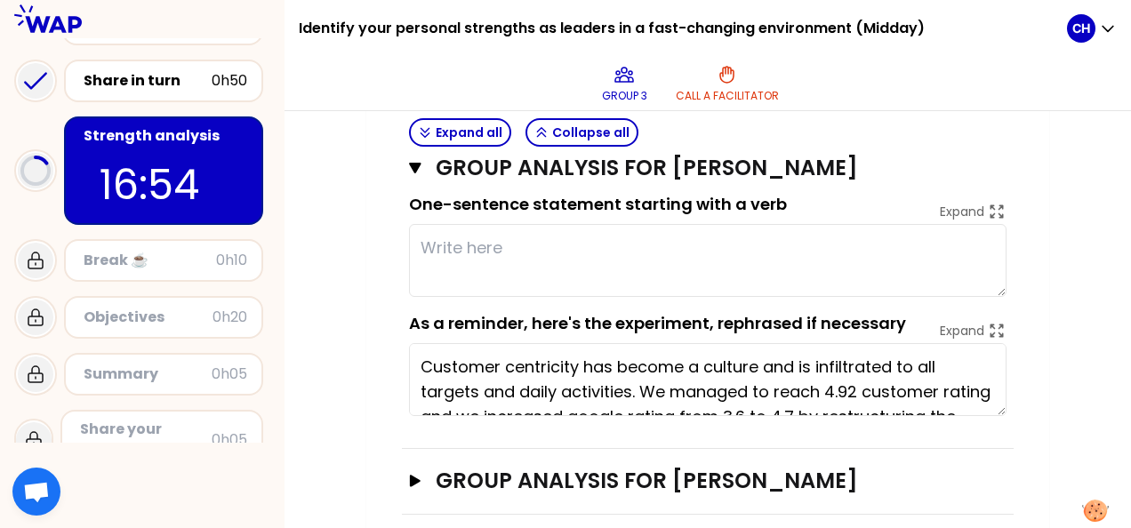
scroll to position [1314, 0]
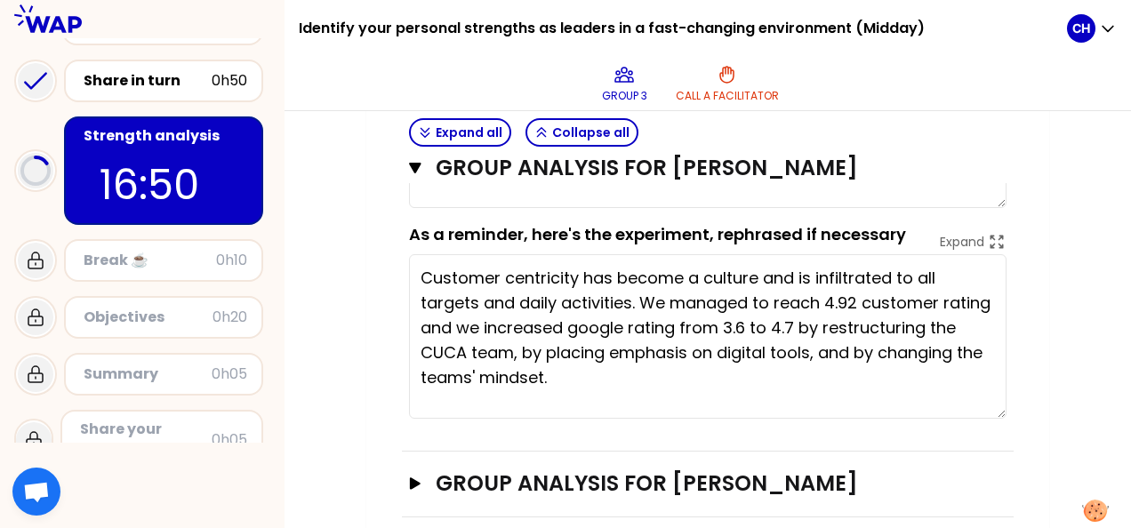
drag, startPoint x: 1000, startPoint y: 347, endPoint x: 1019, endPoint y: 438, distance: 93.7
click at [855, 322] on textarea "Customer centricity has become a culture and is infiltrated to all targets and …" at bounding box center [708, 336] width 598 height 165
drag, startPoint x: 863, startPoint y: 325, endPoint x: 939, endPoint y: 325, distance: 76.5
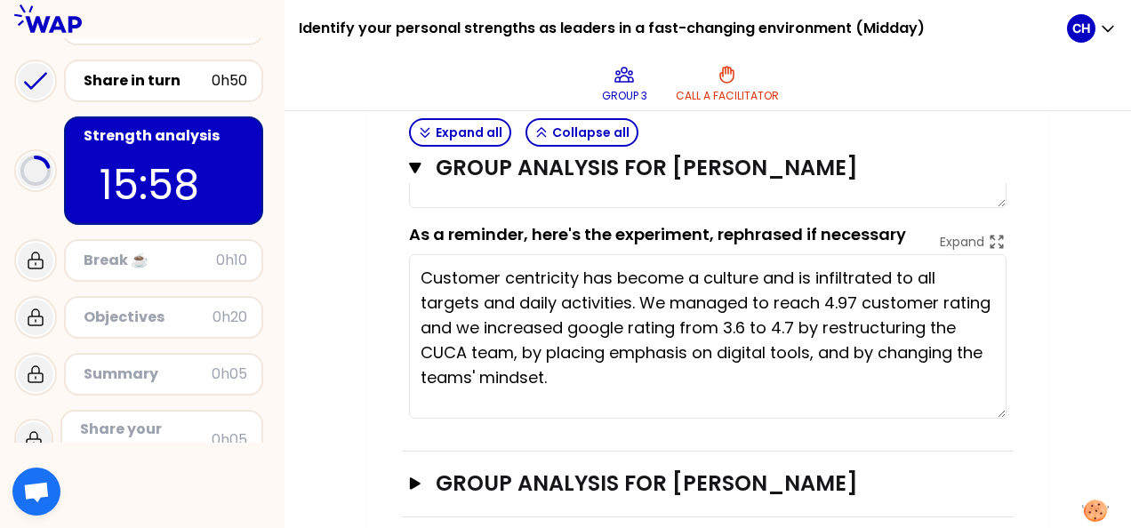
click at [939, 325] on textarea "Customer centricity has become a culture and is infiltrated to all targets and …" at bounding box center [708, 336] width 598 height 165
type textarea "Customer centricity has become a culture and is infiltrated to all targets and …"
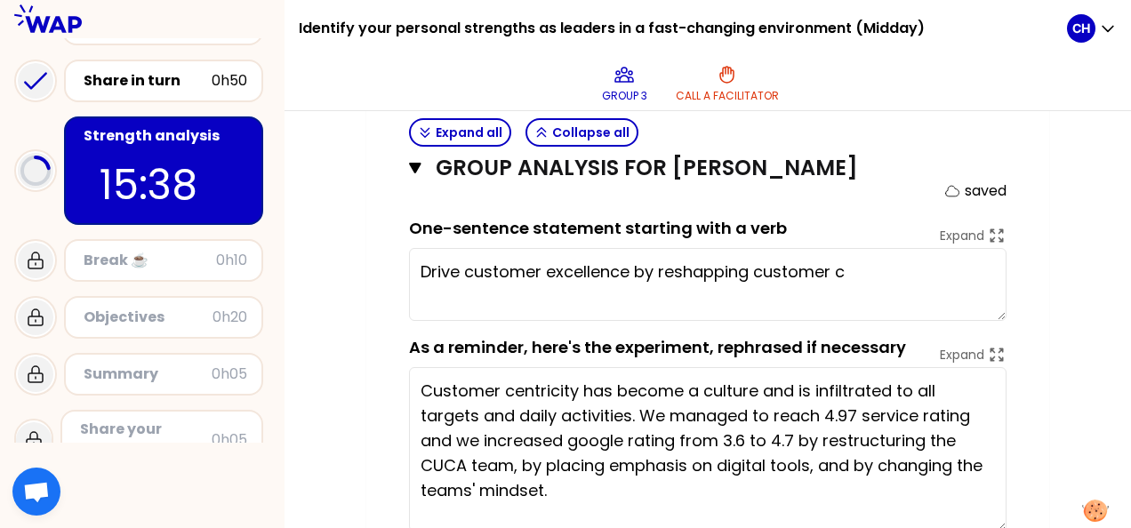
scroll to position [1225, 0]
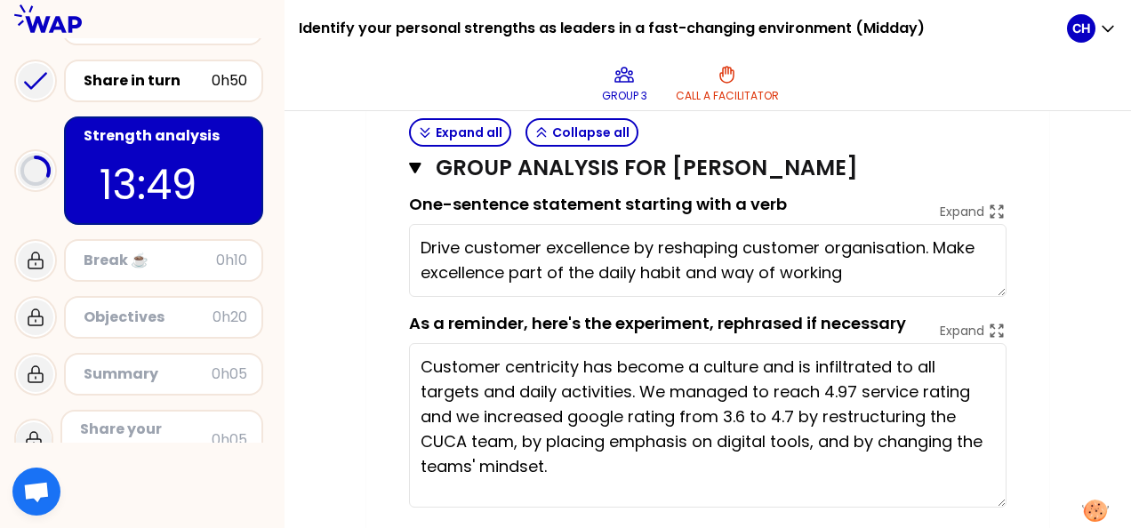
click at [933, 270] on textarea "Drive customer excellence by reshaping customer organisation. Make excellence p…" at bounding box center [708, 260] width 598 height 73
click at [934, 272] on textarea "Drive customer excellence by reshaping customer organisation., to make excellen…" at bounding box center [708, 260] width 598 height 73
click at [471, 297] on textarea "Drive customer excellence by reshaping customer organisation, to make excellenc…" at bounding box center [708, 260] width 598 height 73
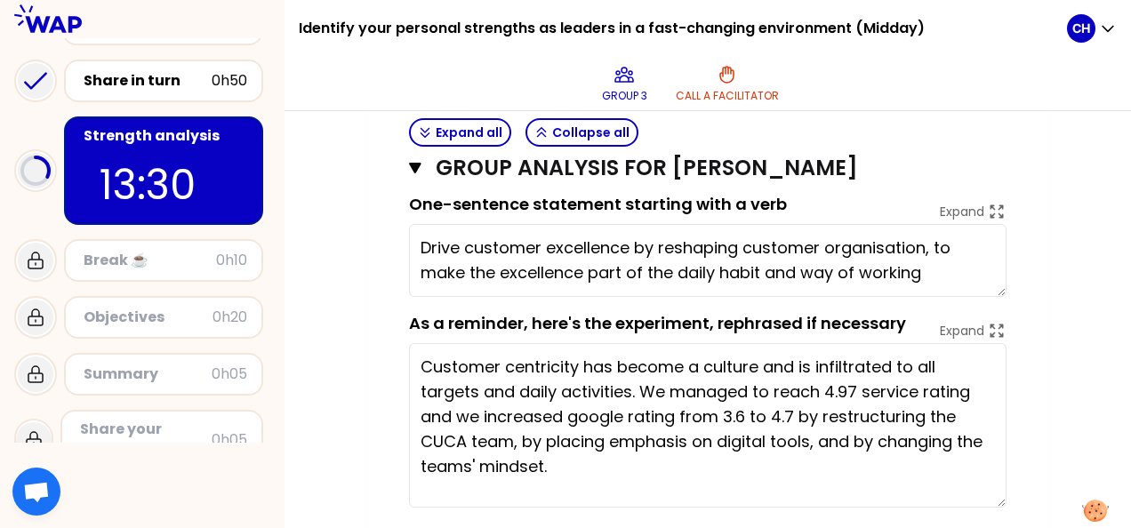
click at [833, 297] on textarea "Drive customer excellence by reshaping customer organisation, to make the excel…" at bounding box center [708, 260] width 598 height 73
click at [886, 276] on textarea "Drive customer excellence by reshaping customer organisation, to make the excel…" at bounding box center [708, 260] width 598 height 73
type textarea "Drive customer excellence by reshaping customer organization, to make the excel…"
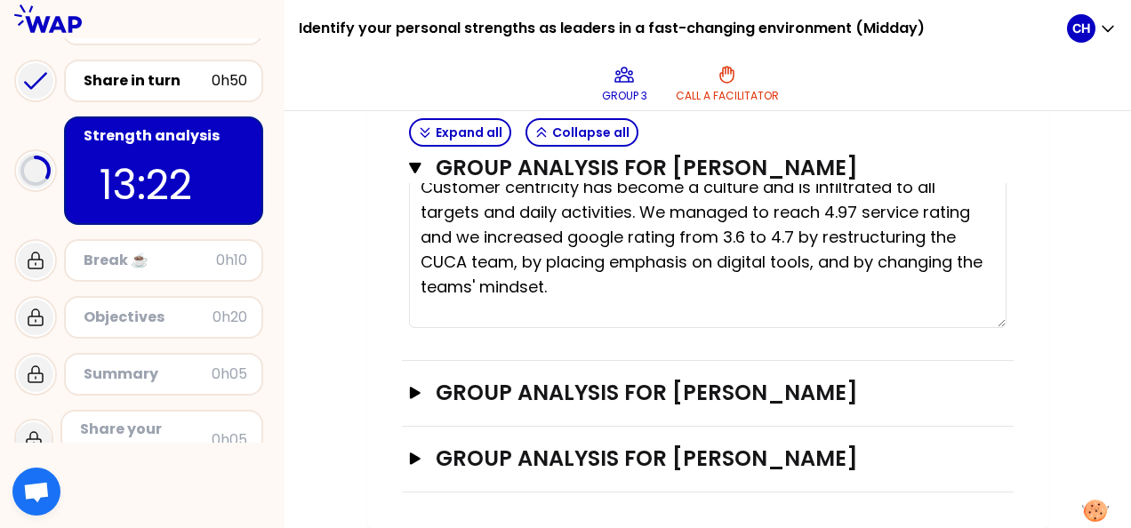
scroll to position [1427, 0]
click at [408, 393] on icon "button" at bounding box center [415, 393] width 14 height 12
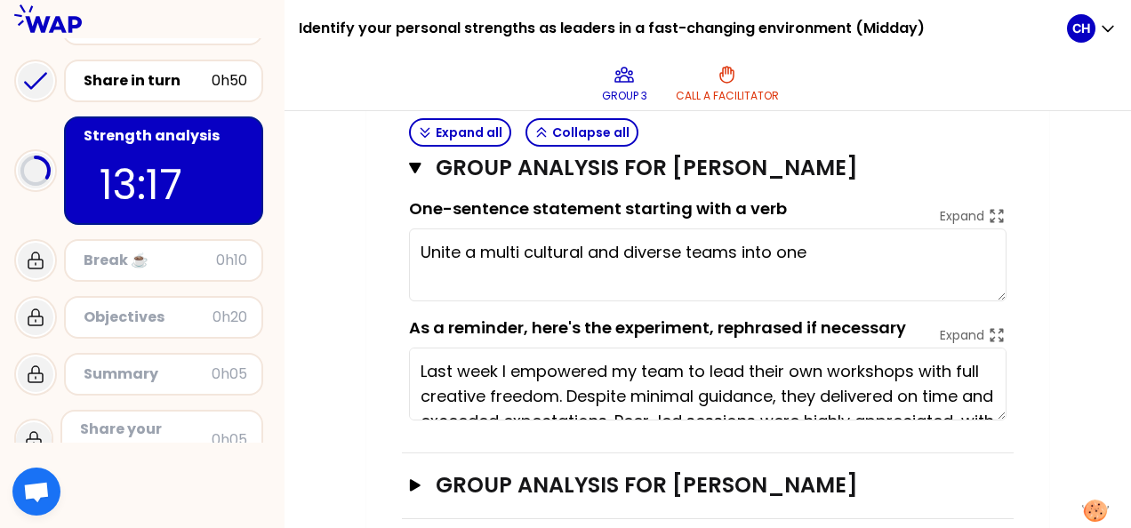
scroll to position [1694, 0]
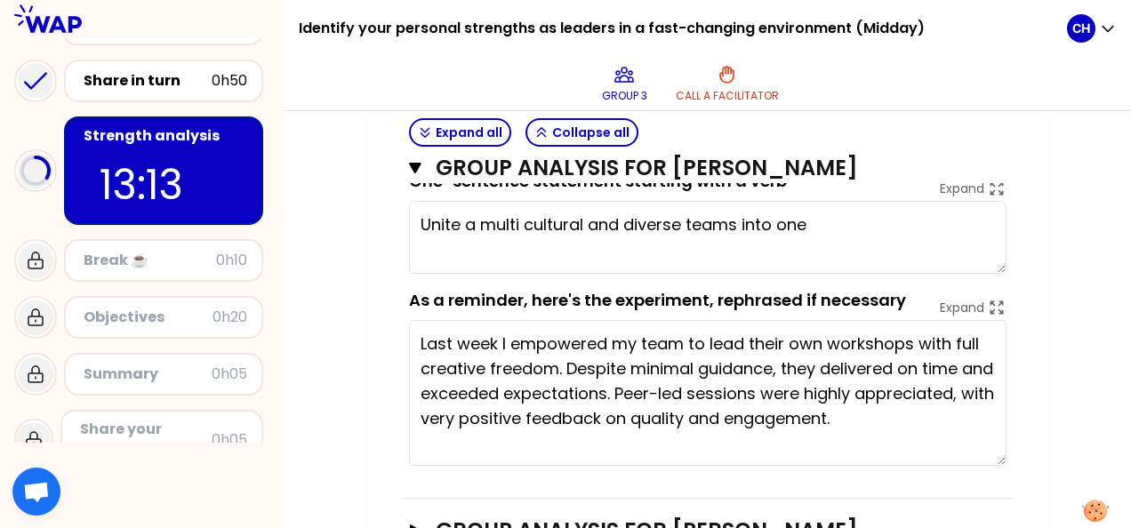
drag, startPoint x: 1001, startPoint y: 413, endPoint x: 1000, endPoint y: 486, distance: 73.8
click at [1000, 466] on textarea "Last week I empowered my team to lead their own workshops with full creative fr…" at bounding box center [708, 393] width 598 height 146
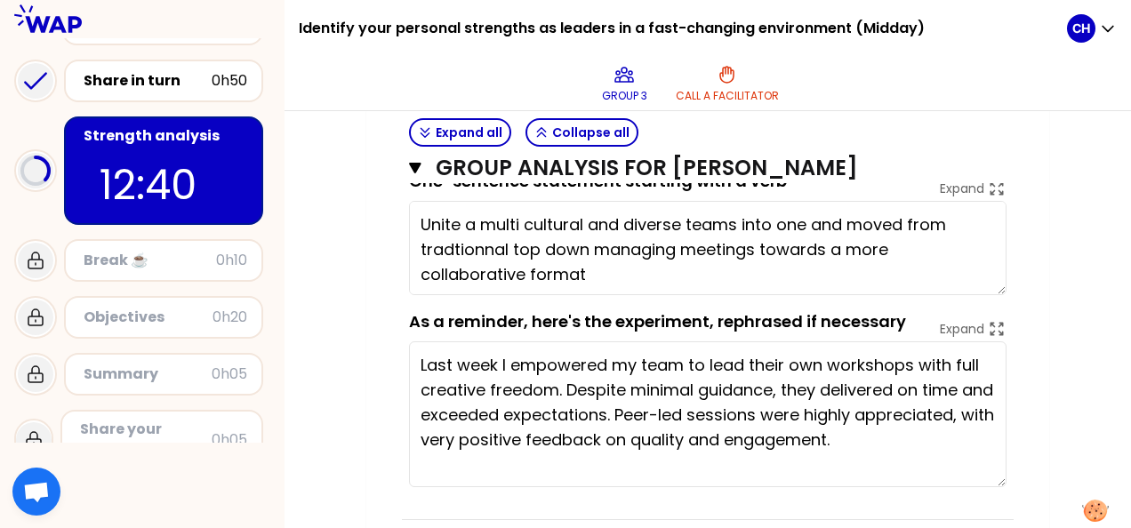
drag, startPoint x: 998, startPoint y: 293, endPoint x: 1018, endPoint y: 320, distance: 34.3
click at [1009, 317] on div "Group analysis for [PERSON_NAME] Close saved One-sentence statement starting wi…" at bounding box center [708, 296] width 612 height 448
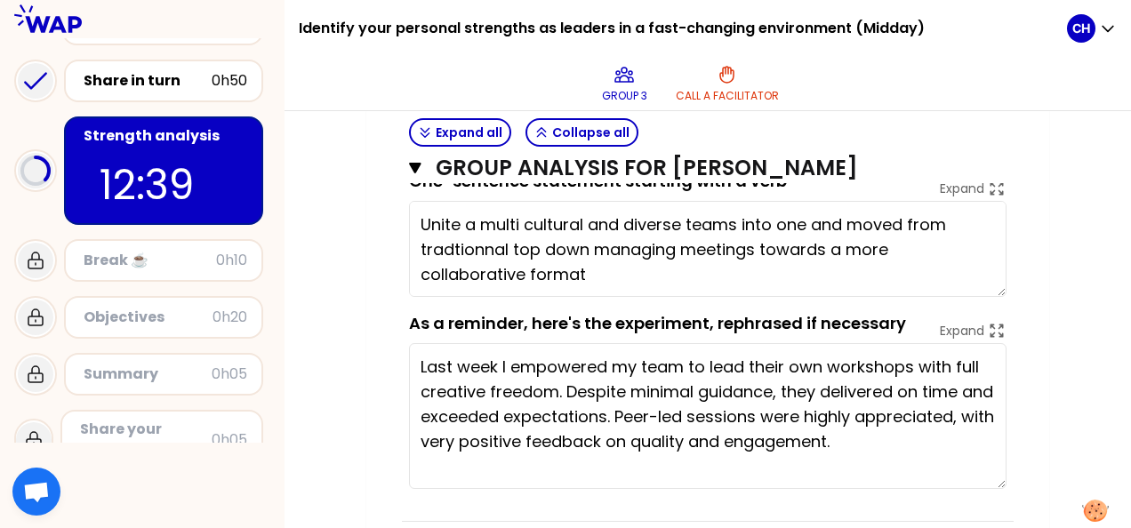
type textarea "Unite a multi cultural and diverse teams into one and moved from traditionnal t…"
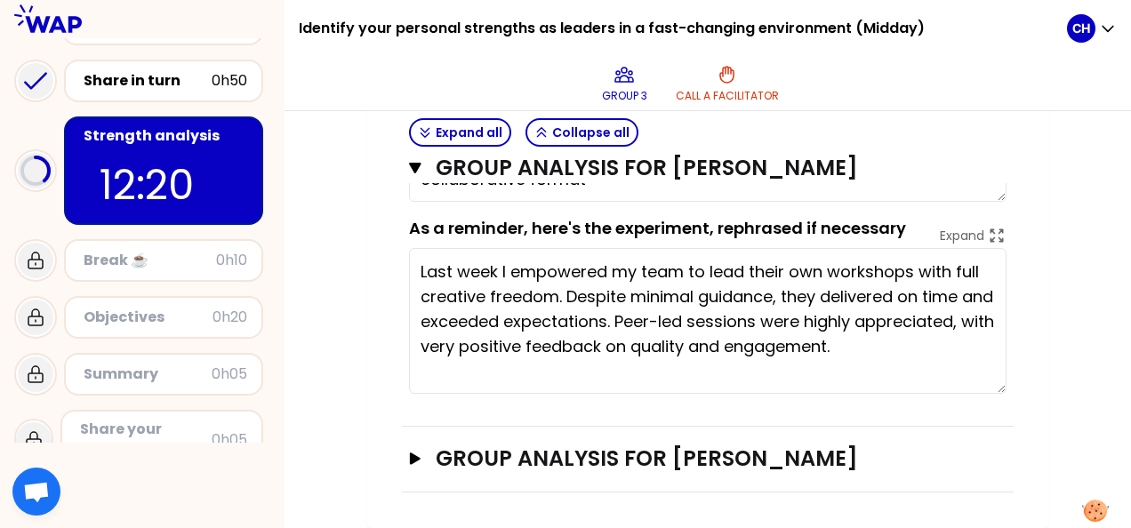
scroll to position [1811, 0]
click at [410, 456] on icon "button" at bounding box center [415, 459] width 11 height 12
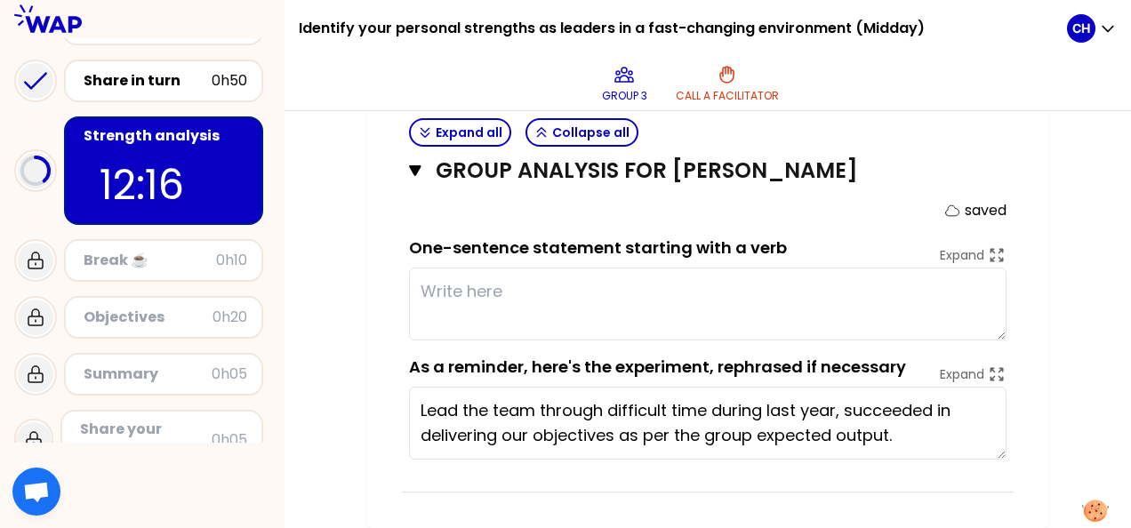
scroll to position [2099, 0]
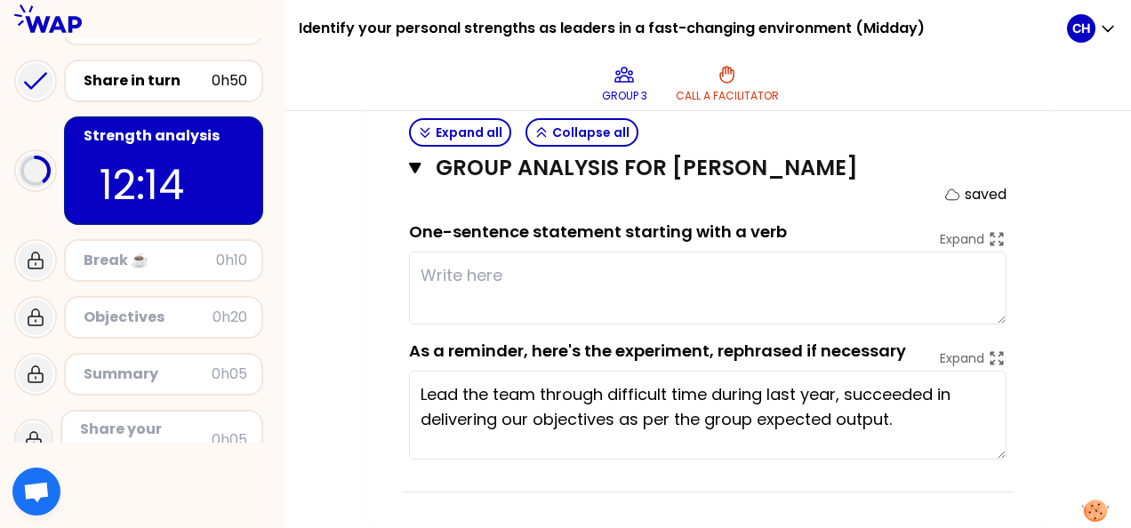
drag, startPoint x: 1001, startPoint y: 456, endPoint x: 1004, endPoint y: 473, distance: 17.1
click at [1004, 460] on textarea "Lead the team through difficult time during last year, succeeded in delivering …" at bounding box center [708, 415] width 598 height 89
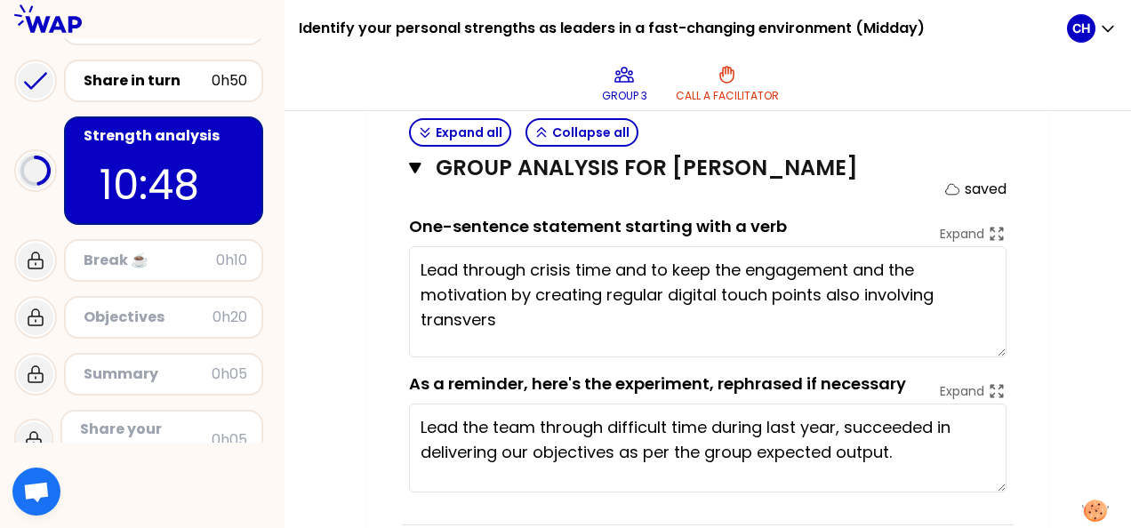
drag, startPoint x: 1001, startPoint y: 338, endPoint x: 1012, endPoint y: 377, distance: 40.6
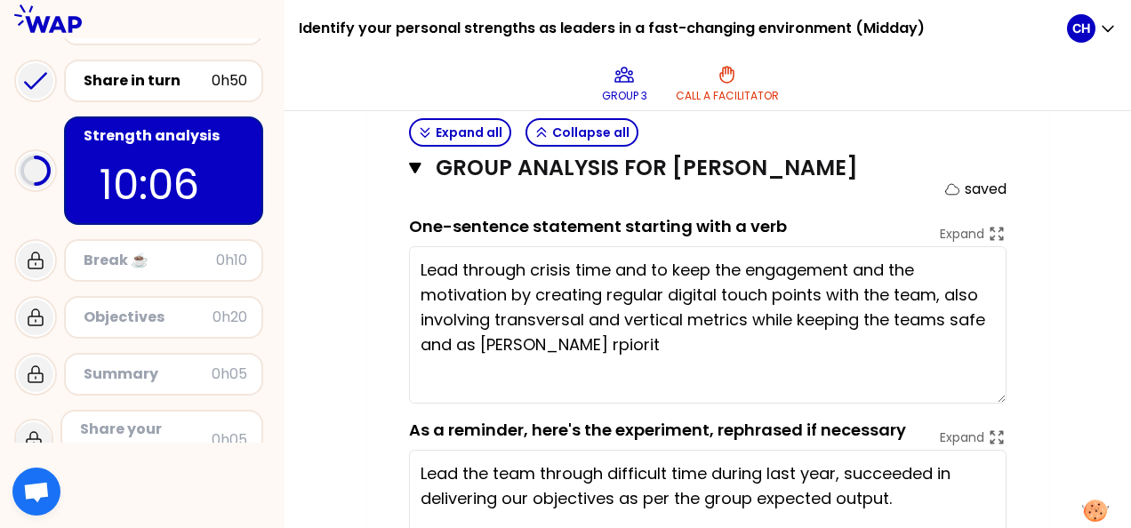
drag, startPoint x: 1005, startPoint y: 373, endPoint x: 1011, endPoint y: 421, distance: 47.5
type textarea "Lead through crisis time and to keep the engagement and the motivation by creat…"
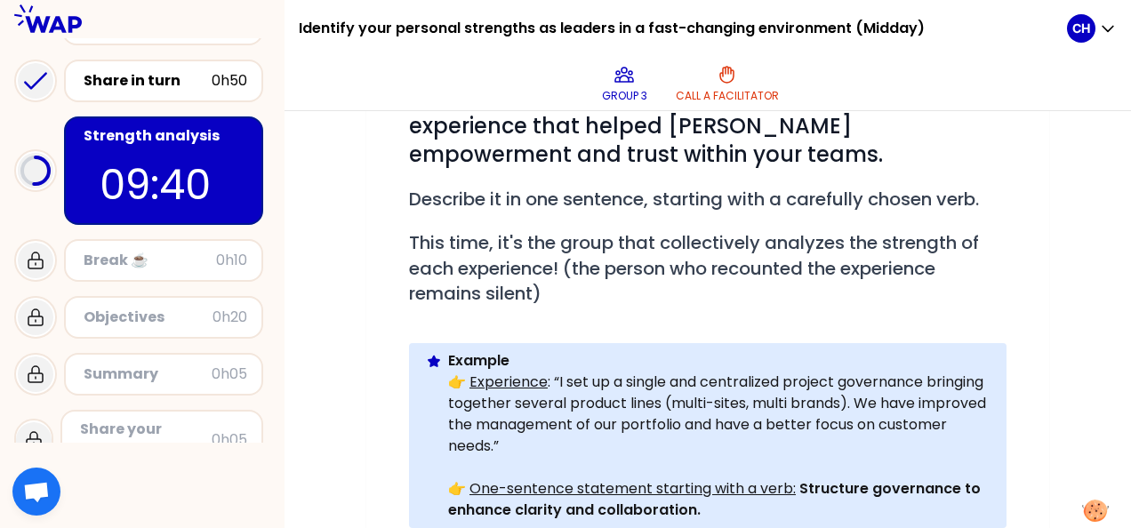
scroll to position [244, 0]
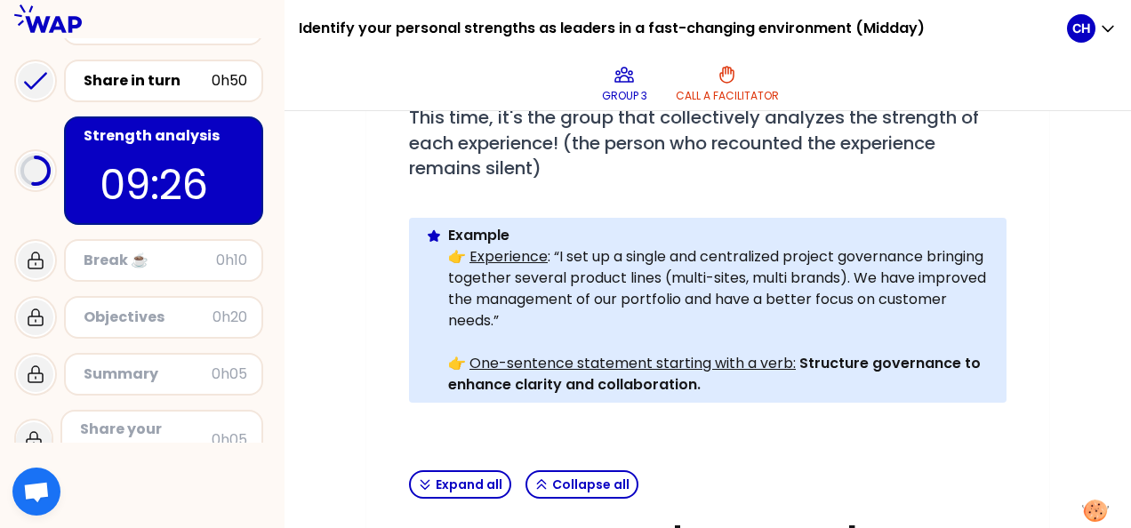
scroll to position [422, 0]
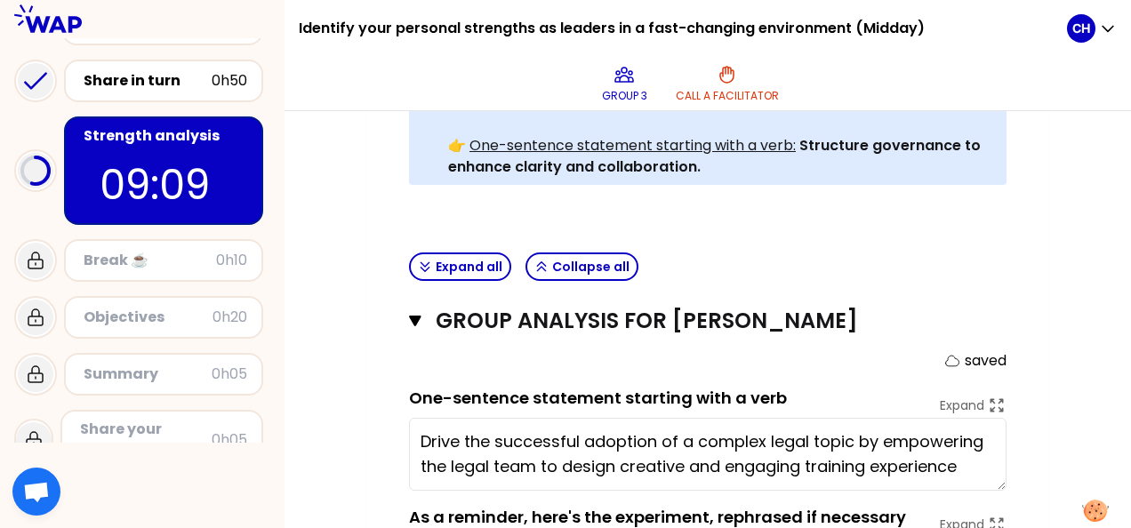
scroll to position [866, 0]
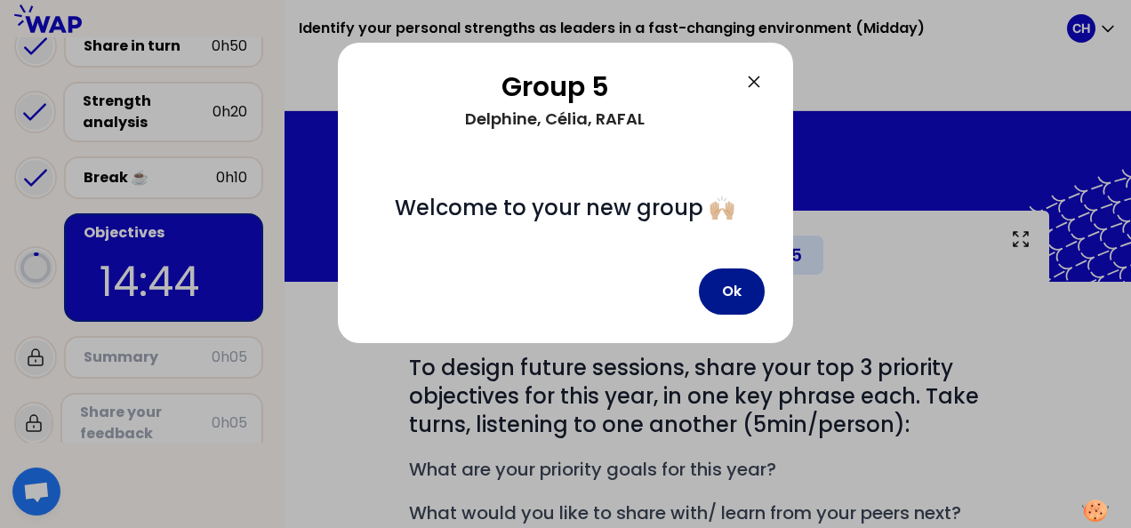
click at [747, 286] on button "Ok" at bounding box center [732, 292] width 66 height 46
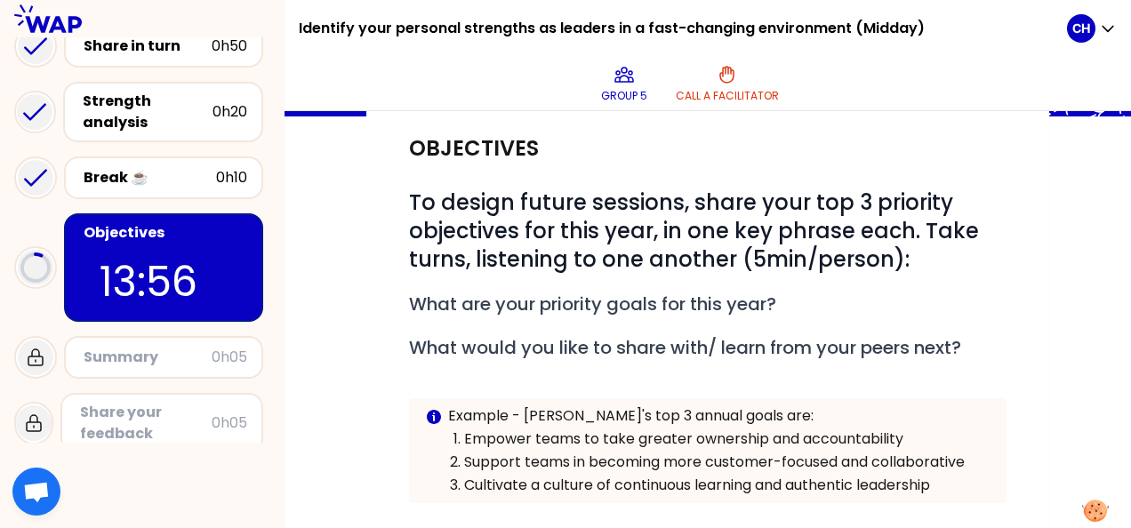
scroll to position [205, 0]
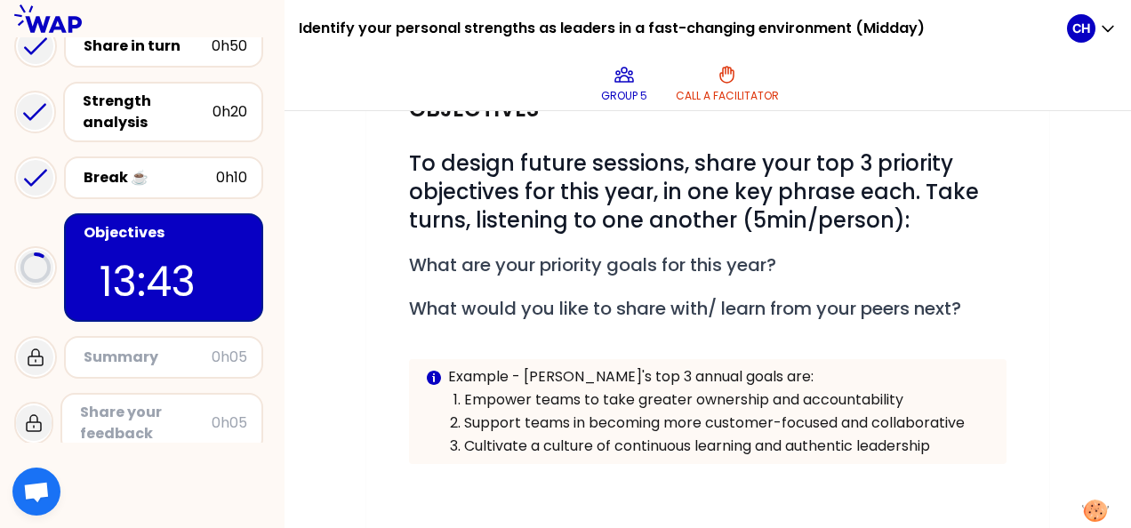
click at [1039, 212] on div "My group number: 5 Objectives # To design future sessions, share your top 3 pri…" at bounding box center [707, 403] width 683 height 795
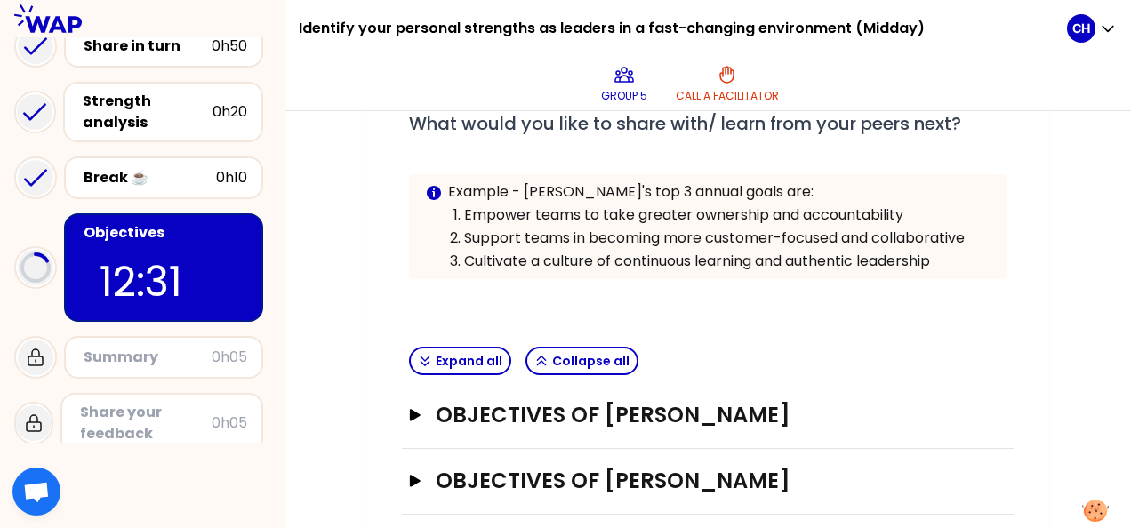
scroll to position [471, 0]
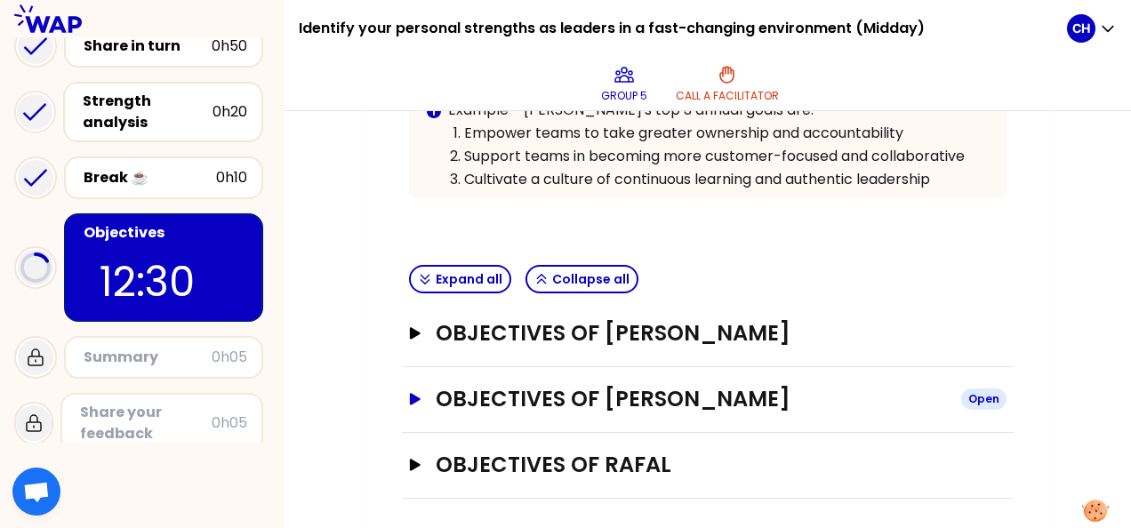
click at [413, 395] on icon "button" at bounding box center [415, 399] width 11 height 12
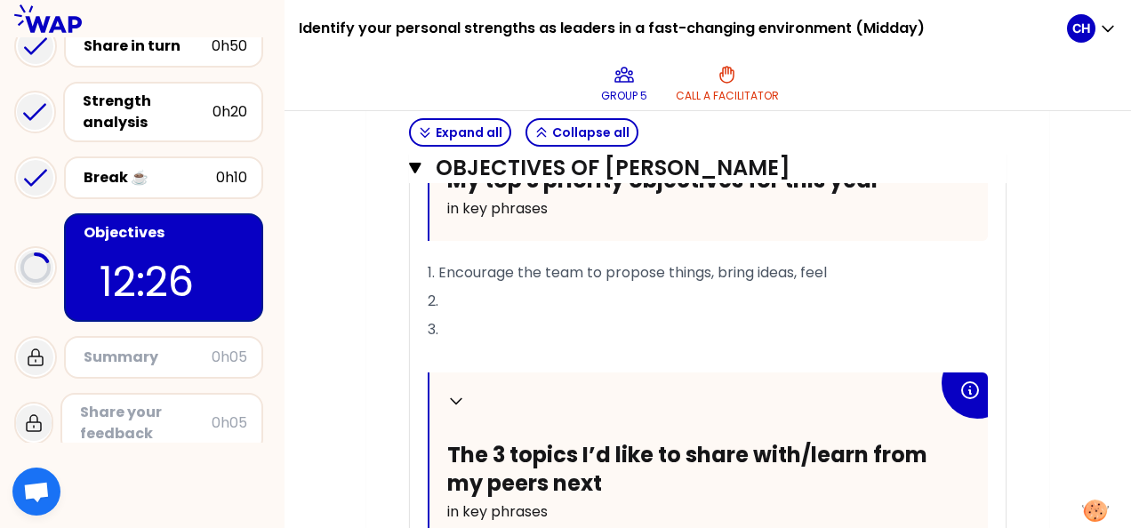
scroll to position [827, 0]
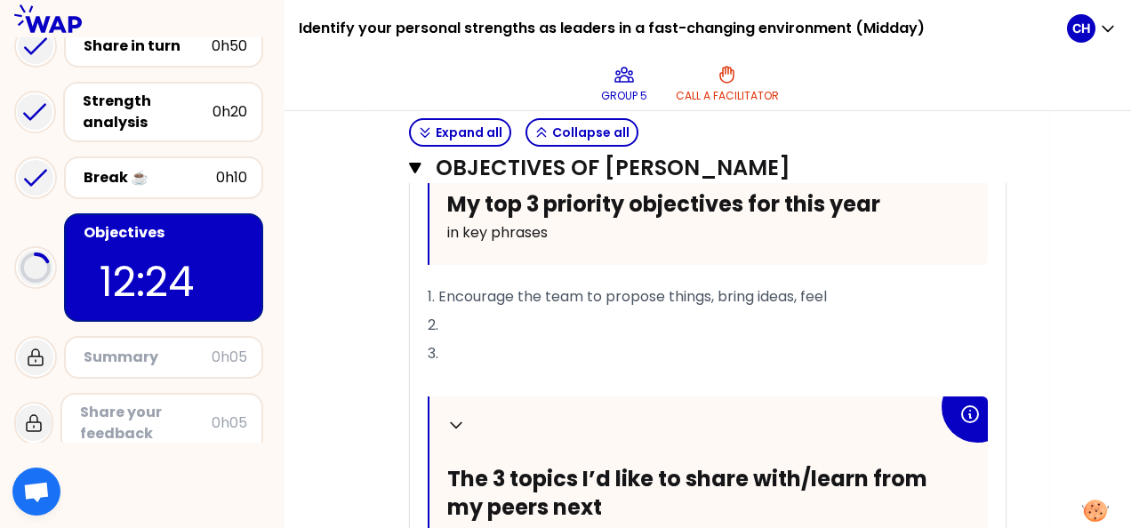
click at [520, 311] on p "2." at bounding box center [708, 325] width 560 height 28
click at [859, 283] on p "1. Encourage the team to propose things, bring ideas, feel" at bounding box center [708, 297] width 560 height 28
click at [608, 290] on span "1. Encourage the team to propose things, bring ideas, feel emporwe" at bounding box center [663, 296] width 471 height 20
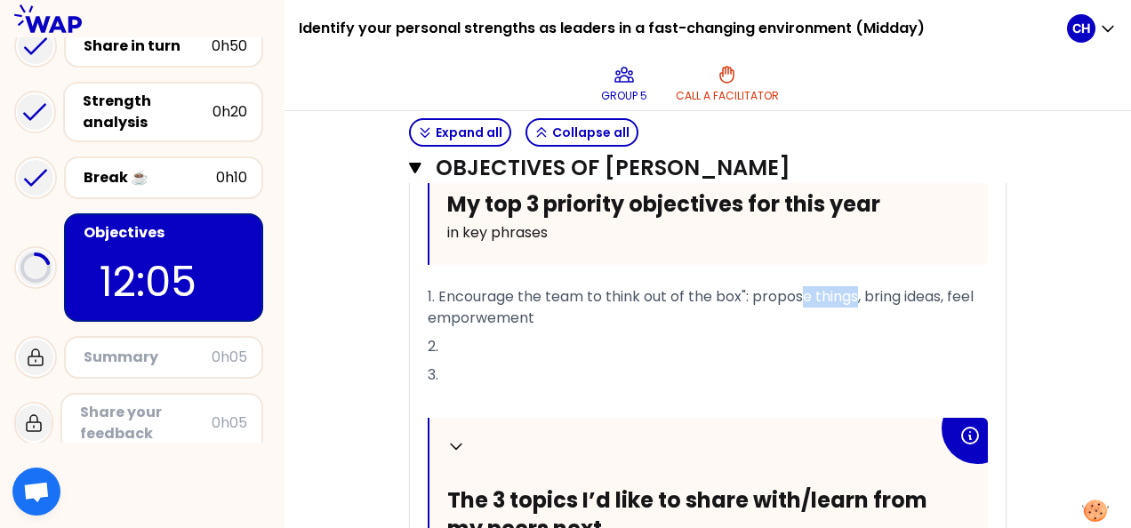
drag, startPoint x: 806, startPoint y: 289, endPoint x: 857, endPoint y: 293, distance: 51.7
click at [857, 293] on span "1. Encourage the team to think out of the box": propose things, bring ideas, fe…" at bounding box center [703, 307] width 550 height 42
click at [606, 288] on span "1. Encourage the team to think out of the box": proposing improvments, bring id…" at bounding box center [698, 307] width 541 height 42
click at [1063, 210] on div "My group number: 5 Objectives # To design future sessions, share your top 3 pri…" at bounding box center [708, 145] width 847 height 1522
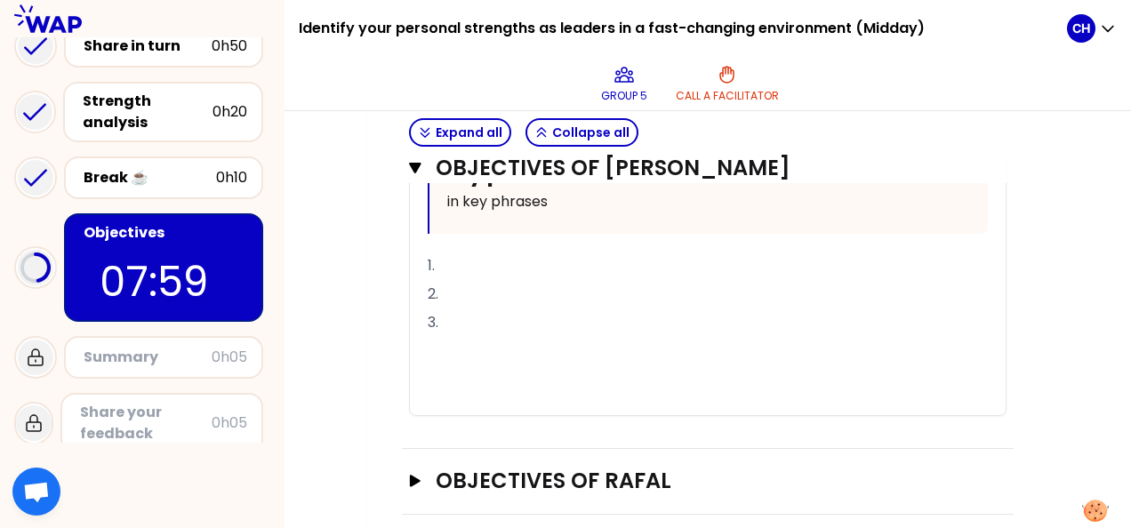
scroll to position [1197, 0]
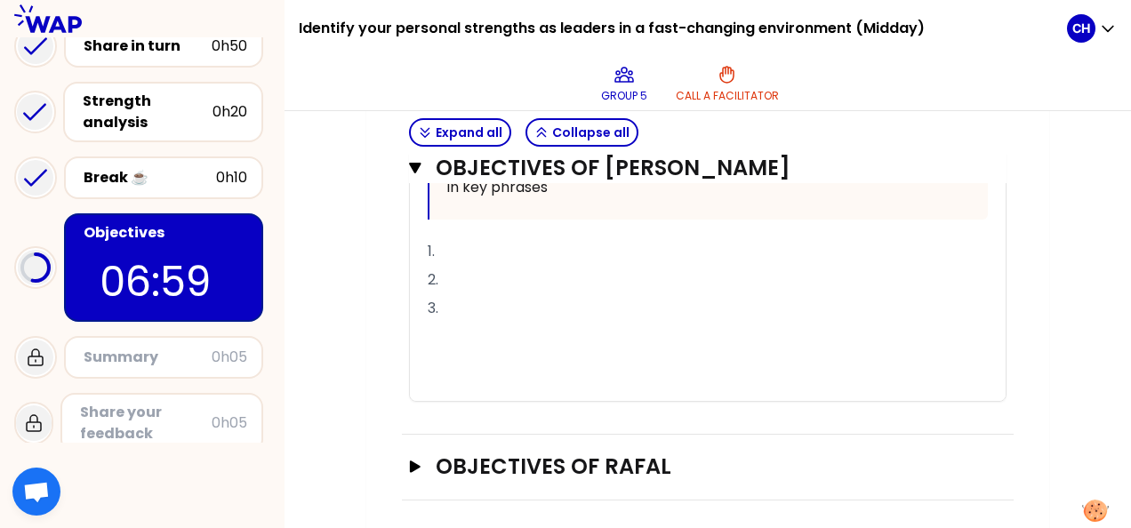
click at [407, 468] on div "Objectives of RAFAL Open" at bounding box center [708, 468] width 612 height 66
click at [416, 464] on icon "button" at bounding box center [415, 467] width 14 height 12
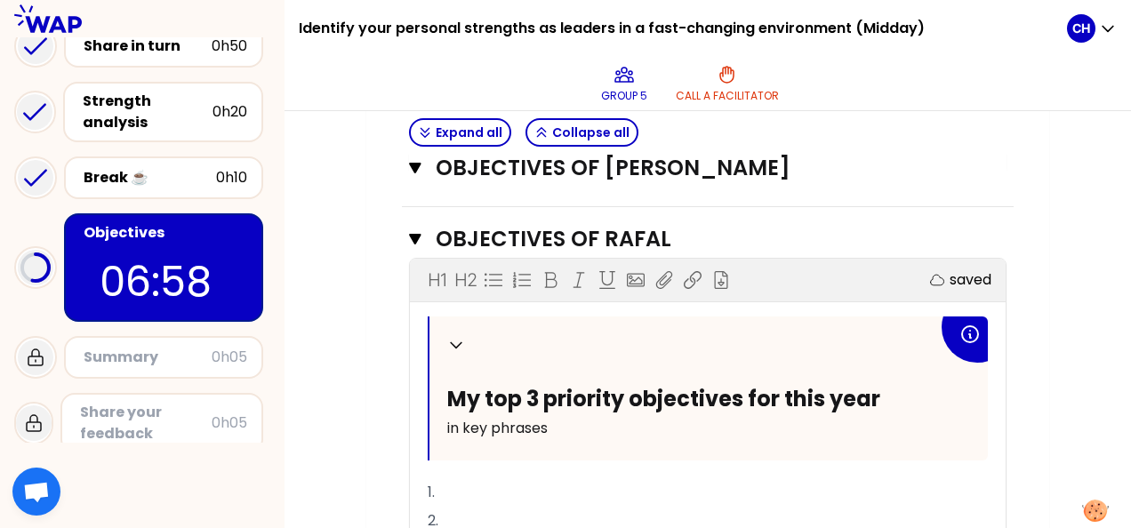
scroll to position [1553, 0]
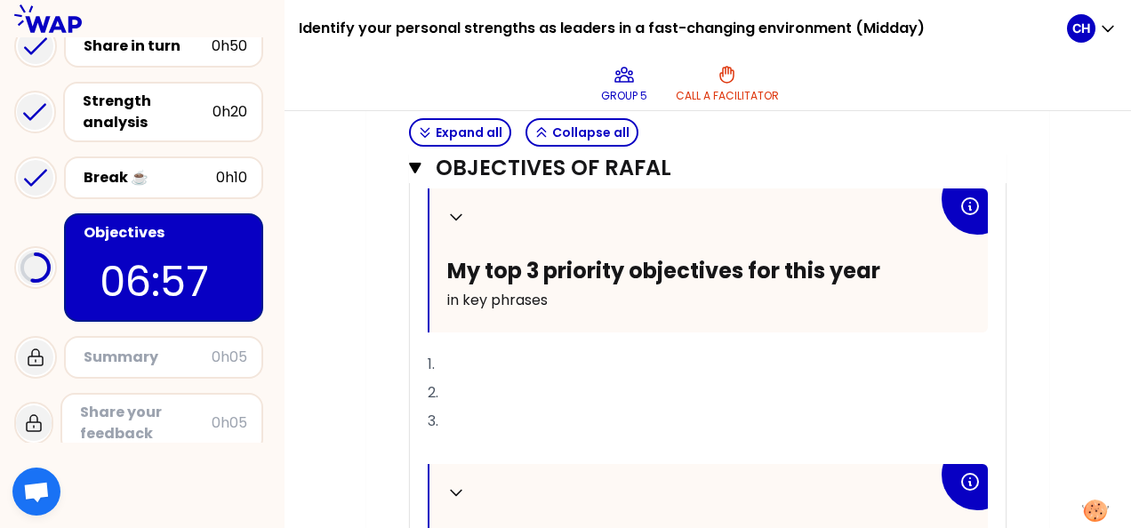
click at [468, 362] on p "1." at bounding box center [708, 364] width 560 height 28
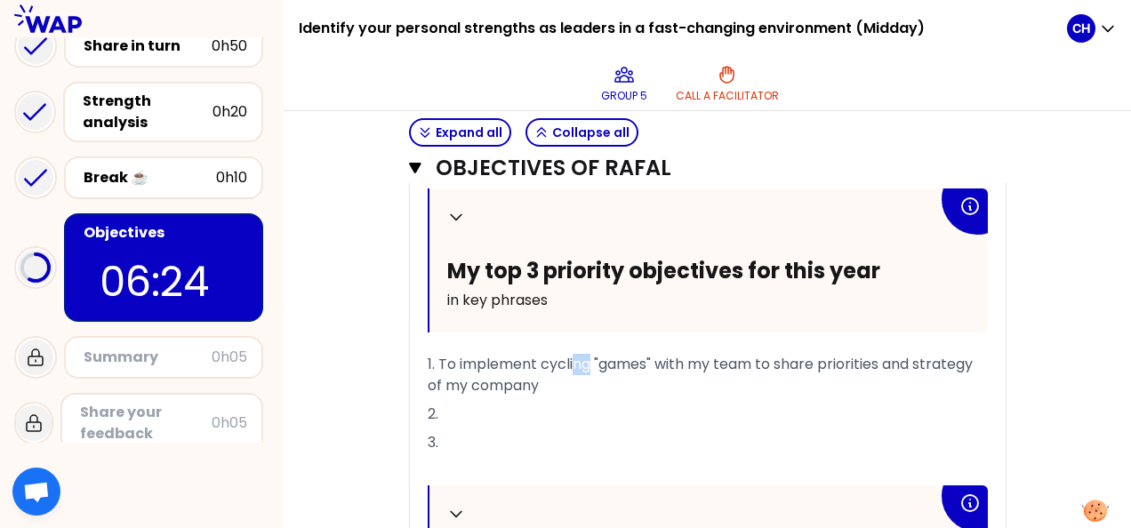
drag, startPoint x: 589, startPoint y: 356, endPoint x: 574, endPoint y: 359, distance: 14.7
click at [574, 359] on span "1. To implement cycling "games" with my team to share priorities and strategy o…" at bounding box center [702, 375] width 549 height 42
click at [578, 375] on p "1. To implement cyclic "games" with my team to share priorities and strategy of…" at bounding box center [708, 375] width 560 height 50
click at [490, 401] on p "2." at bounding box center [708, 414] width 560 height 28
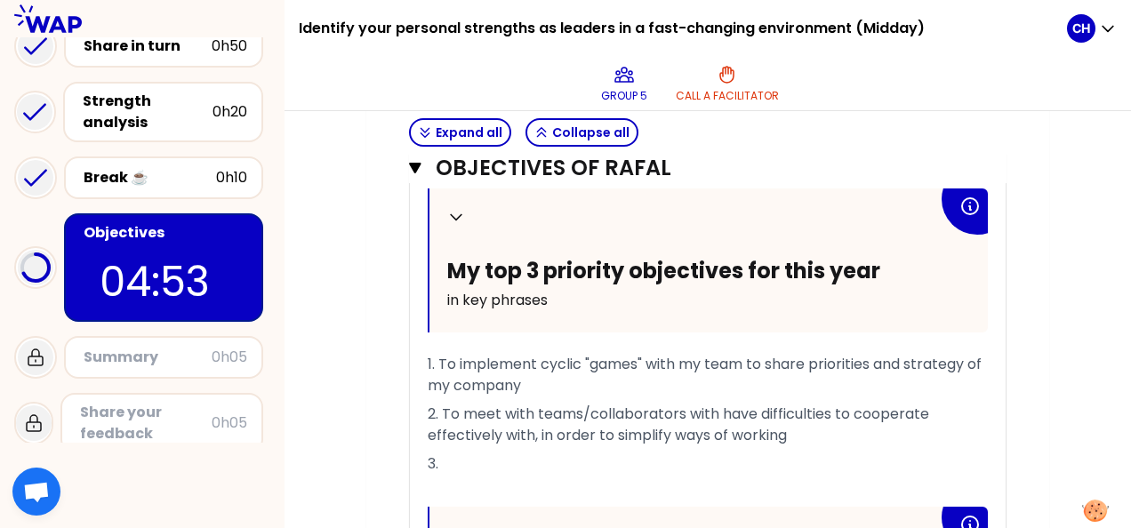
click at [715, 405] on span "2. To meet with teams/collaborators with have difficulties to cooperate effecti…" at bounding box center [680, 425] width 505 height 42
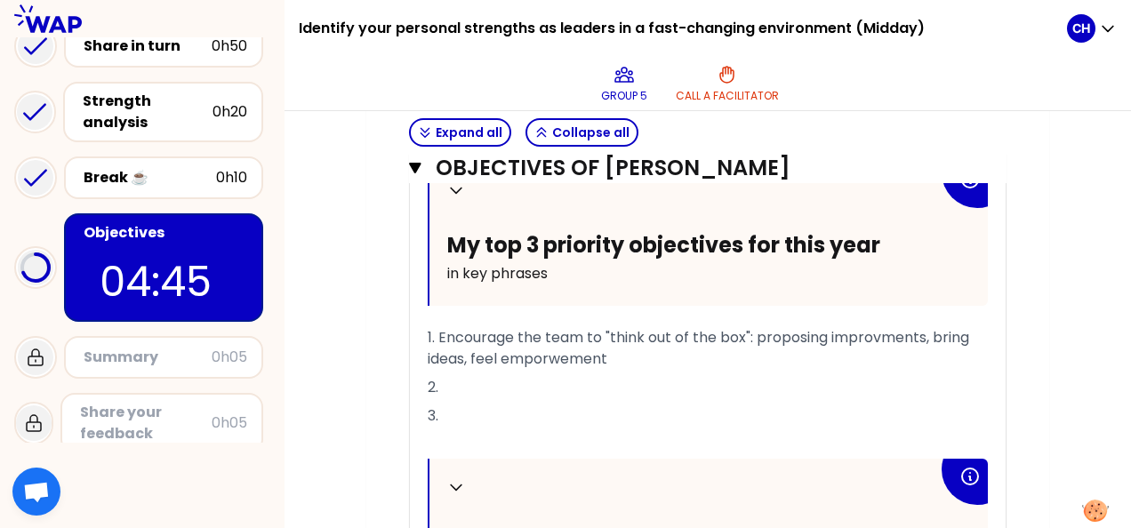
scroll to position [752, 0]
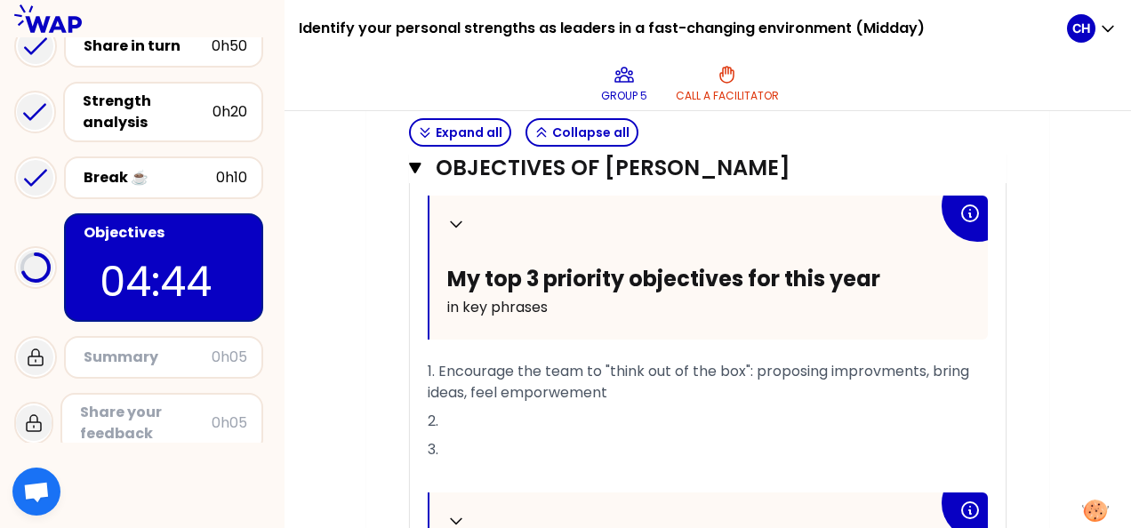
click at [526, 416] on p "2." at bounding box center [708, 421] width 560 height 28
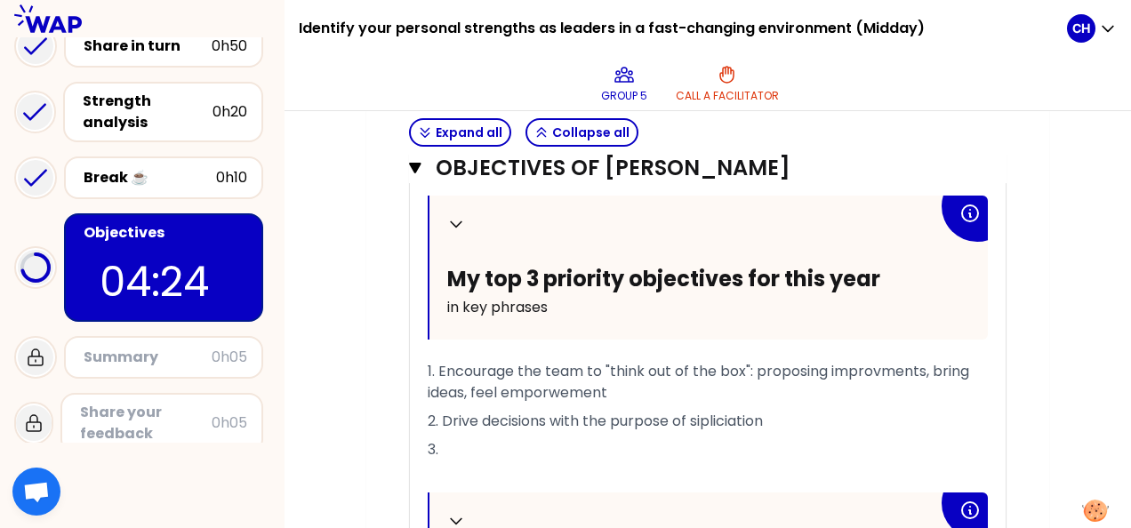
click at [707, 415] on span "2. Drive decisions with the purpose of sipliciation" at bounding box center [595, 421] width 335 height 20
click at [738, 420] on span "2. Drive decisions with the purpose of simpliciation" at bounding box center [602, 421] width 349 height 20
click at [758, 414] on span "2. Drive decisions with the purpose of simplificiation" at bounding box center [606, 421] width 357 height 20
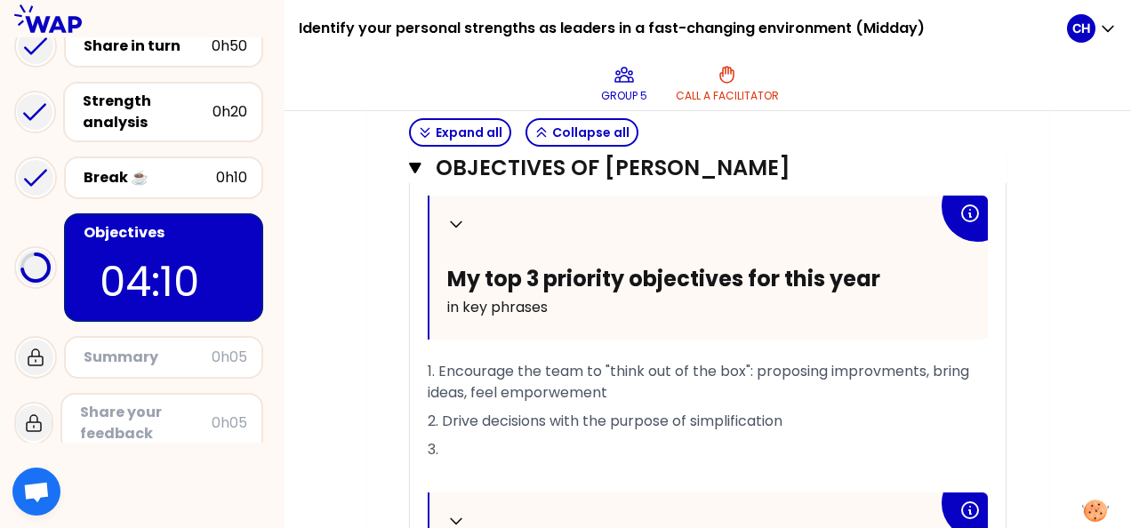
click at [483, 414] on span "2. Drive decisions with the purpose of simplification" at bounding box center [605, 421] width 355 height 20
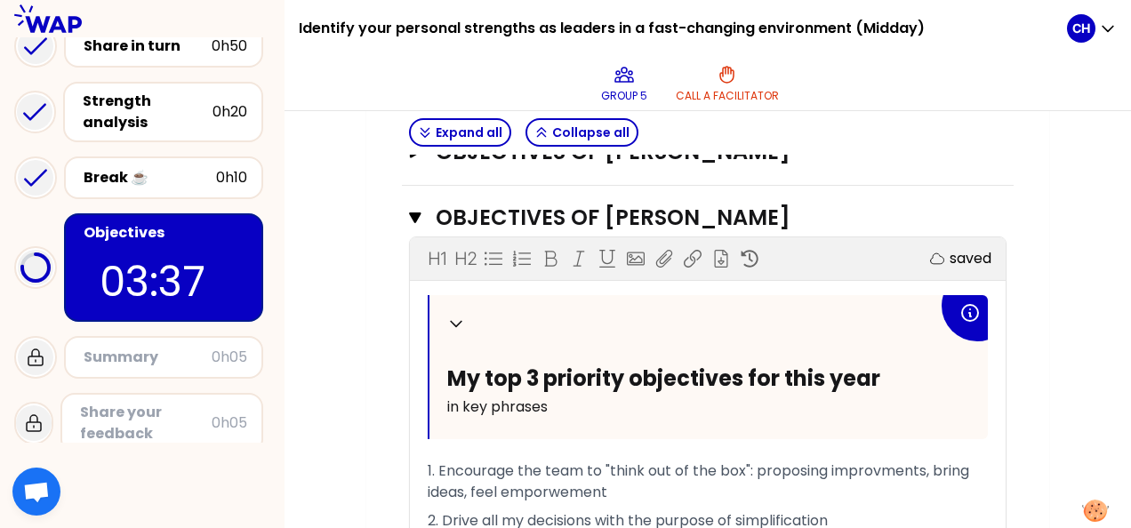
scroll to position [522, 0]
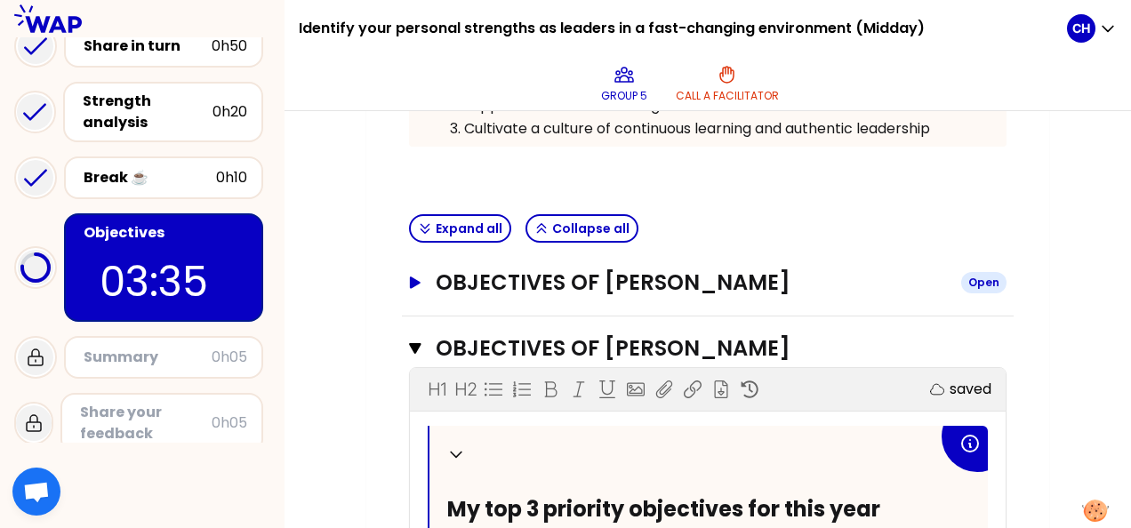
click at [408, 282] on icon "button" at bounding box center [415, 283] width 14 height 12
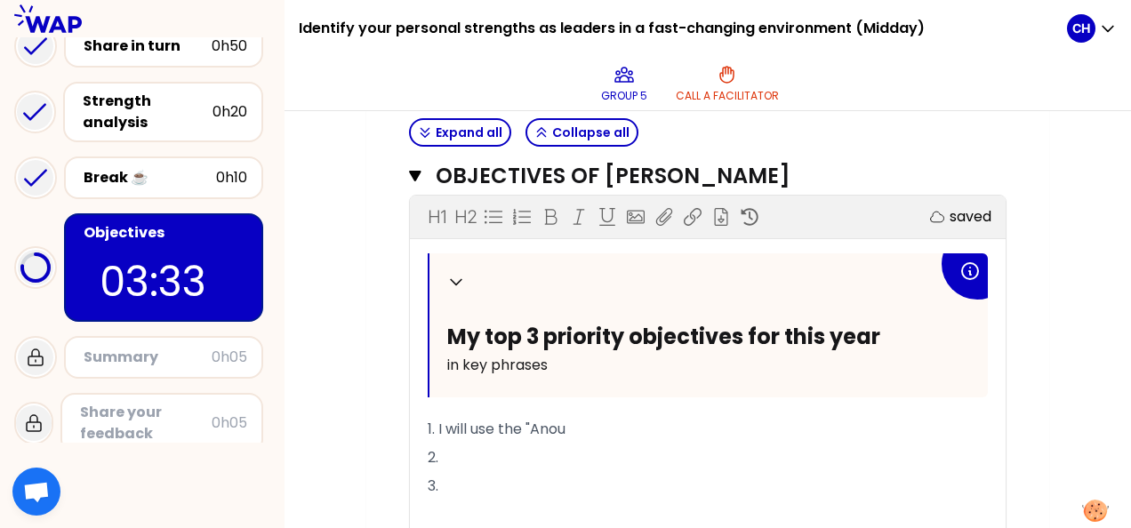
scroll to position [700, 0]
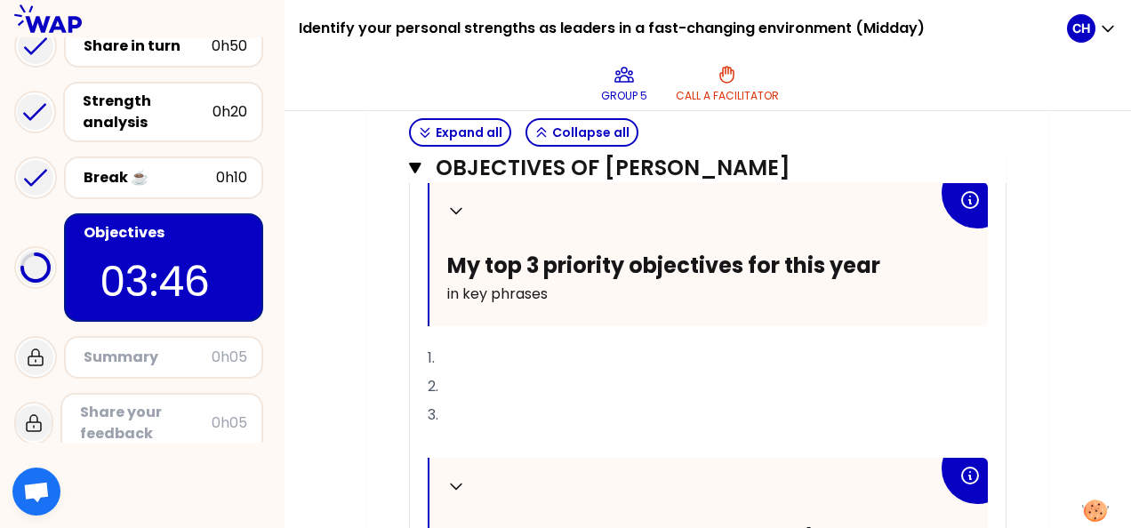
click at [608, 357] on p "1." at bounding box center [708, 358] width 560 height 28
click at [441, 348] on span "1. SUsing the START, STOP, KEEP tool" at bounding box center [551, 358] width 246 height 20
click at [683, 357] on p "1. Using the START, STOP, KEEP tool" at bounding box center [708, 358] width 560 height 28
click at [855, 354] on span "1. Using the START, STOP, KEEP tool inside my team through a questionnary" at bounding box center [686, 358] width 516 height 20
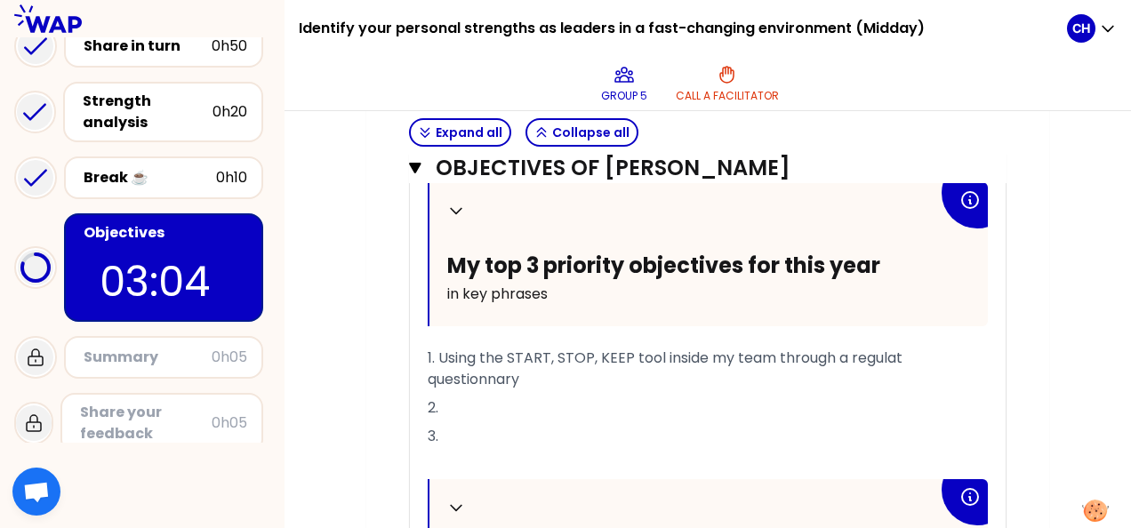
click at [653, 370] on p "1. Using the START, STOP, KEEP tool inside my team through a regulat questionna…" at bounding box center [708, 369] width 560 height 50
click at [906, 352] on span "1. Using the START, STOP, KEEP tool inside my team through a regulat questionna…" at bounding box center [667, 369] width 478 height 42
drag, startPoint x: 904, startPoint y: 354, endPoint x: 855, endPoint y: 356, distance: 48.9
click at [855, 356] on span "1. Using the START, STOP, KEEP tool inside my team through a regular questionna…" at bounding box center [667, 369] width 478 height 42
click at [653, 375] on p "1. Using the START, STOP, KEEP tool inside my team through a cyclic questionnar…" at bounding box center [708, 369] width 560 height 50
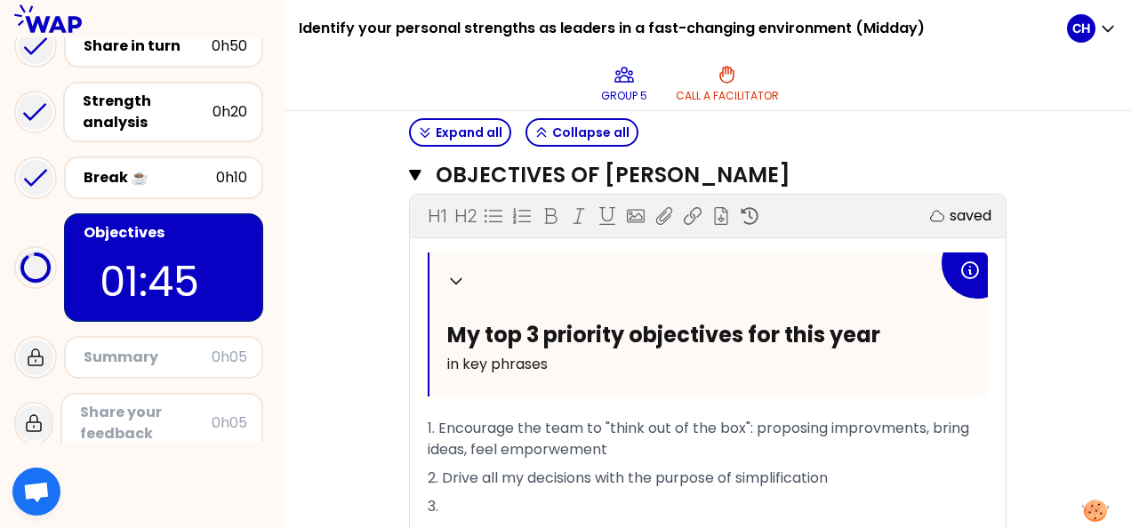
scroll to position [1512, 0]
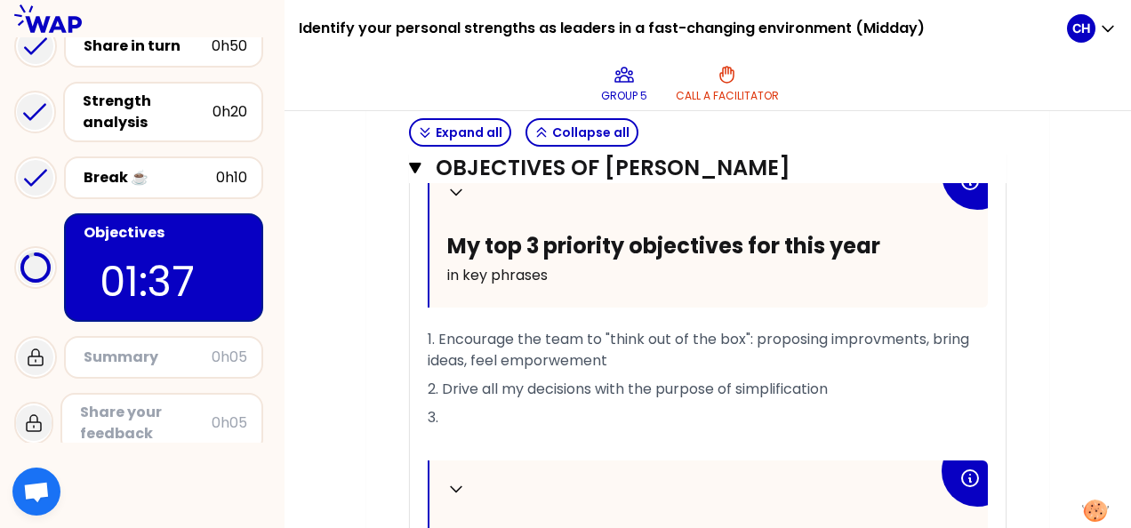
click at [1040, 357] on div "My group number: 5 Objectives # To design future sessions, share your top 3 pri…" at bounding box center [707, 198] width 683 height 2998
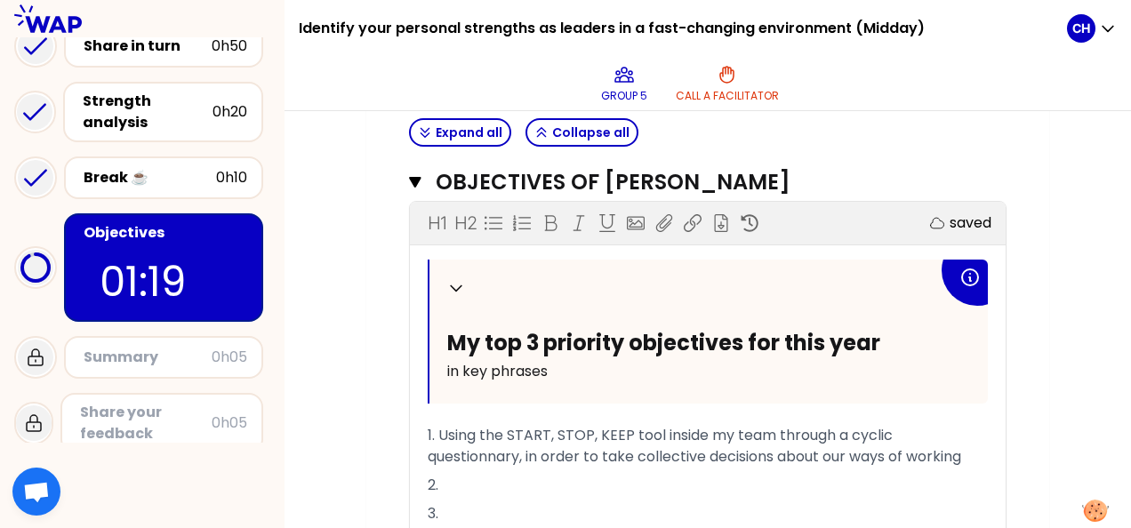
scroll to position [711, 0]
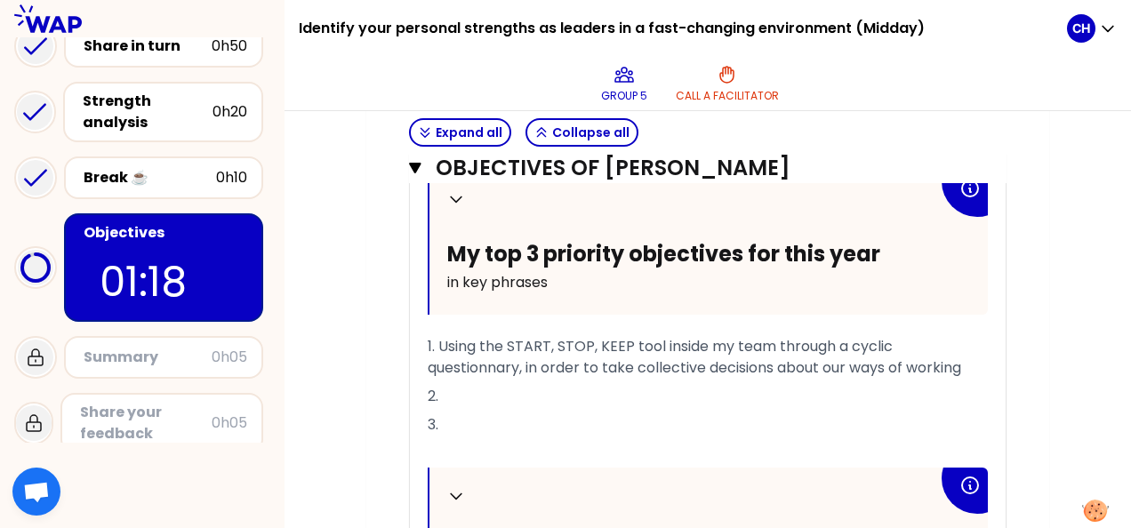
click at [458, 390] on p "2." at bounding box center [708, 396] width 560 height 28
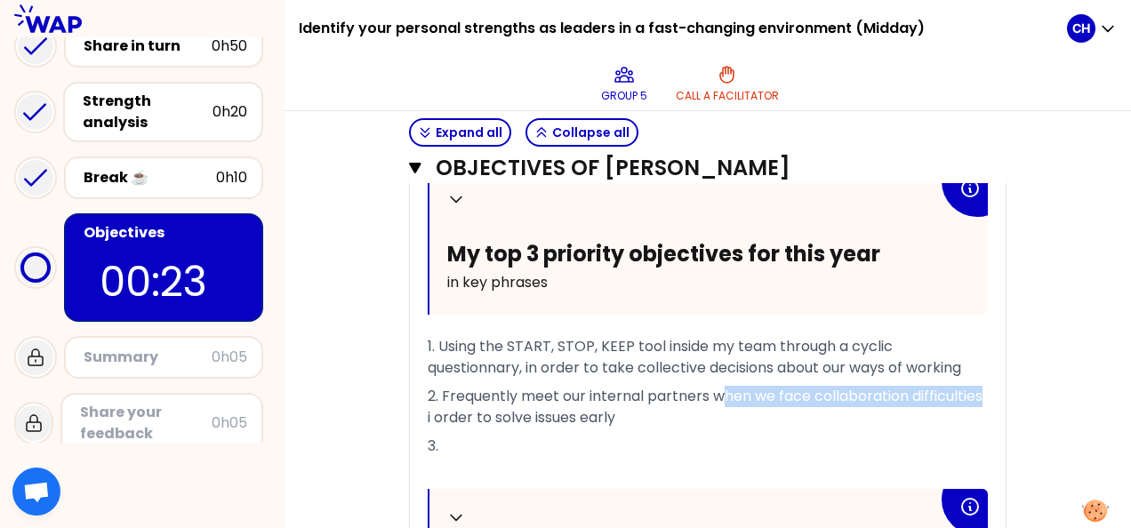
drag, startPoint x: 718, startPoint y: 394, endPoint x: 984, endPoint y: 384, distance: 266.1
click at [984, 386] on span "2. Frequently meet our internal partners when we face collaboration difficultie…" at bounding box center [707, 407] width 558 height 42
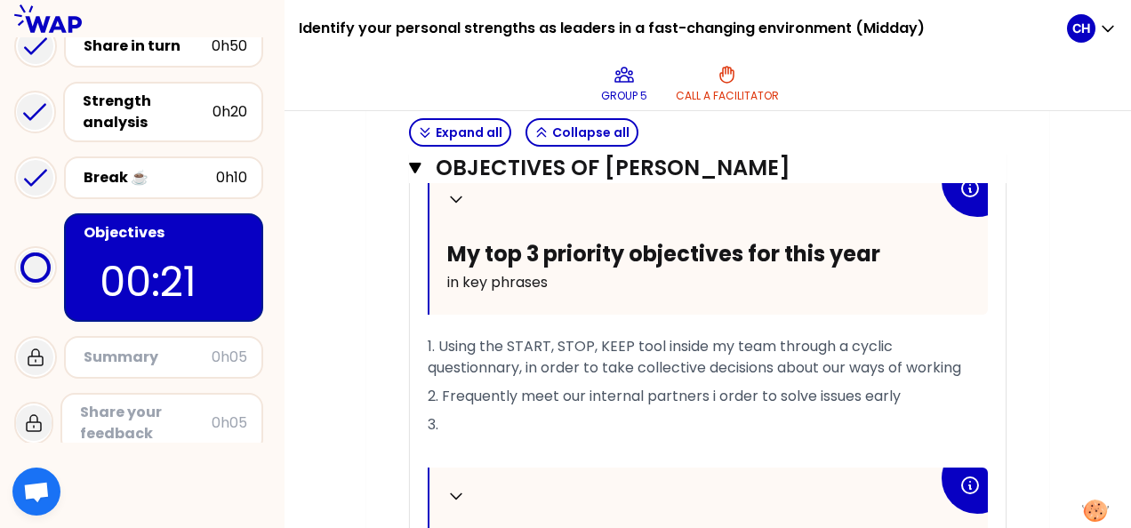
click at [716, 396] on span "2. Frequently meet our internal partners i order to solve issues early" at bounding box center [664, 396] width 473 height 20
click at [917, 386] on p "2. Frequently meet our internal partners in order to solve issues early" at bounding box center [708, 396] width 560 height 28
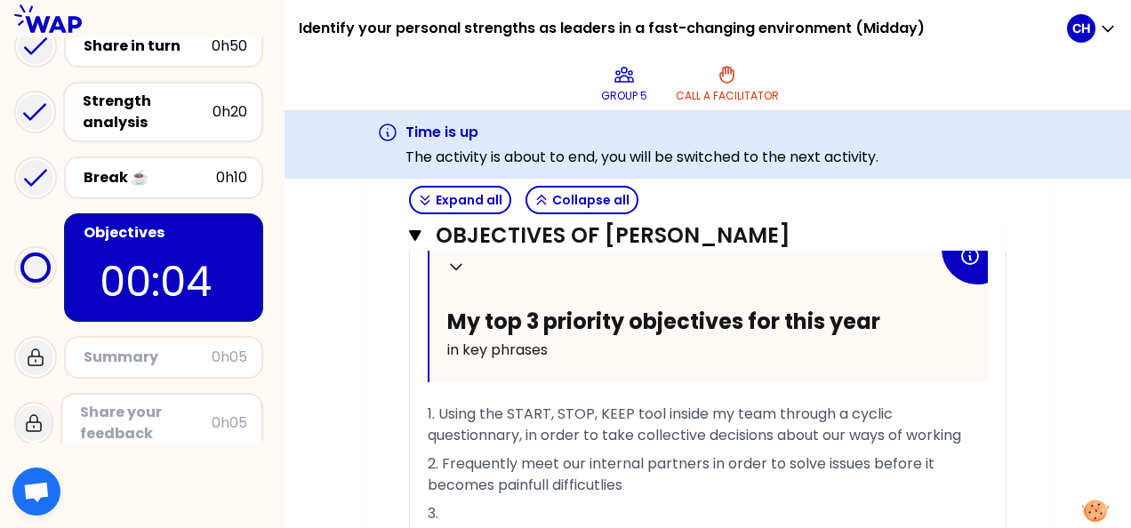
click at [606, 484] on span "2. Frequently meet our internal partners in order to solve issues before it bec…" at bounding box center [683, 475] width 510 height 42
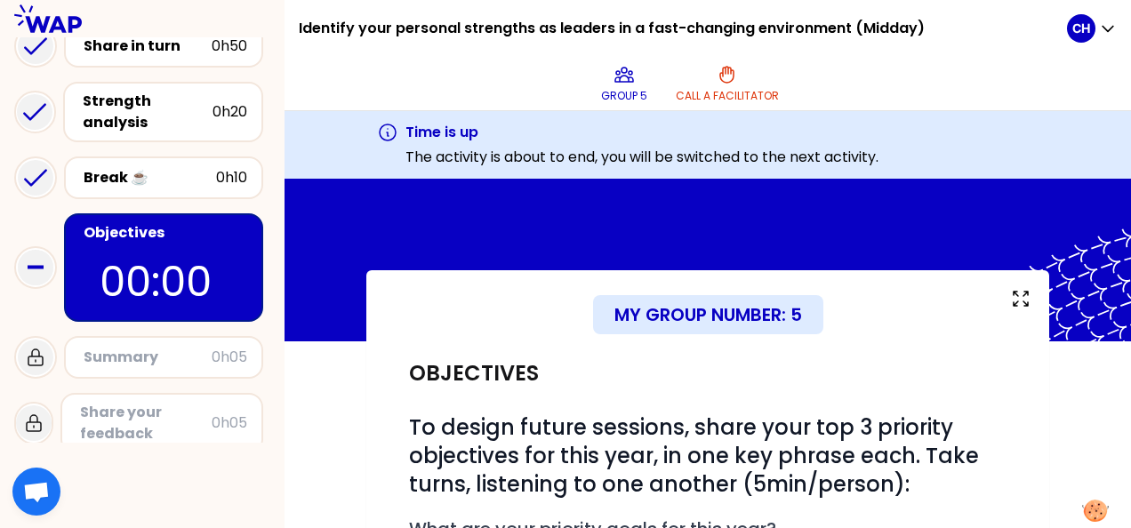
scroll to position [0, 0]
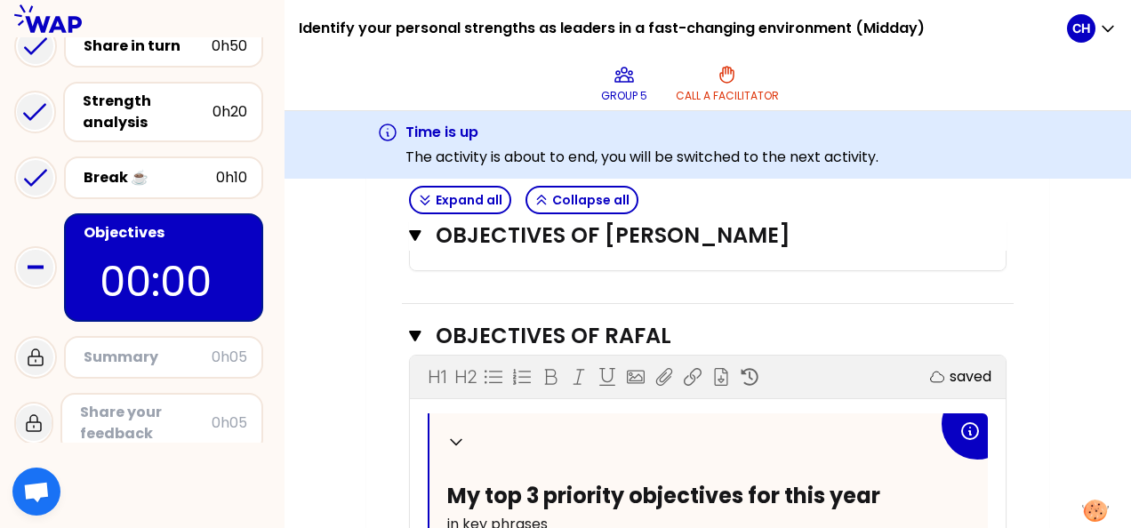
scroll to position [2312, 0]
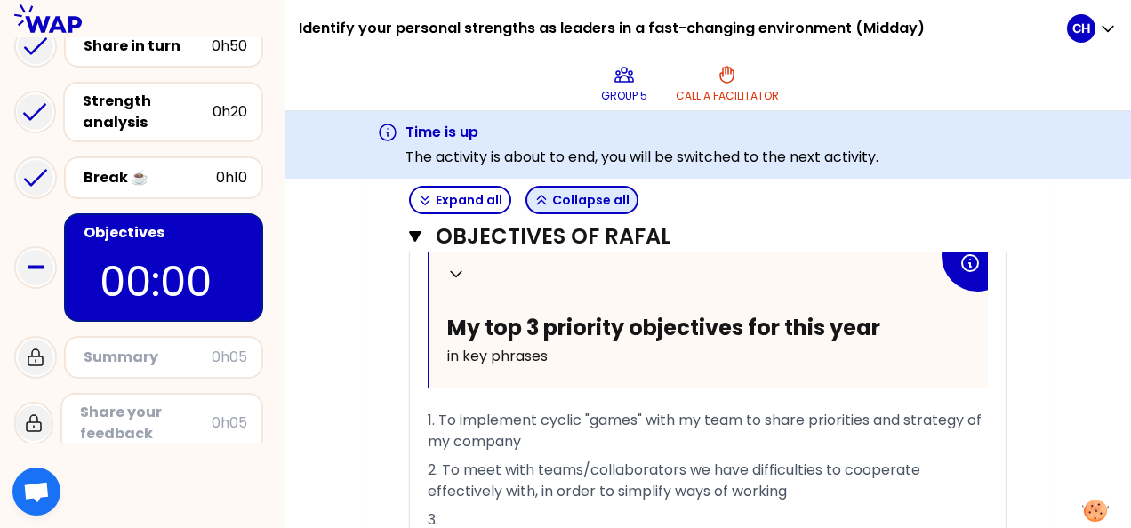
click at [630, 197] on button "Collapse all" at bounding box center [582, 200] width 113 height 28
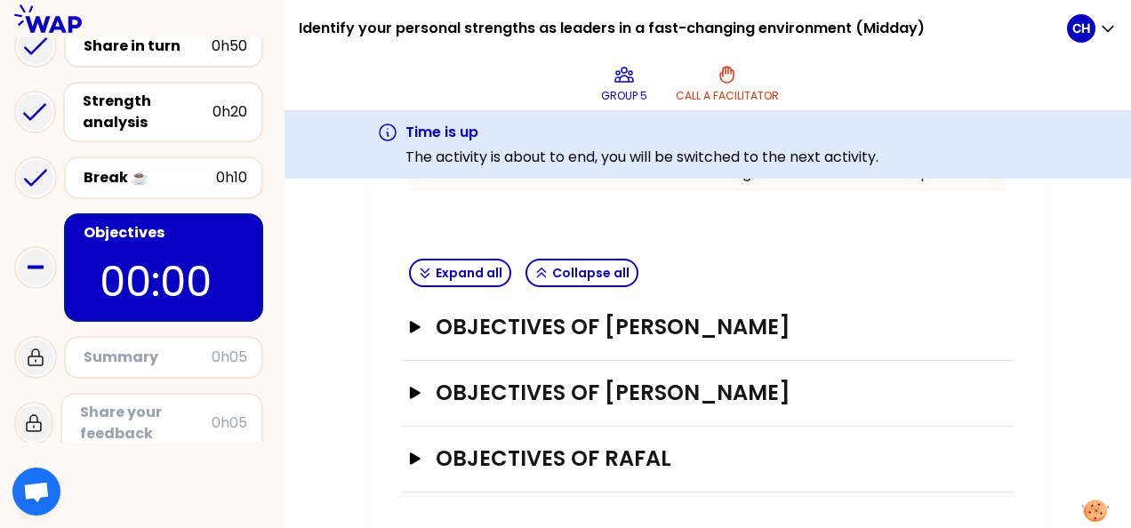
scroll to position [539, 0]
